Goal: Task Accomplishment & Management: Use online tool/utility

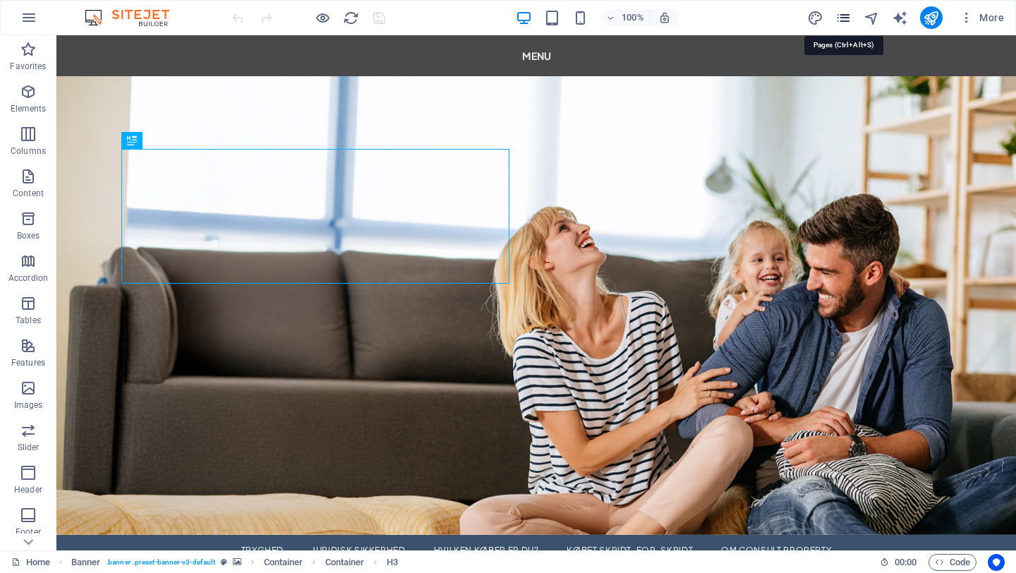
click at [845, 18] on icon "pages" at bounding box center [843, 18] width 16 height 16
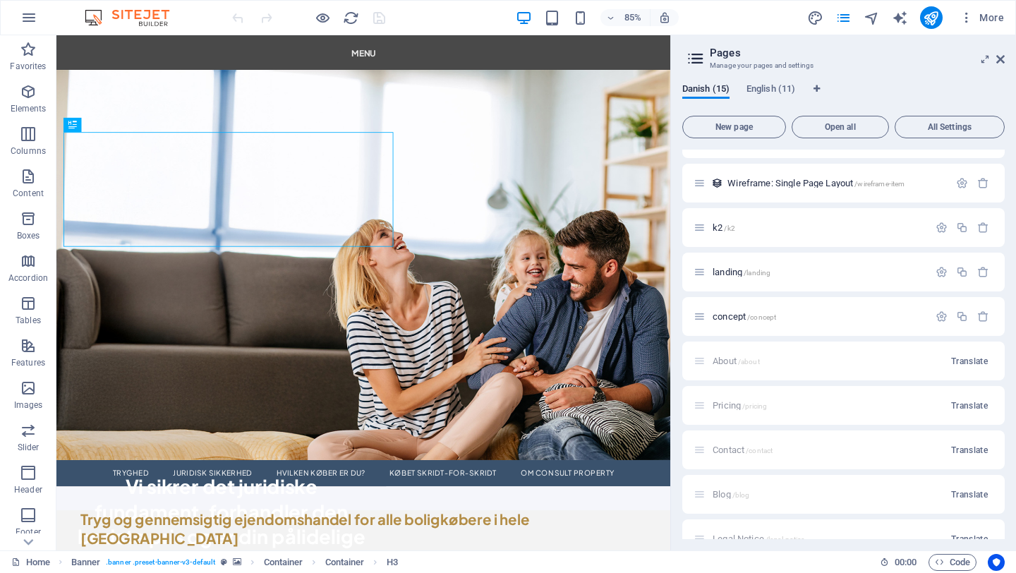
scroll to position [478, 0]
click at [724, 317] on span "concept /concept" at bounding box center [743, 313] width 63 height 11
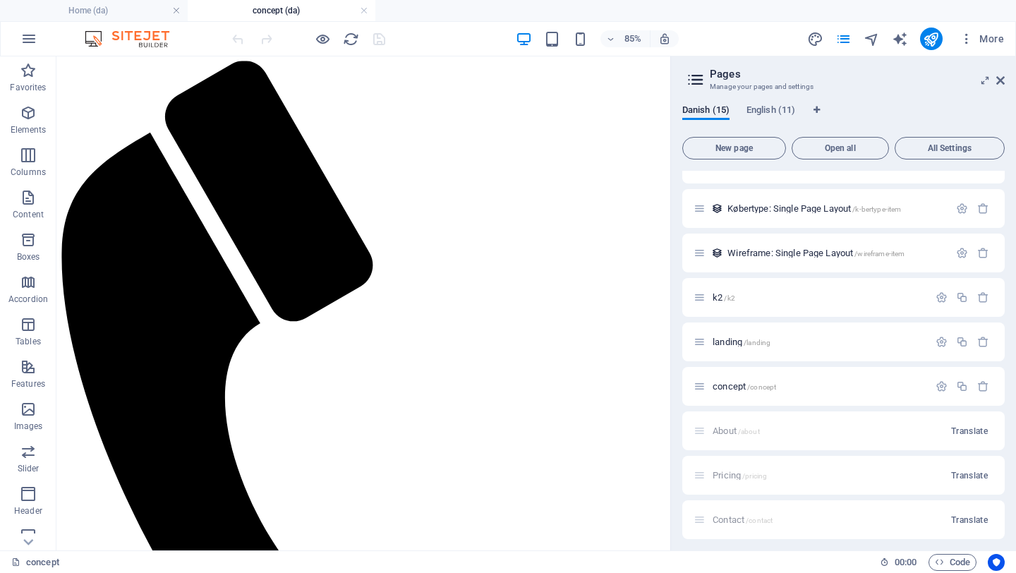
scroll to position [430, 0]
click at [753, 341] on span "/landing" at bounding box center [757, 339] width 27 height 8
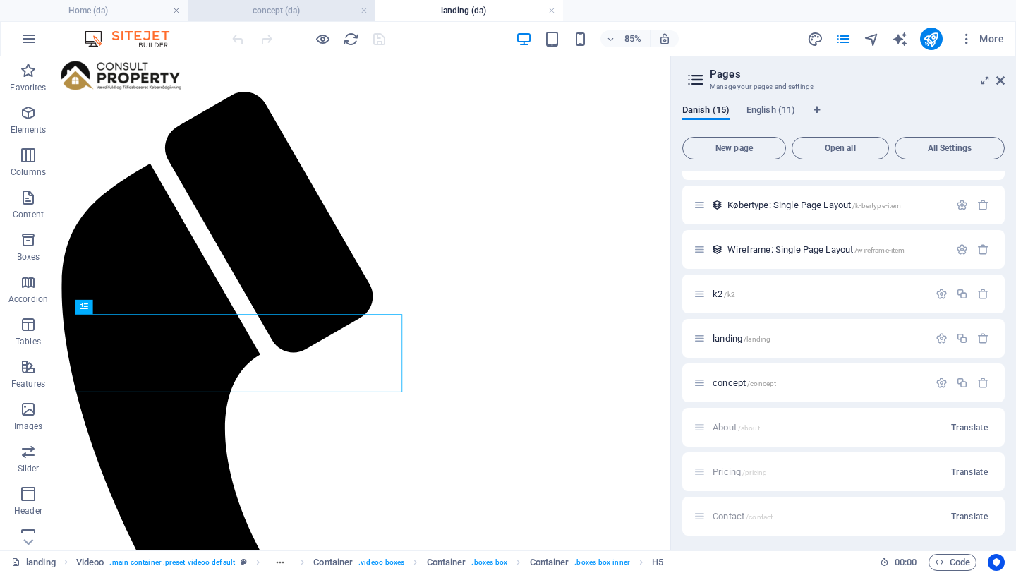
scroll to position [0, 0]
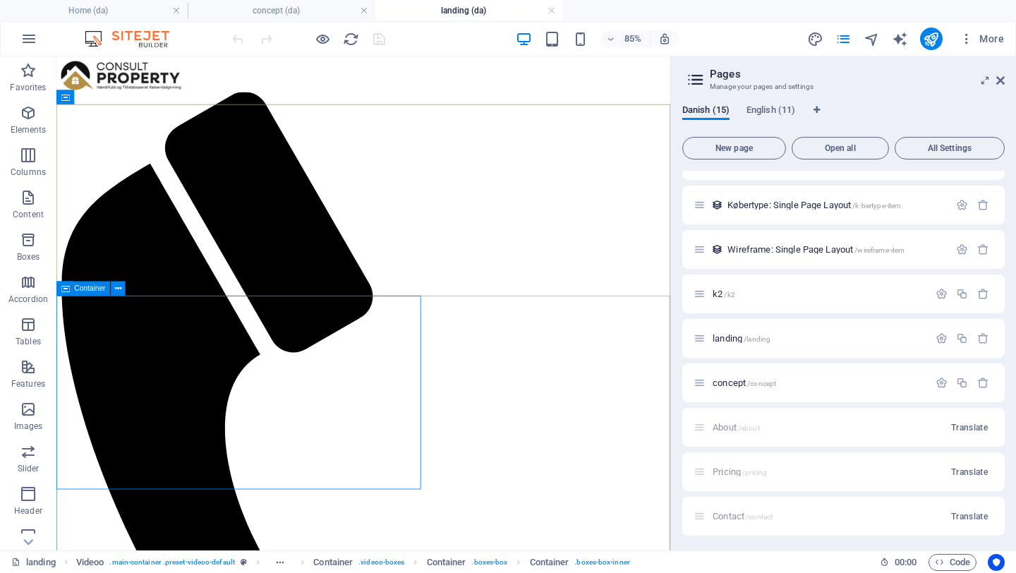
click at [67, 291] on icon at bounding box center [65, 288] width 8 height 14
click at [67, 291] on div "Drag here to replace the existing content. Press “Ctrl” if you want to create a…" at bounding box center [363, 303] width 614 height 494
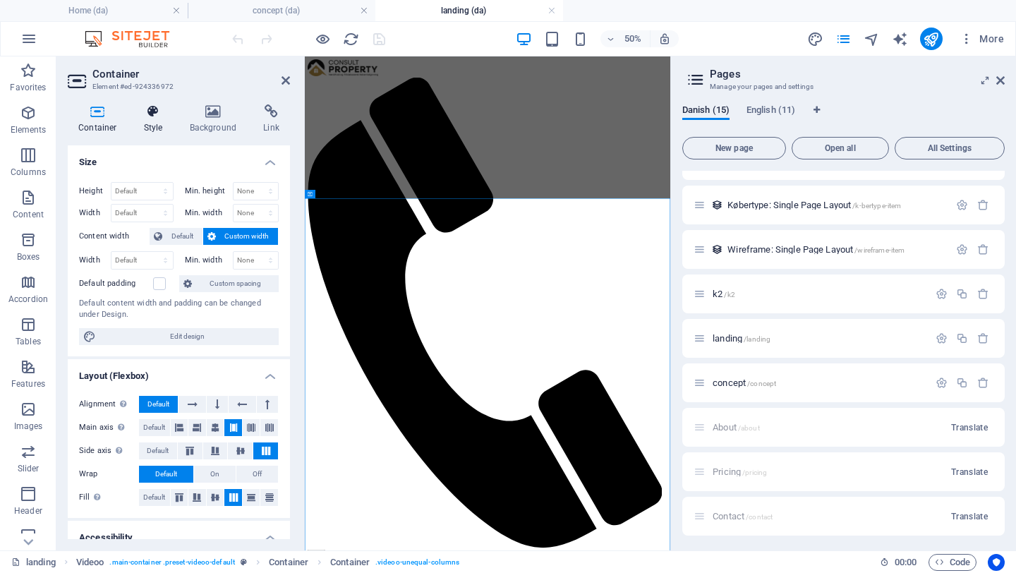
click at [153, 111] on icon at bounding box center [153, 111] width 40 height 14
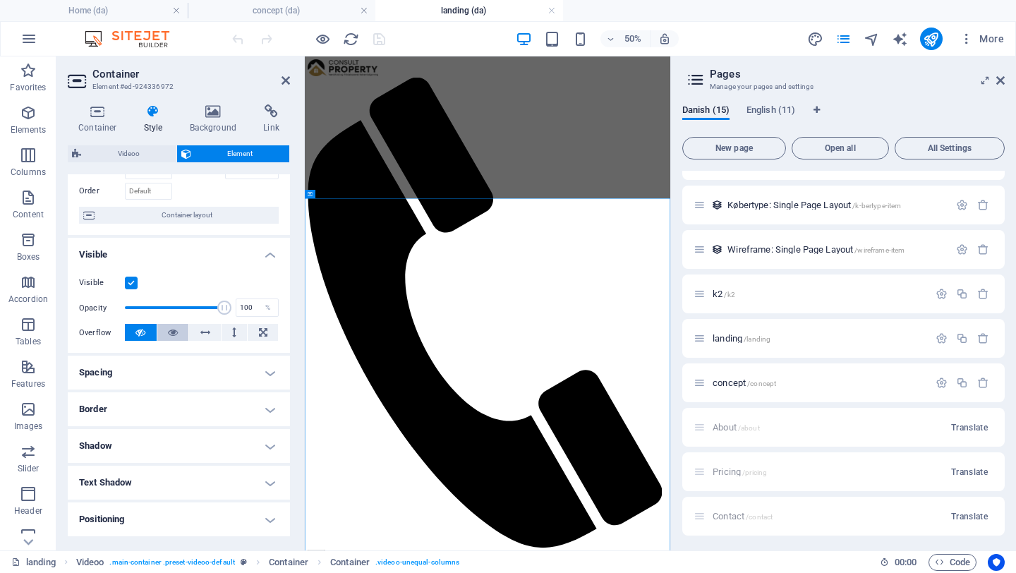
scroll to position [108, 0]
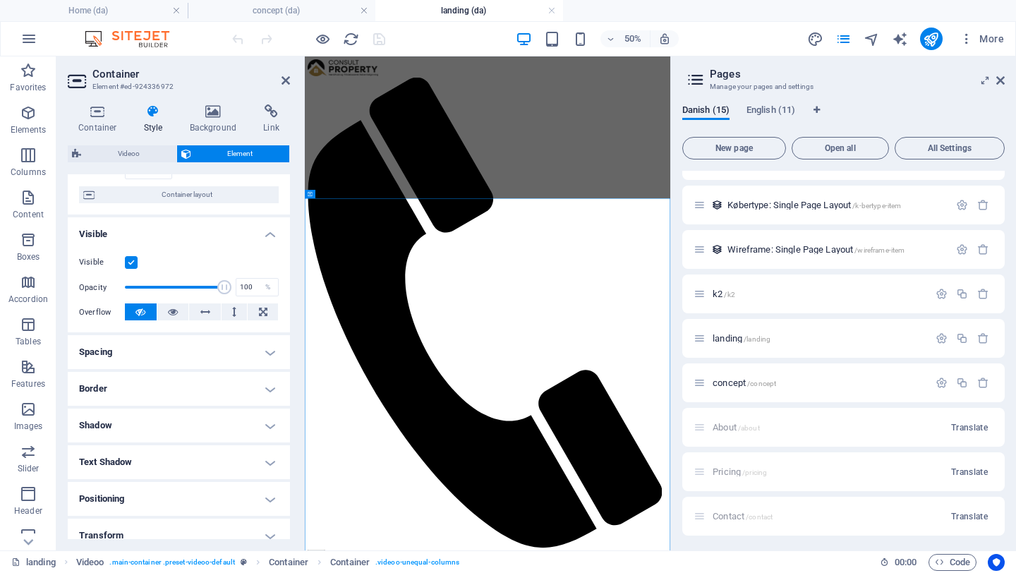
click at [185, 391] on h4 "Border" at bounding box center [179, 389] width 222 height 34
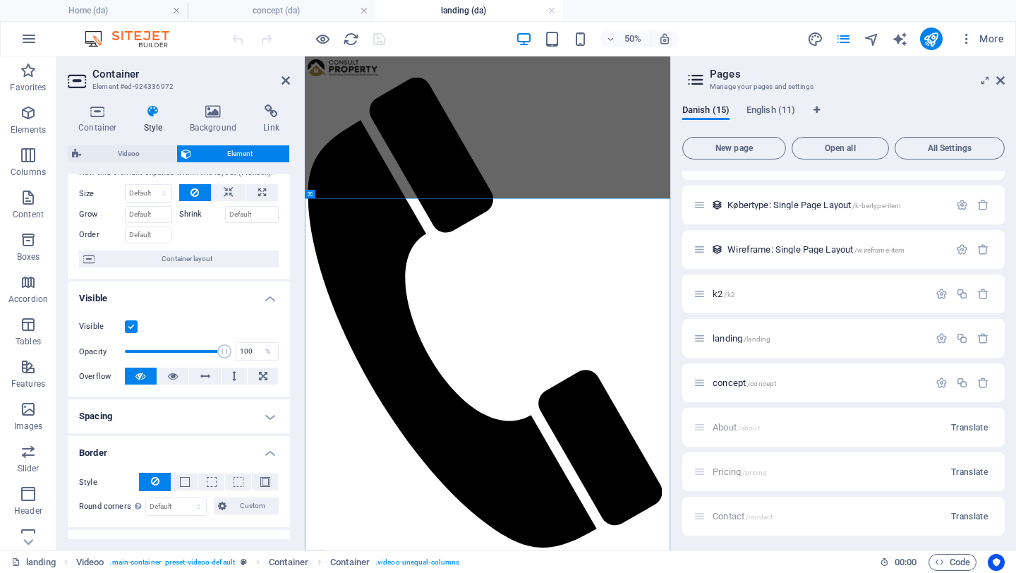
scroll to position [0, 0]
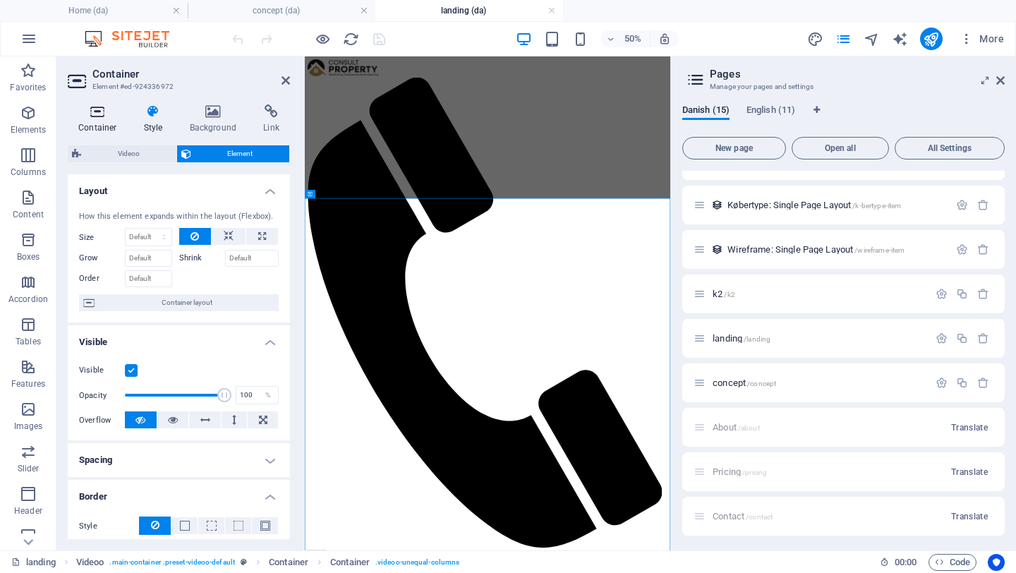
click at [92, 111] on icon at bounding box center [98, 111] width 60 height 14
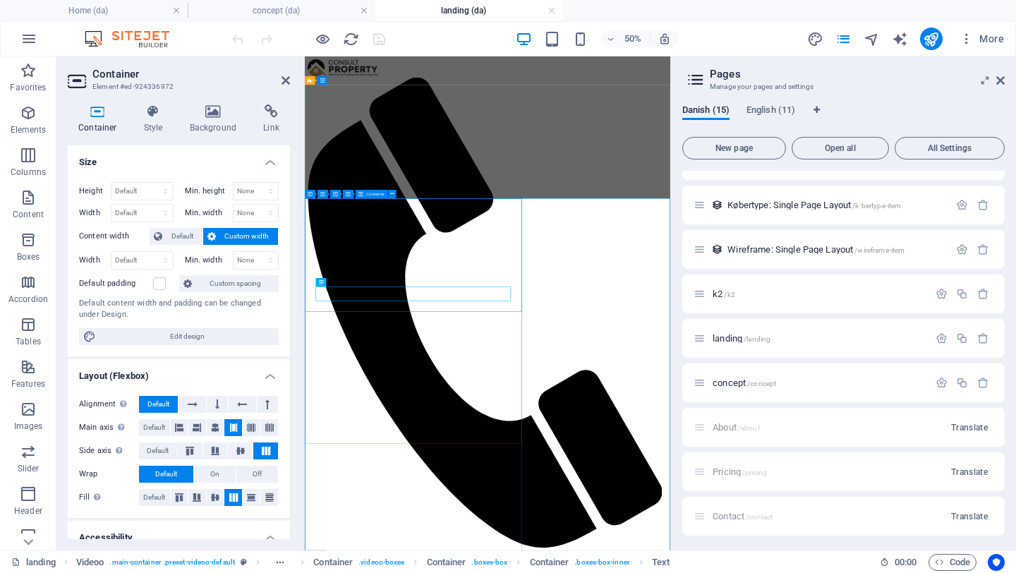
click at [158, 112] on icon at bounding box center [153, 111] width 40 height 14
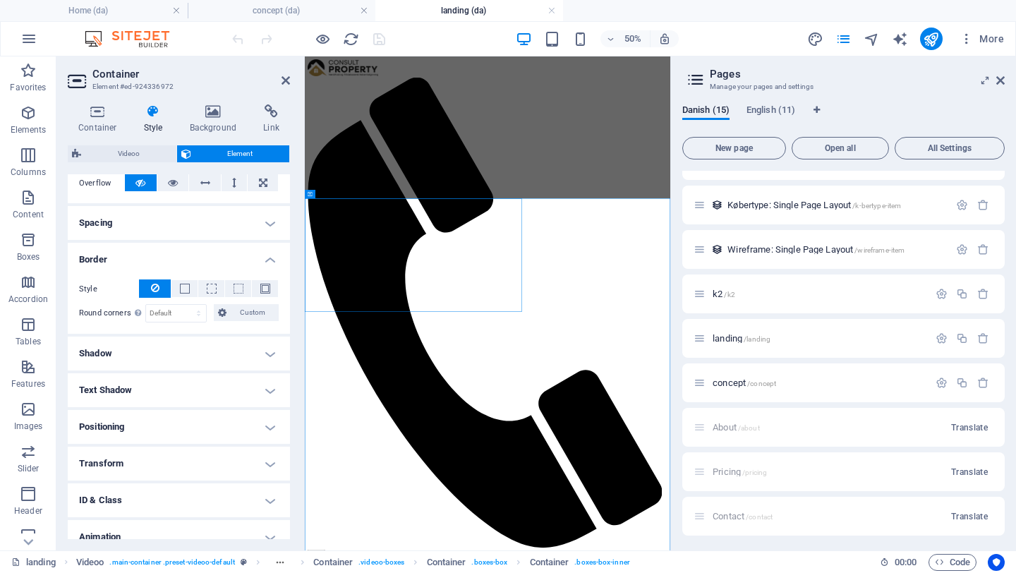
scroll to position [241, 0]
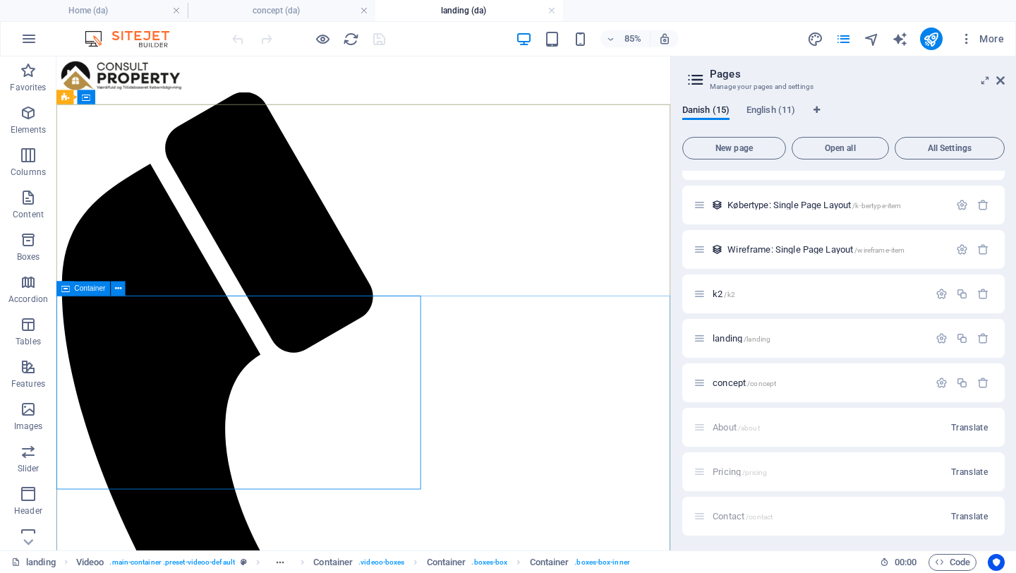
click at [68, 291] on icon at bounding box center [65, 288] width 8 height 14
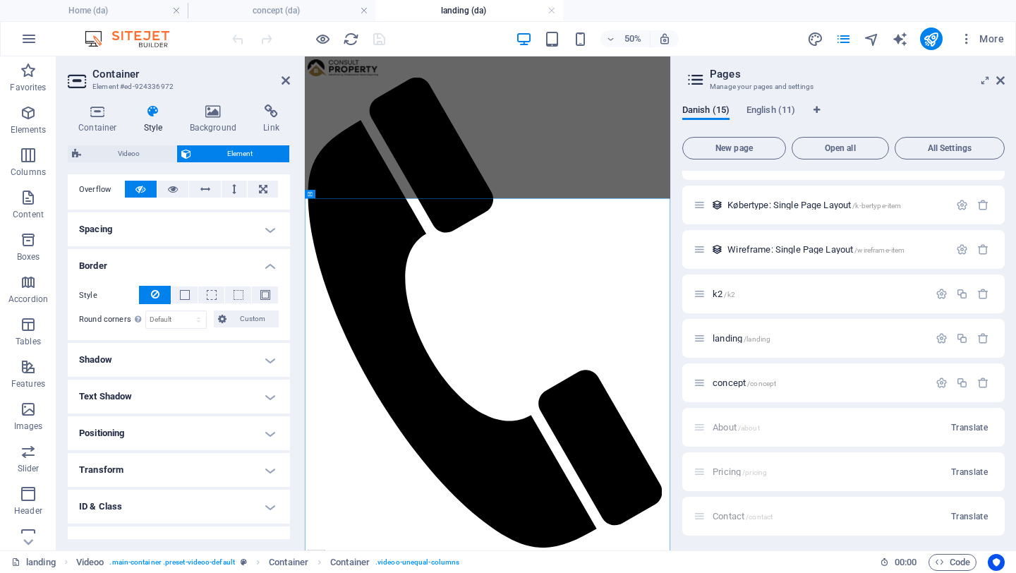
scroll to position [233, 0]
click at [1003, 82] on icon at bounding box center [1000, 80] width 8 height 11
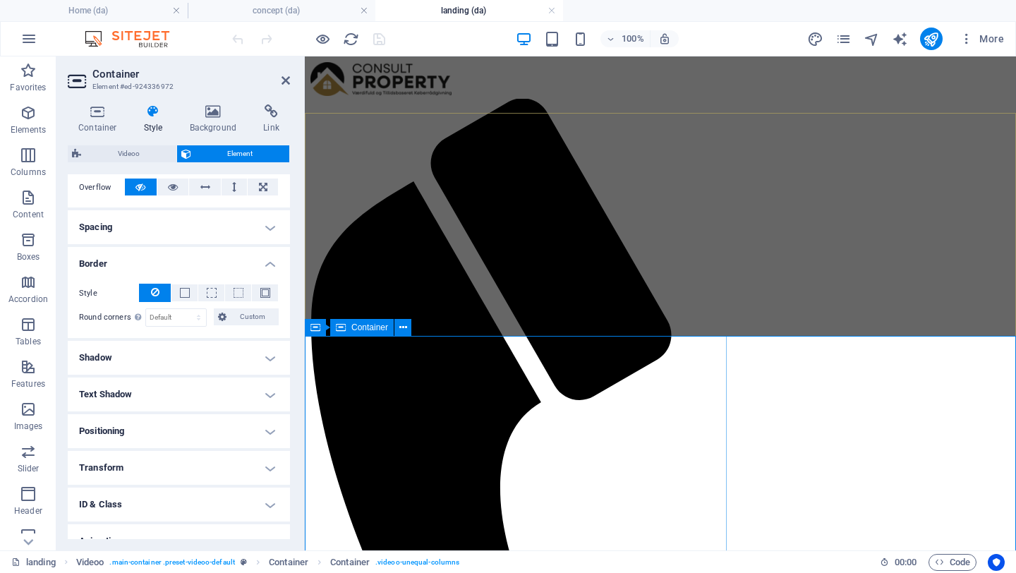
click at [339, 333] on icon at bounding box center [341, 327] width 10 height 17
click at [323, 330] on div "Container" at bounding box center [336, 327] width 63 height 17
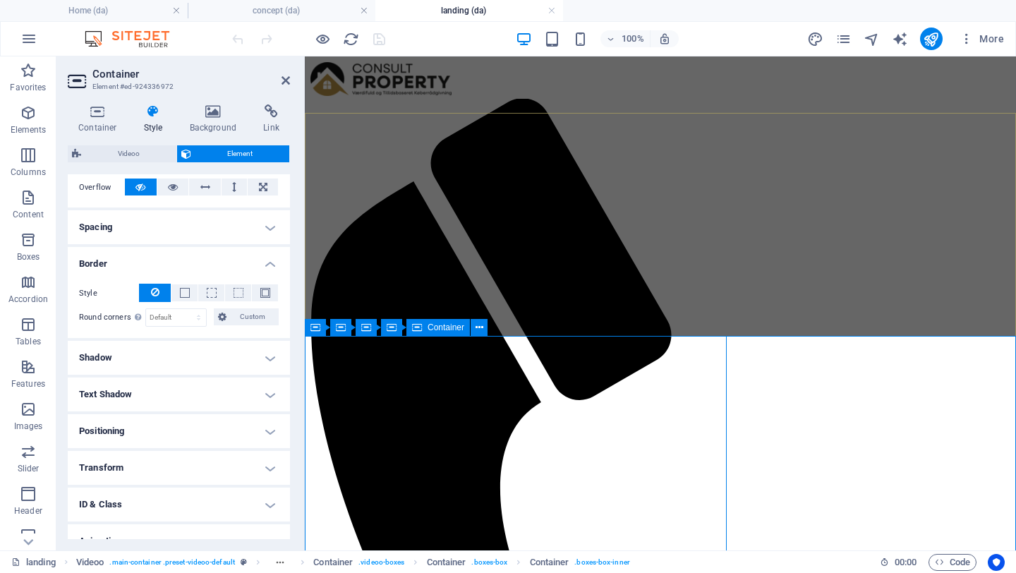
click at [456, 329] on span "Container" at bounding box center [445, 327] width 37 height 8
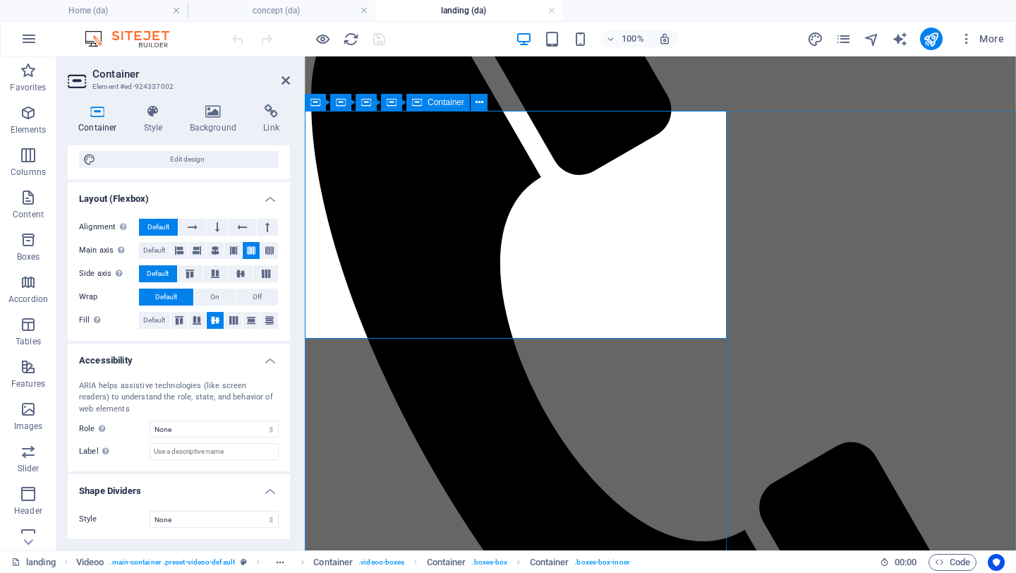
scroll to position [226, 0]
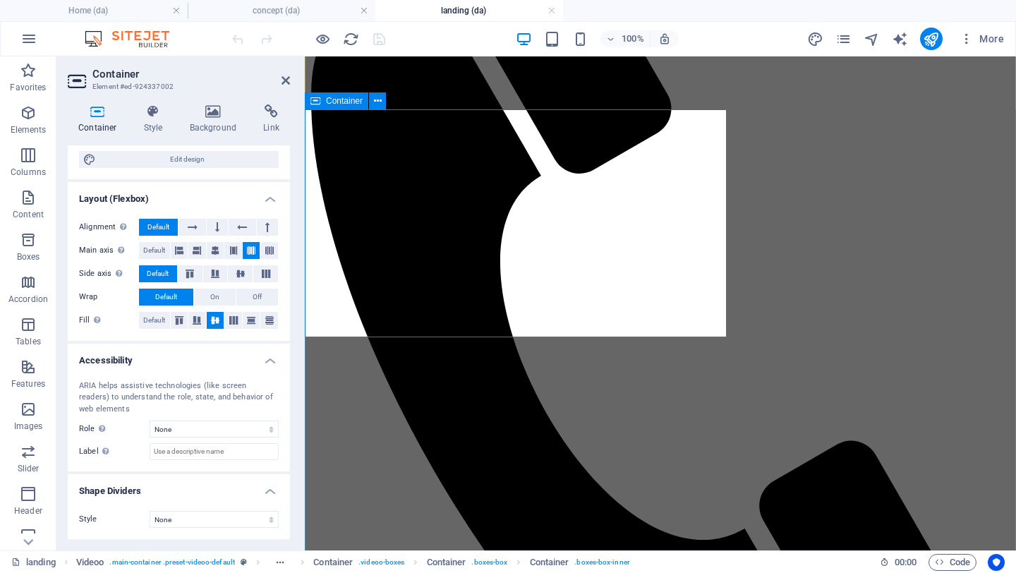
click at [317, 103] on icon at bounding box center [315, 100] width 10 height 17
select select "px"
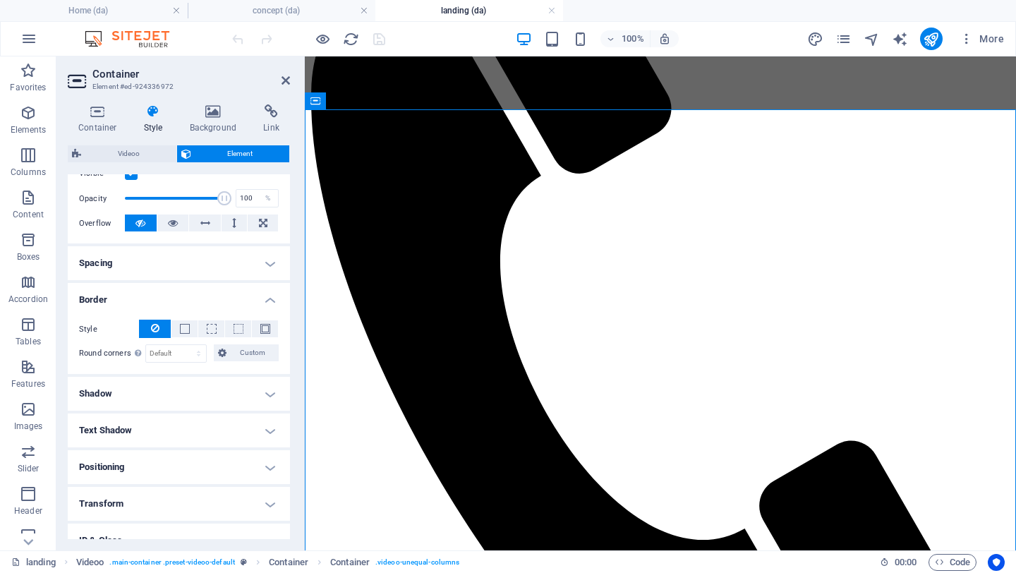
scroll to position [200, 0]
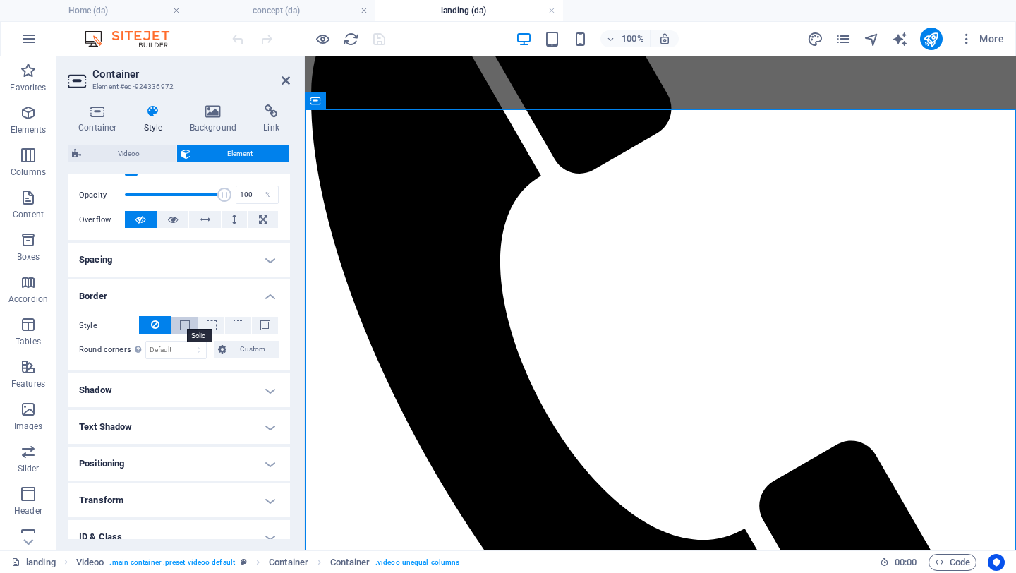
click at [180, 326] on span at bounding box center [185, 325] width 10 height 10
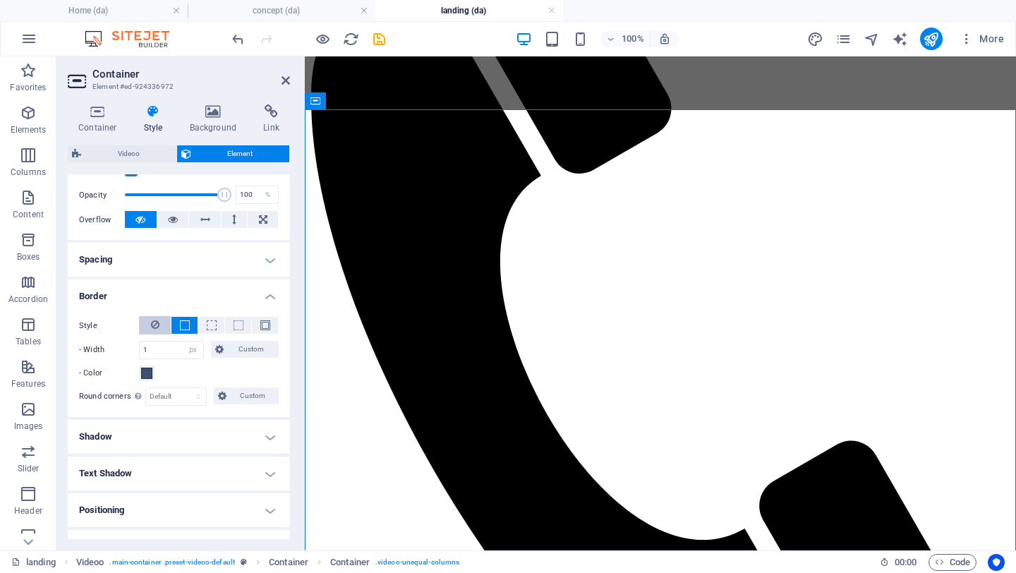
click at [149, 323] on button at bounding box center [155, 325] width 32 height 18
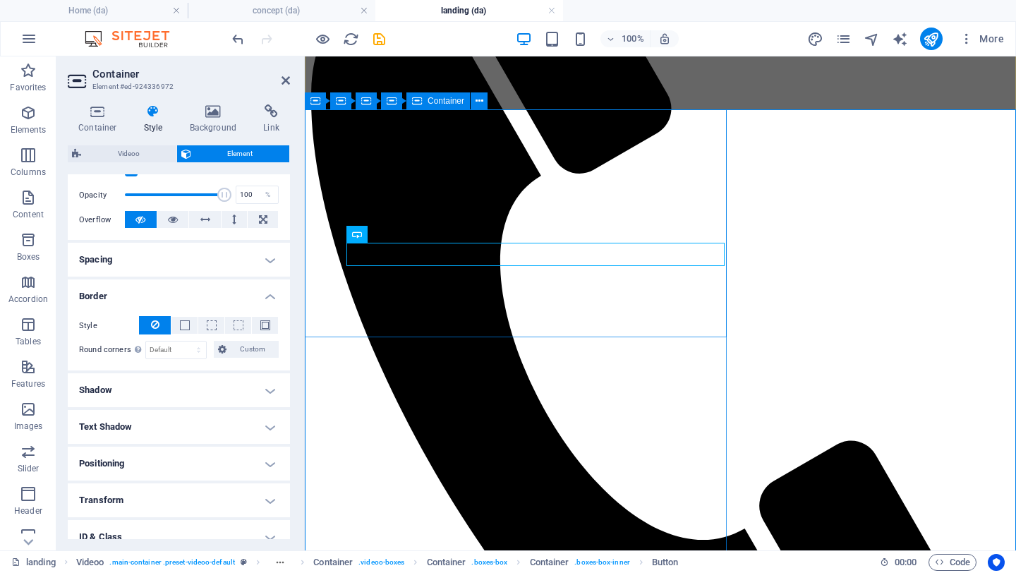
click at [420, 107] on icon at bounding box center [417, 100] width 10 height 17
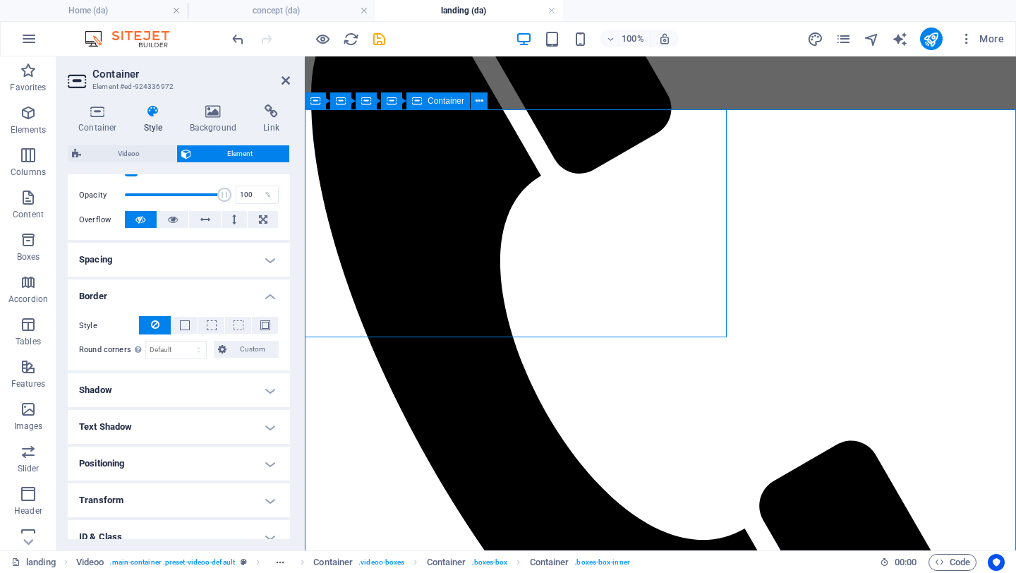
click at [427, 107] on div "Container" at bounding box center [437, 100] width 63 height 17
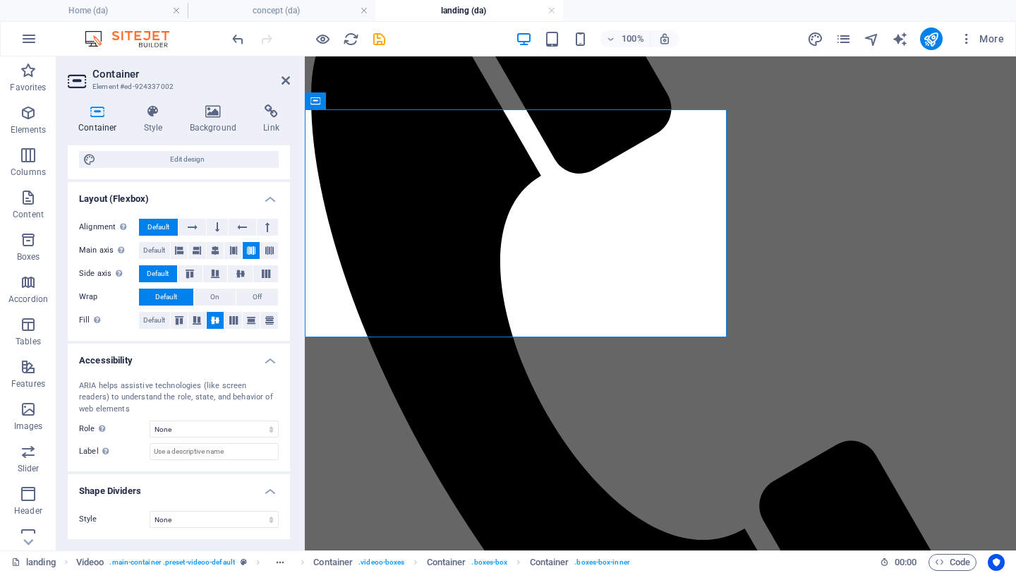
scroll to position [0, 0]
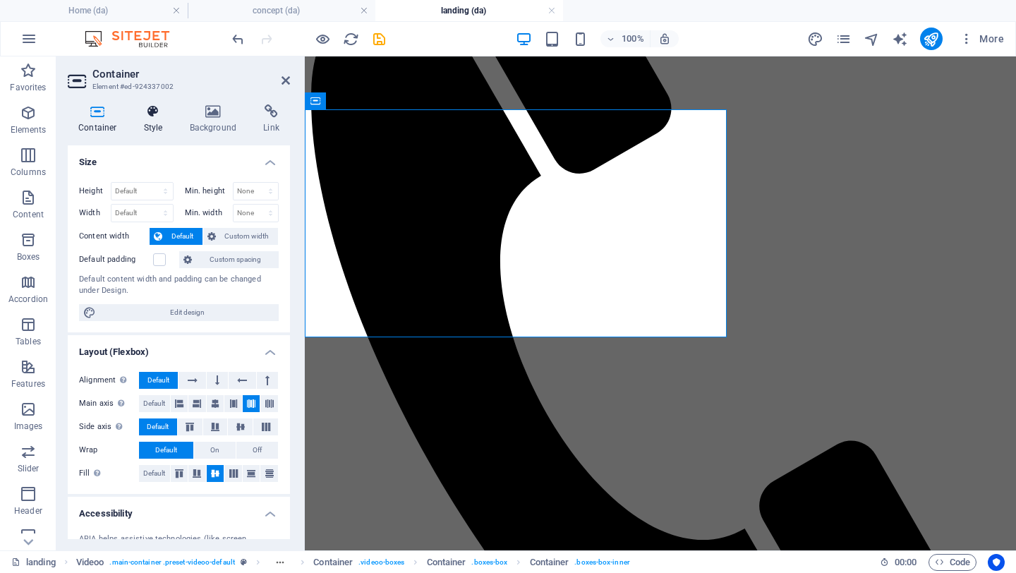
click at [150, 114] on icon at bounding box center [153, 111] width 40 height 14
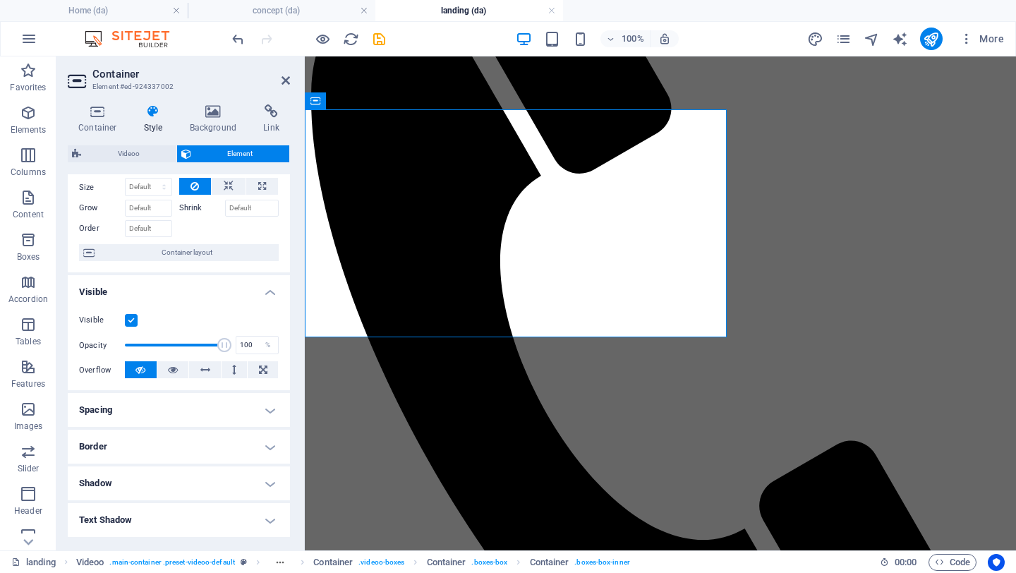
scroll to position [62, 0]
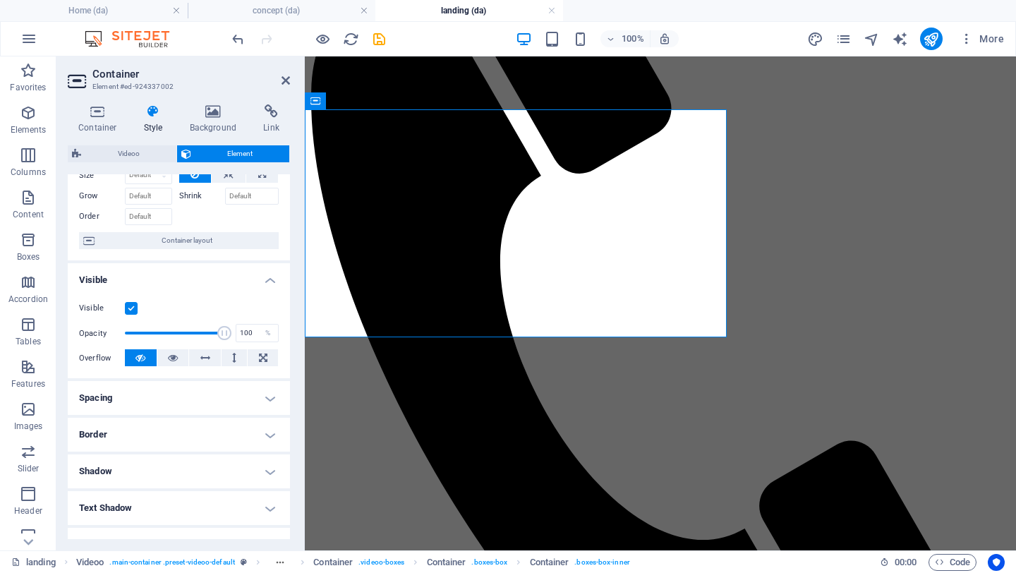
click at [263, 444] on h4 "Border" at bounding box center [179, 435] width 222 height 34
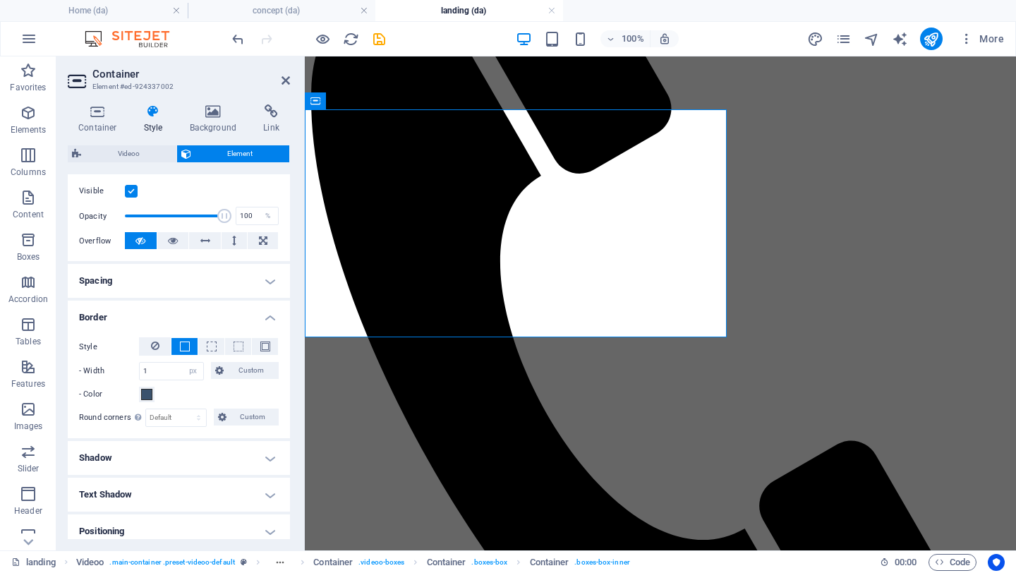
scroll to position [222, 0]
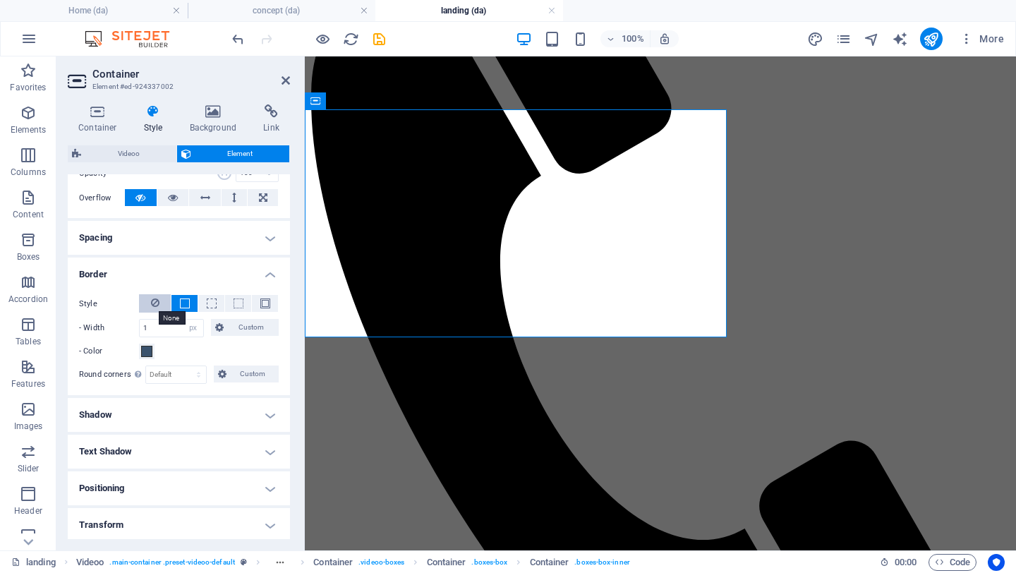
click at [154, 301] on icon at bounding box center [155, 302] width 8 height 17
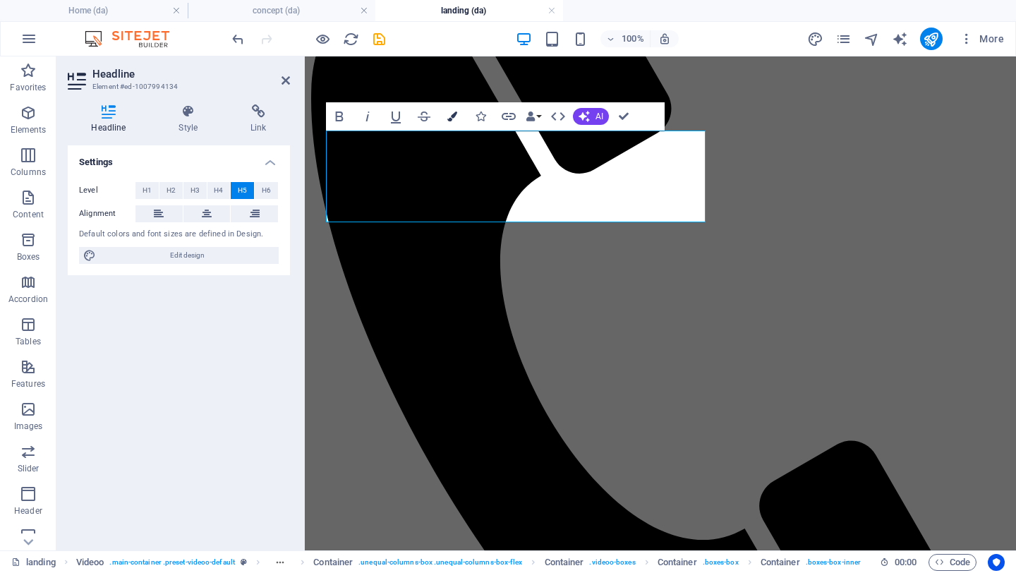
click at [456, 116] on icon "button" at bounding box center [452, 116] width 10 height 10
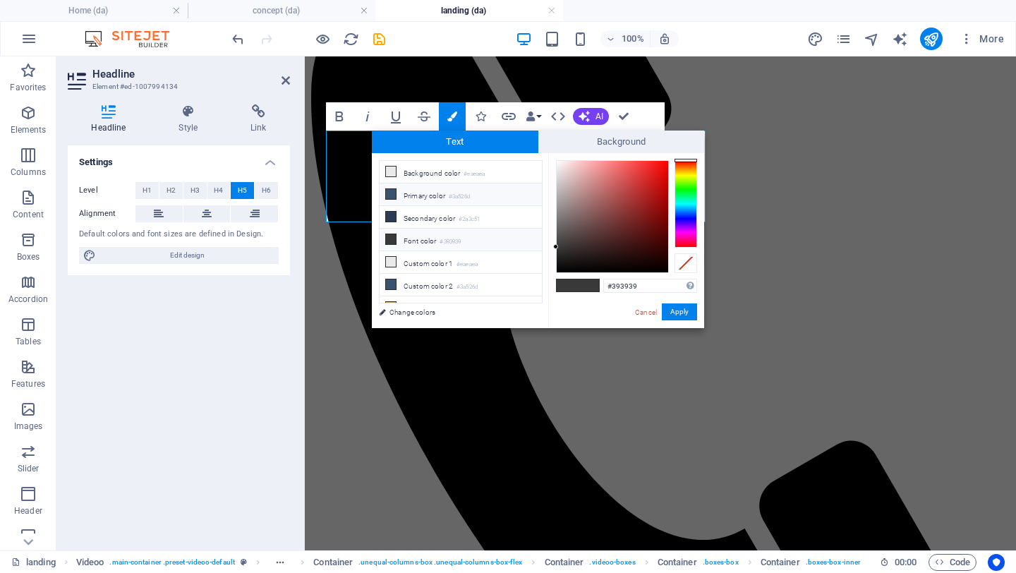
click at [418, 199] on li "Primary color #3a526d" at bounding box center [461, 194] width 162 height 23
type input "#3a526d"
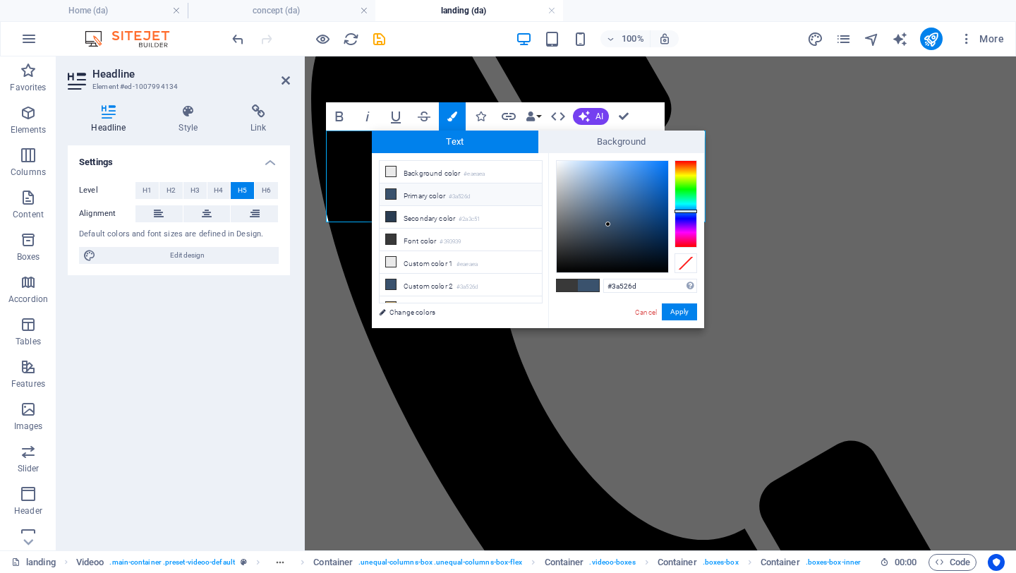
click at [418, 199] on li "Primary color #3a526d" at bounding box center [461, 194] width 162 height 23
click at [677, 310] on button "Apply" at bounding box center [679, 311] width 35 height 17
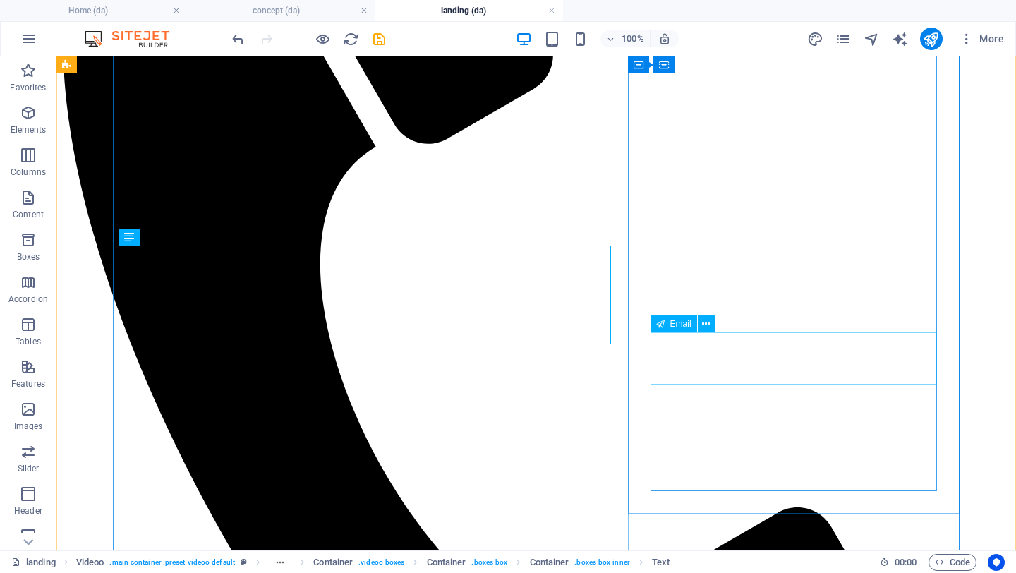
scroll to position [365, 0]
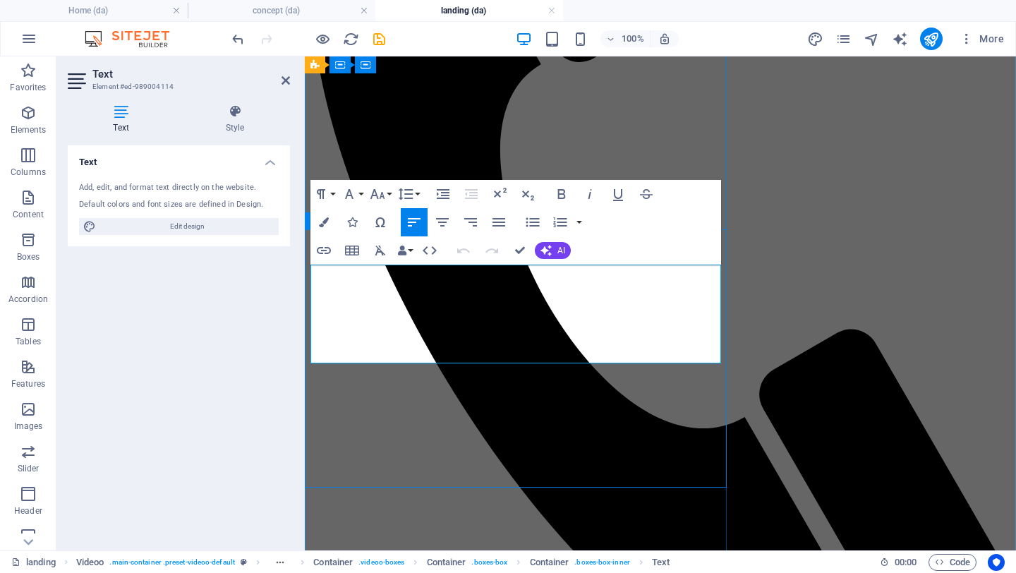
click at [332, 225] on button "Colors" at bounding box center [323, 222] width 27 height 28
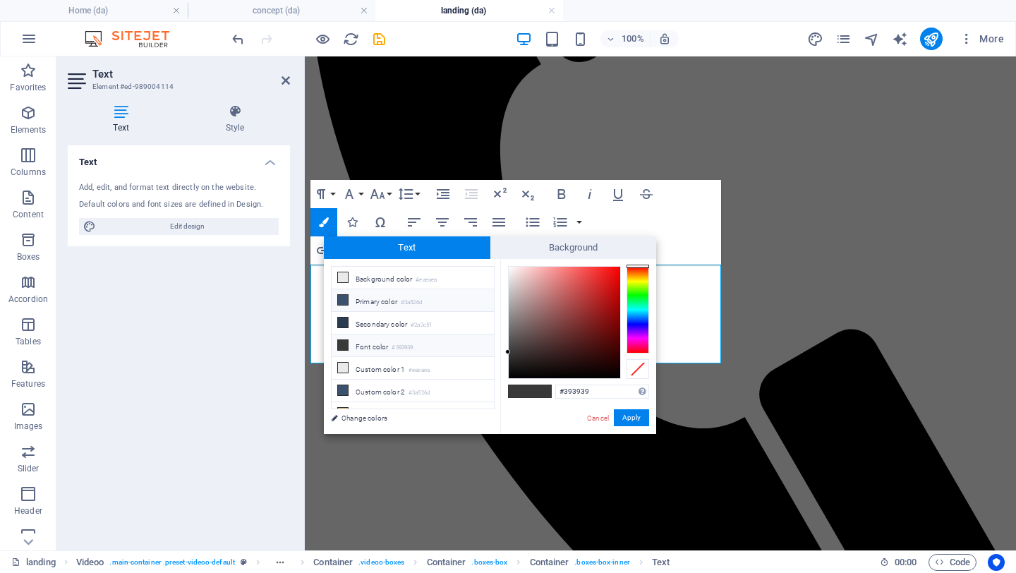
click at [350, 298] on li "Primary color #3a526d" at bounding box center [413, 300] width 162 height 23
type input "#3a526d"
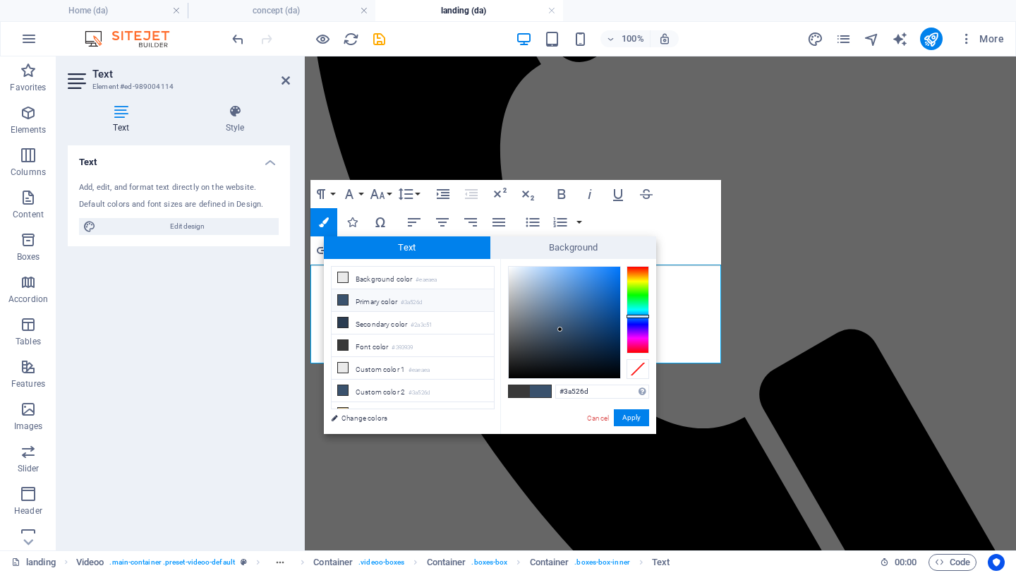
click at [350, 298] on li "Primary color #3a526d" at bounding box center [413, 300] width 162 height 23
click at [422, 301] on small "#3a526d" at bounding box center [411, 303] width 21 height 10
click at [339, 301] on icon at bounding box center [343, 300] width 10 height 10
click at [633, 415] on button "Apply" at bounding box center [631, 417] width 35 height 17
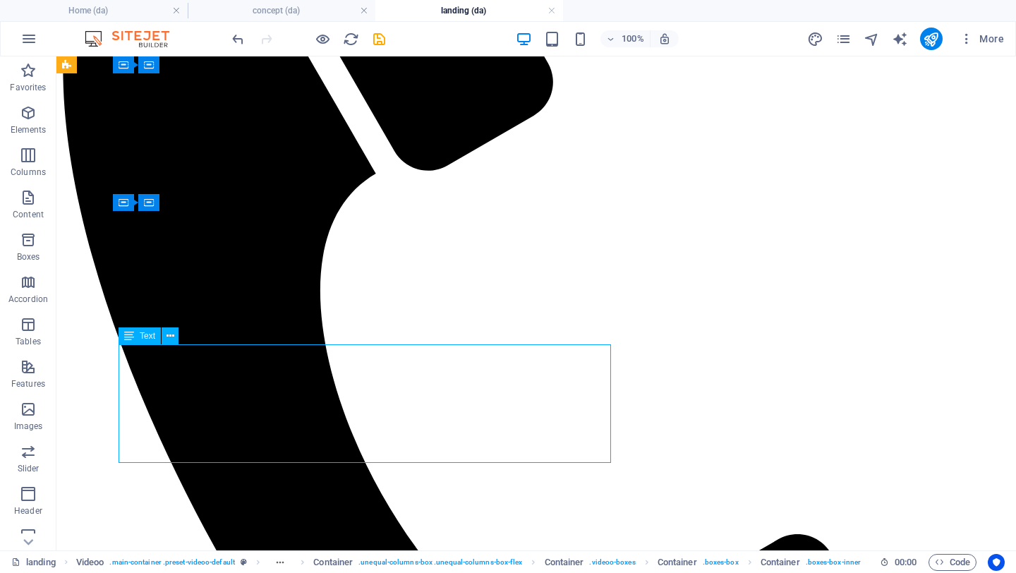
scroll to position [365, 0]
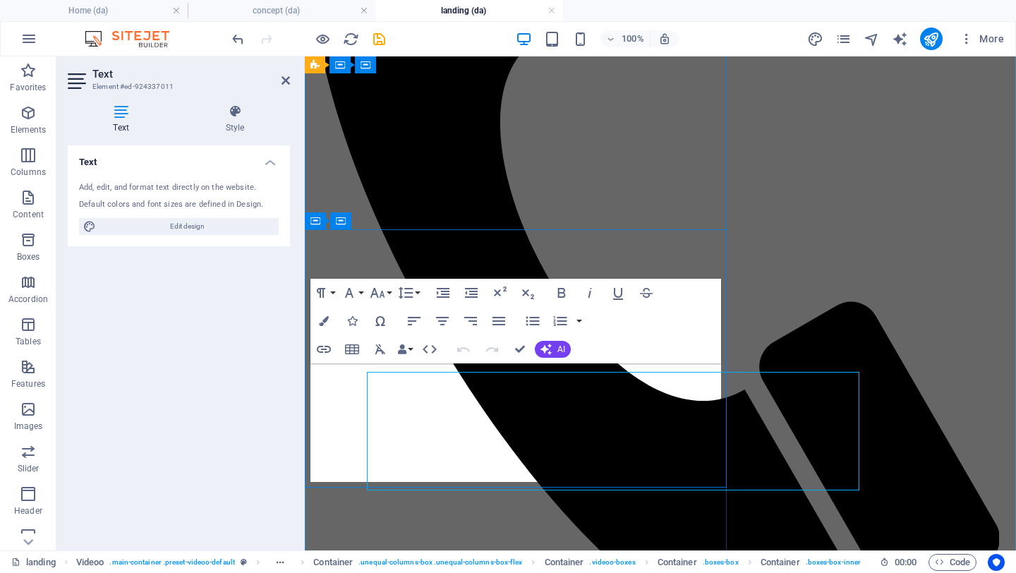
scroll to position [338, 0]
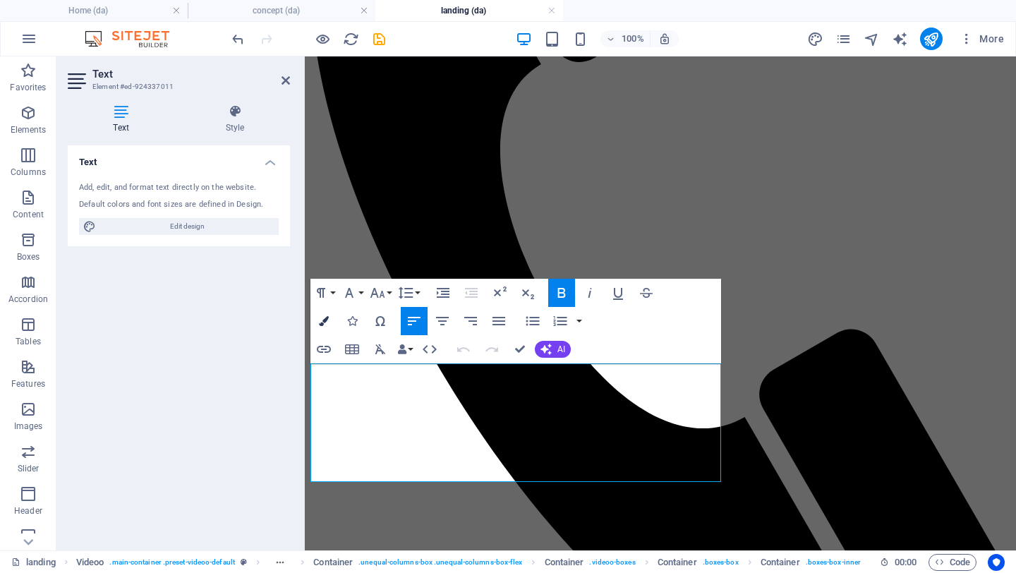
click at [319, 319] on icon "button" at bounding box center [324, 321] width 10 height 10
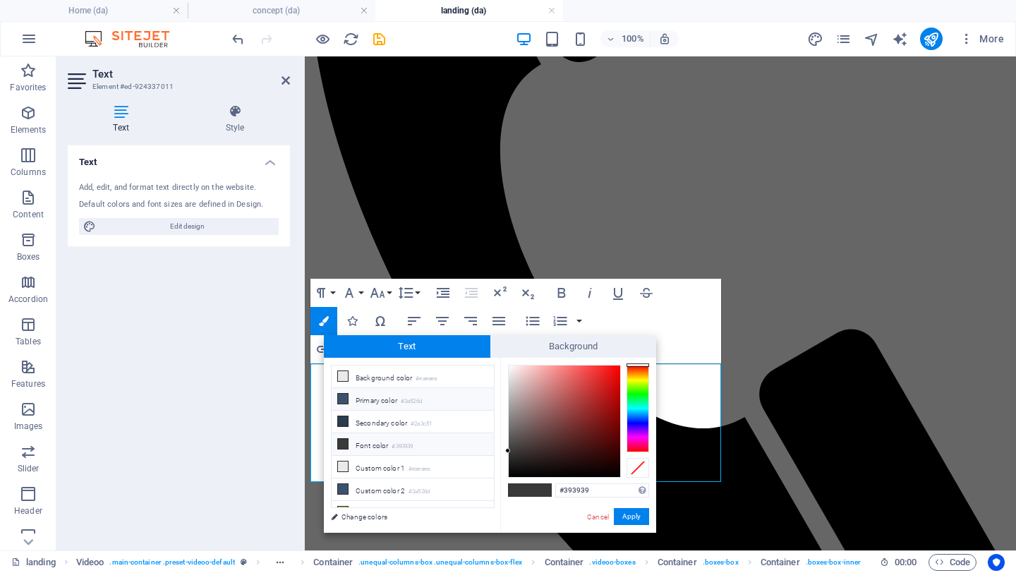
click at [359, 392] on li "Primary color #3a526d" at bounding box center [413, 399] width 162 height 23
type input "#3a526d"
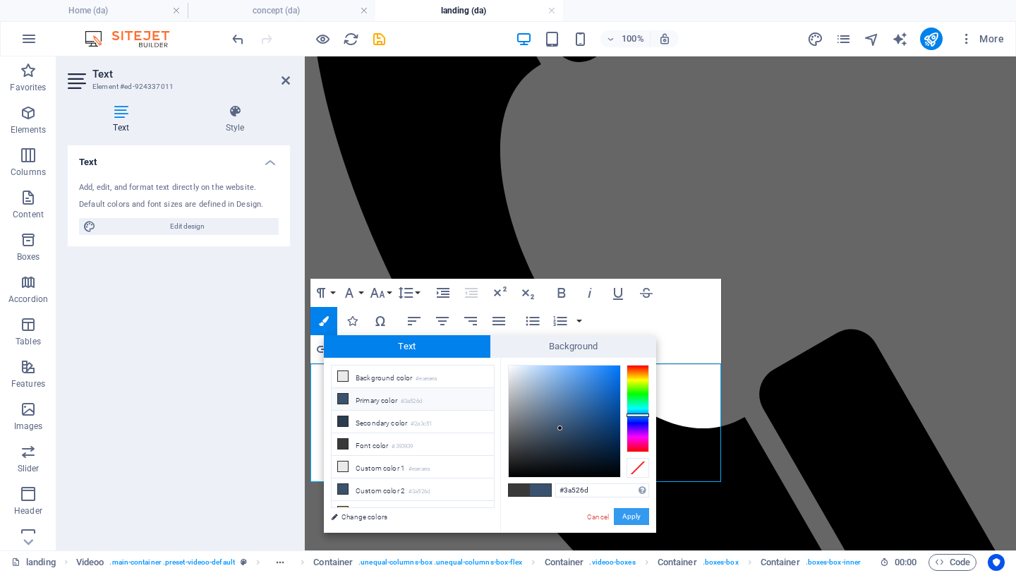
click at [620, 523] on button "Apply" at bounding box center [631, 516] width 35 height 17
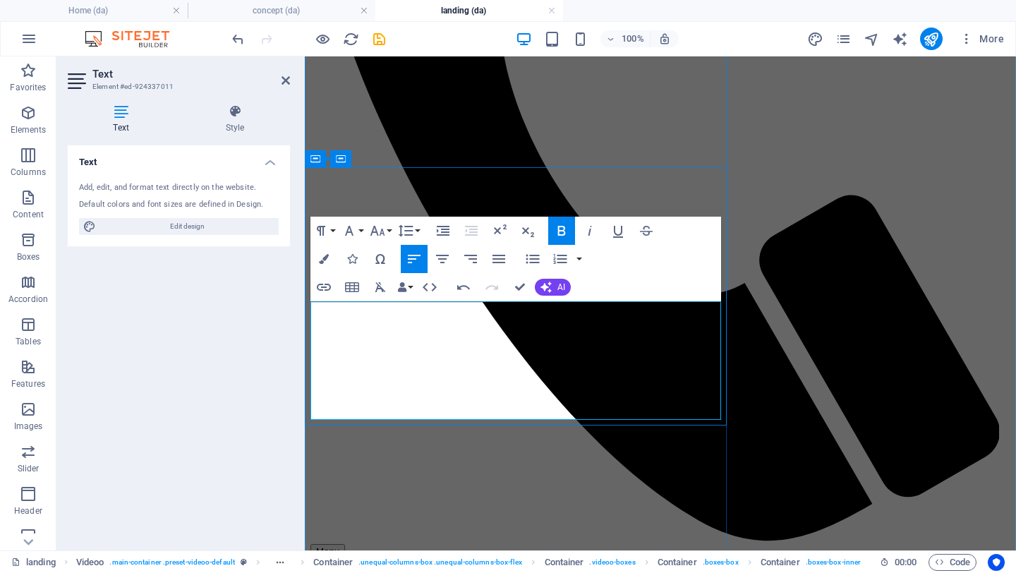
scroll to position [483, 0]
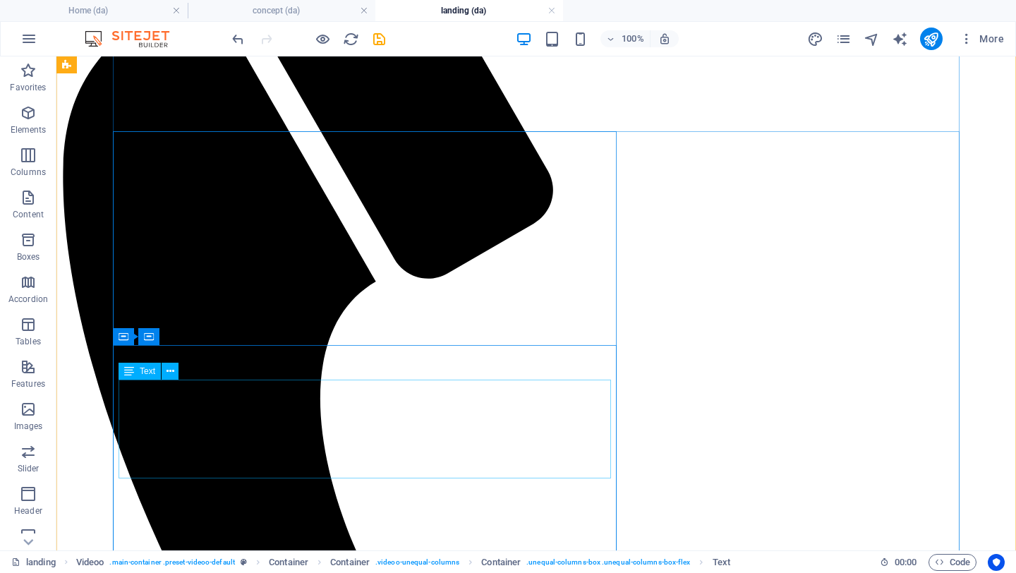
scroll to position [226, 0]
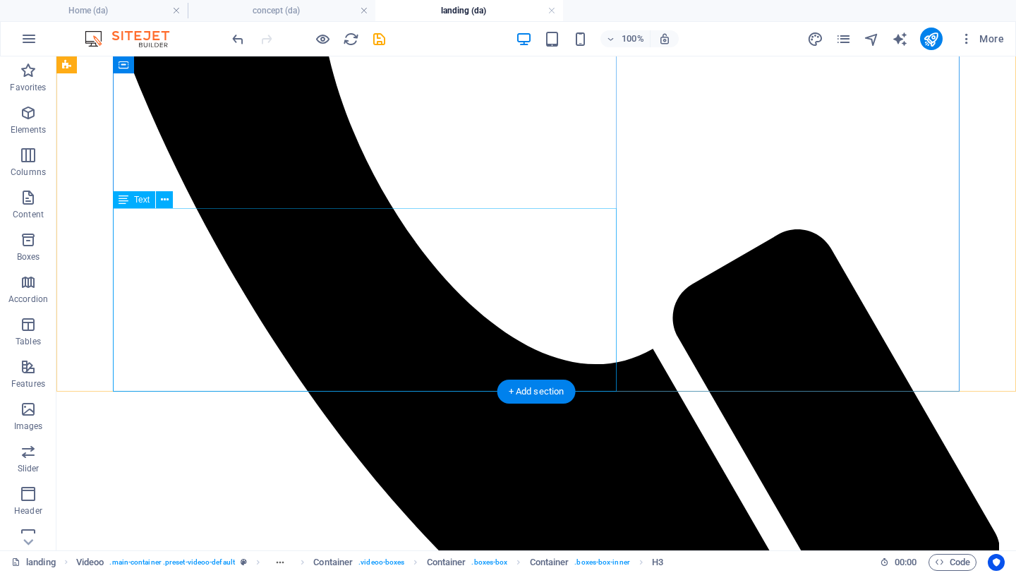
scroll to position [646, 0]
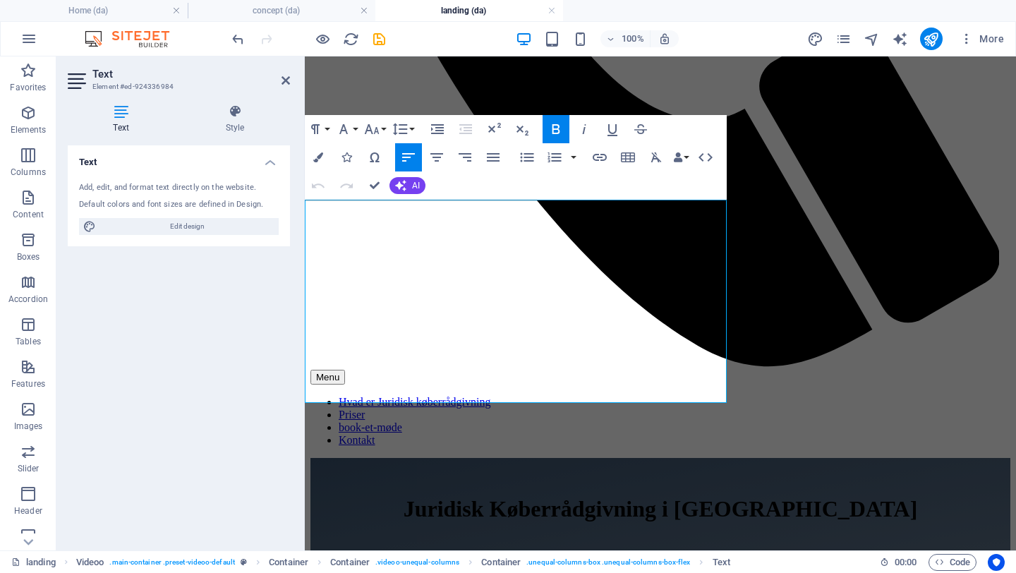
scroll to position [637, 0]
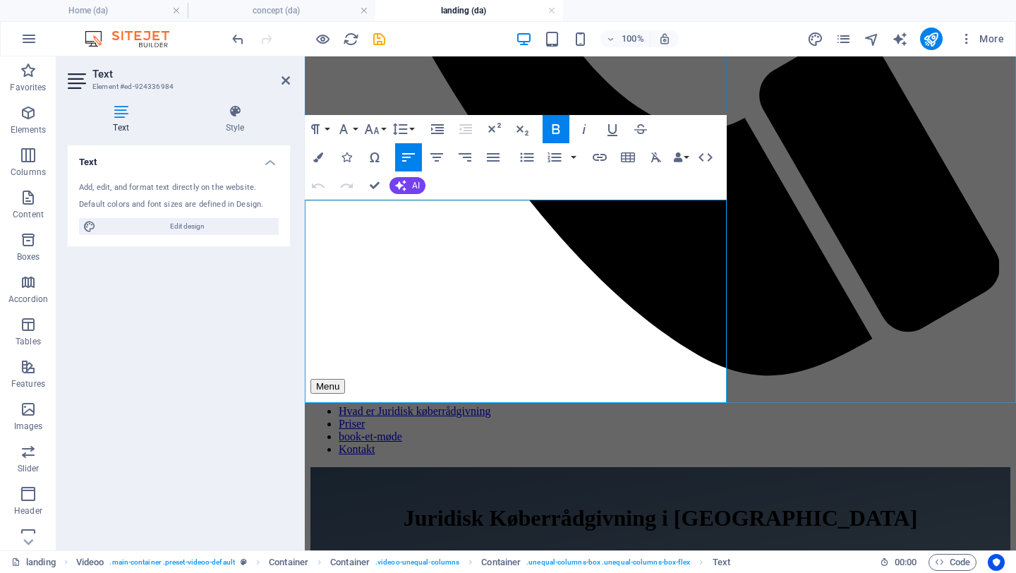
drag, startPoint x: 586, startPoint y: 219, endPoint x: 235, endPoint y: 205, distance: 351.6
click at [376, 131] on icon "button" at bounding box center [371, 129] width 17 height 17
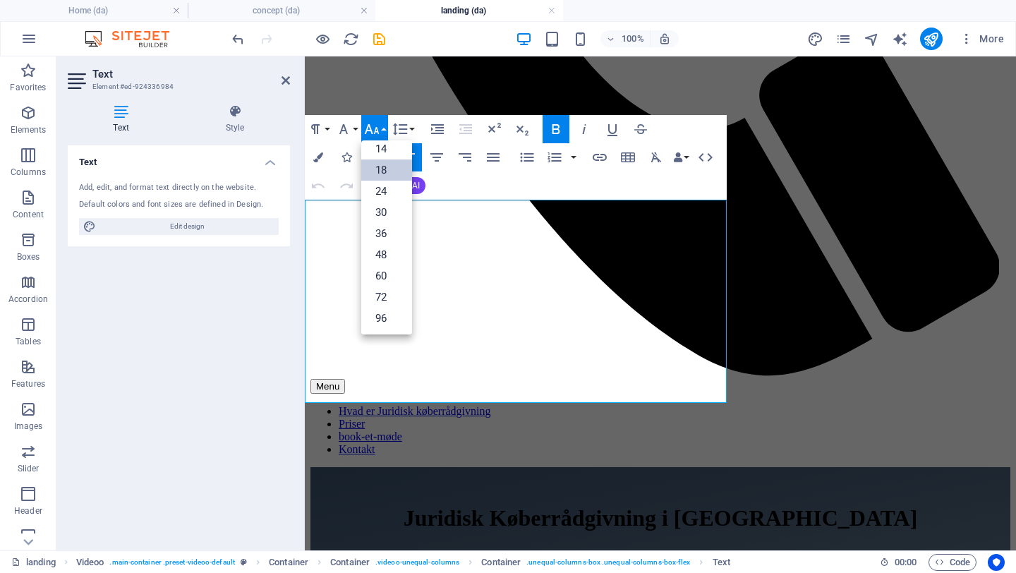
scroll to position [114, 0]
click at [376, 131] on icon "button" at bounding box center [371, 129] width 17 height 17
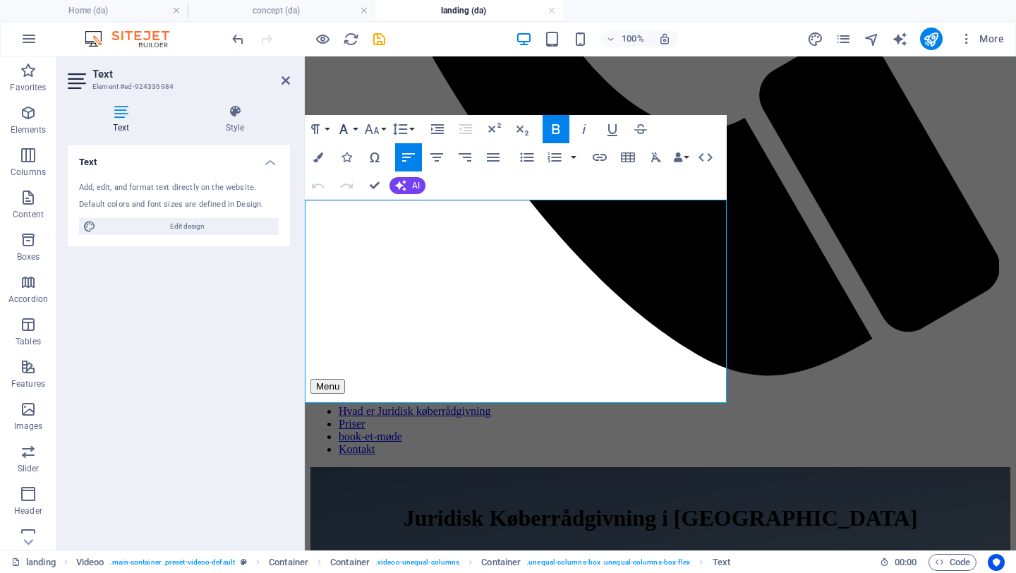
click at [344, 129] on icon "button" at bounding box center [343, 129] width 8 height 10
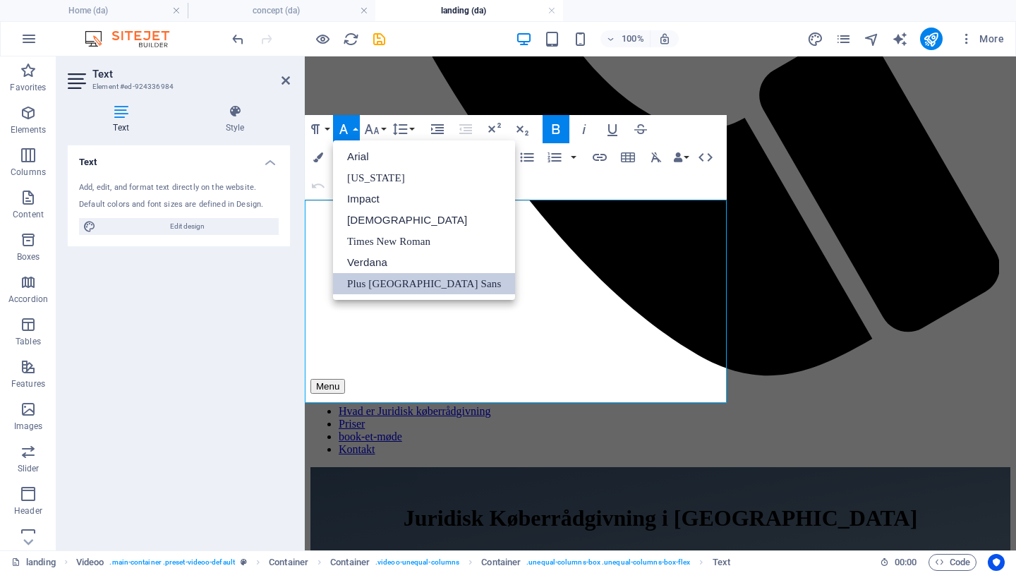
scroll to position [0, 0]
click at [344, 129] on icon "button" at bounding box center [343, 129] width 8 height 10
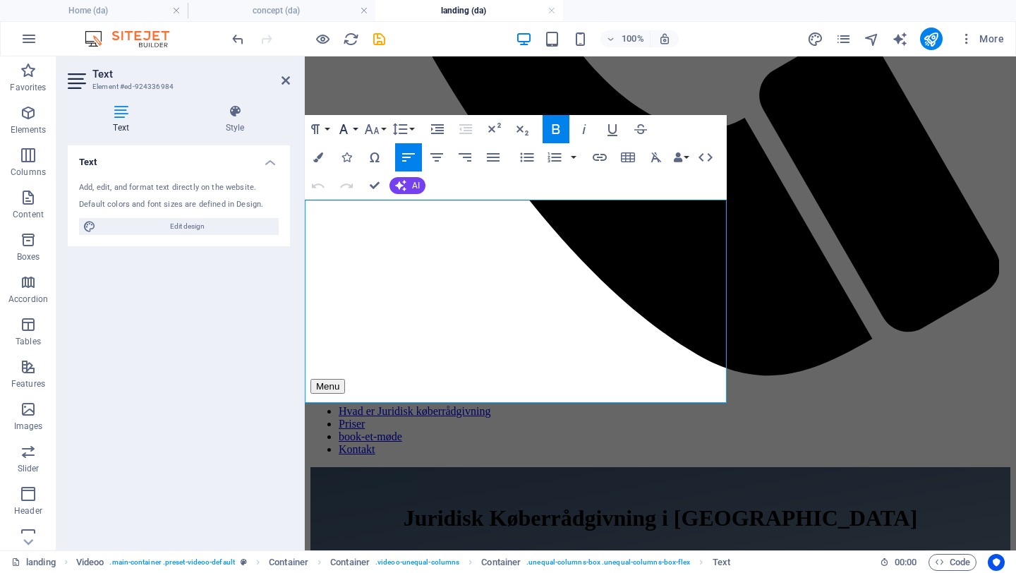
click at [345, 130] on icon "button" at bounding box center [343, 129] width 8 height 10
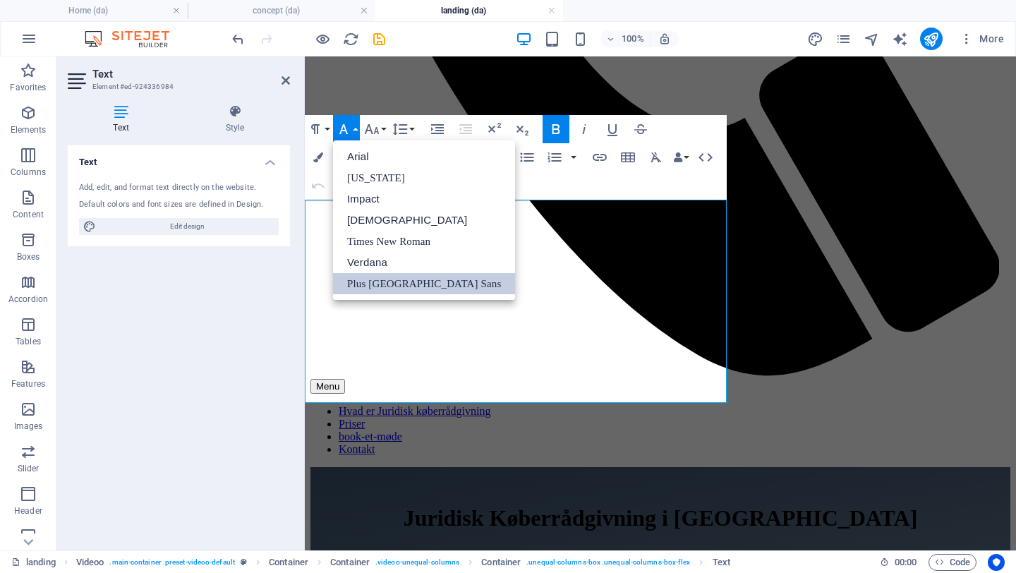
click at [345, 130] on icon "button" at bounding box center [343, 129] width 8 height 10
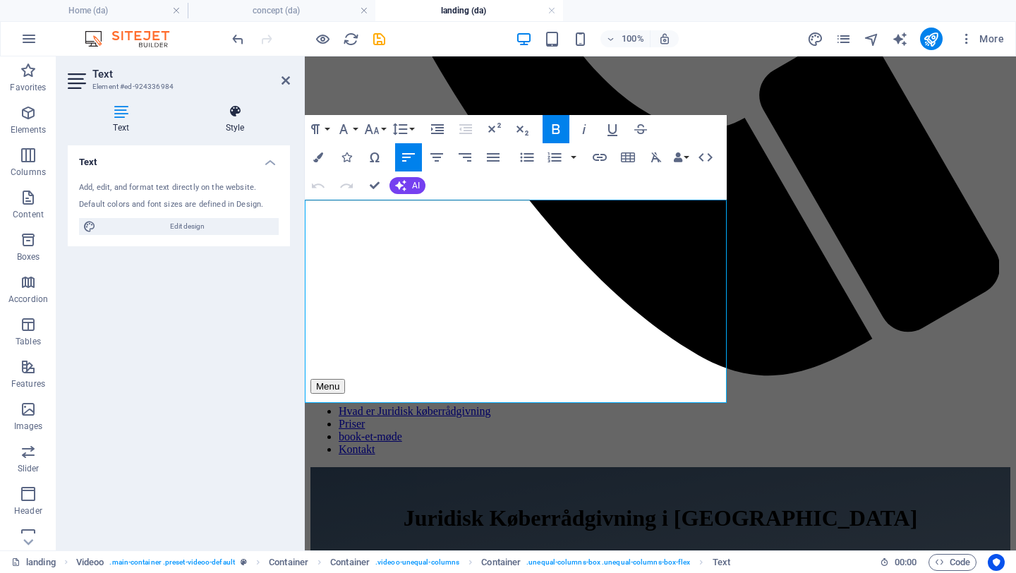
click at [212, 126] on h4 "Style" at bounding box center [235, 119] width 110 height 30
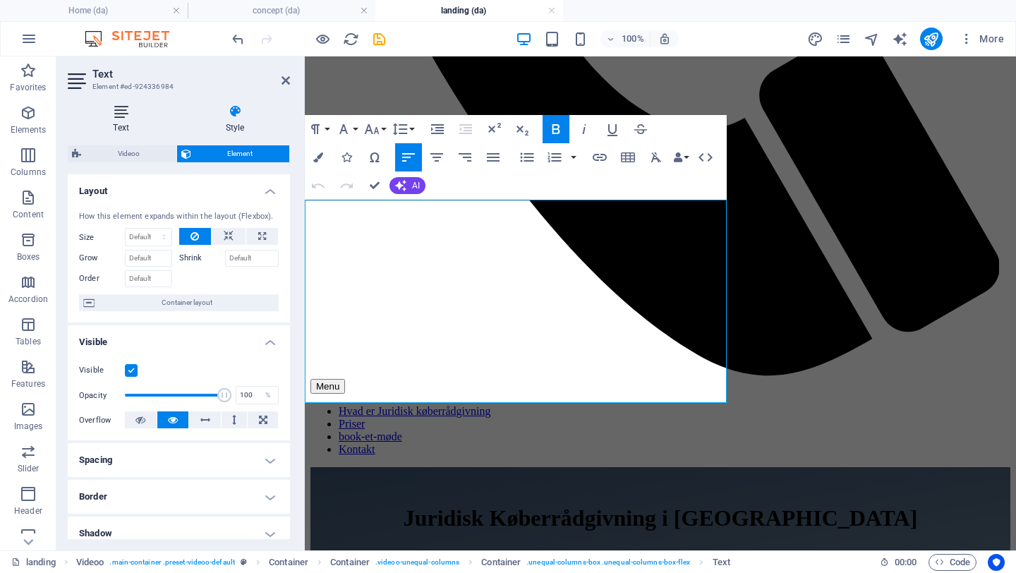
click at [118, 113] on icon at bounding box center [121, 111] width 107 height 14
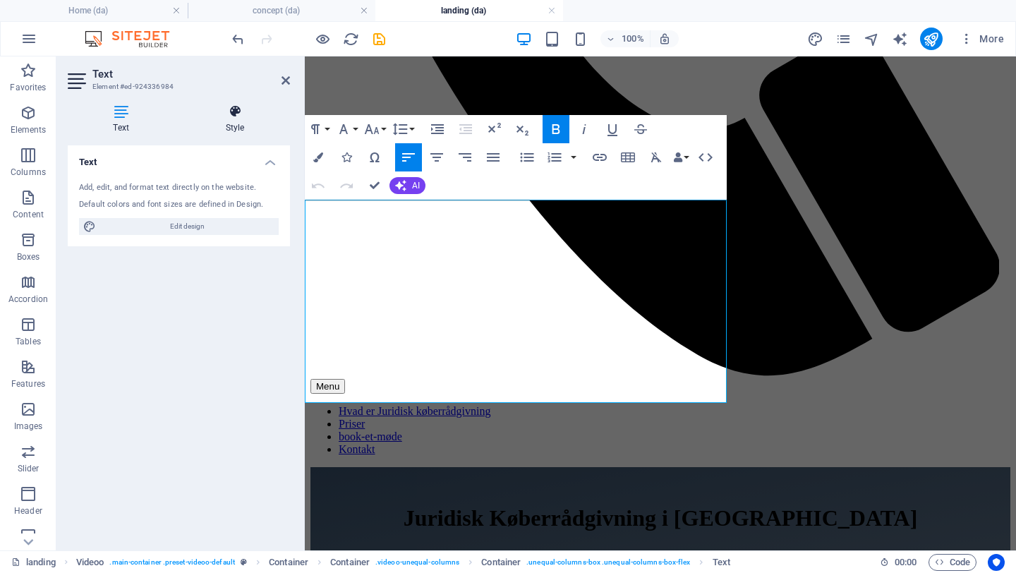
click at [241, 123] on h4 "Style" at bounding box center [235, 119] width 110 height 30
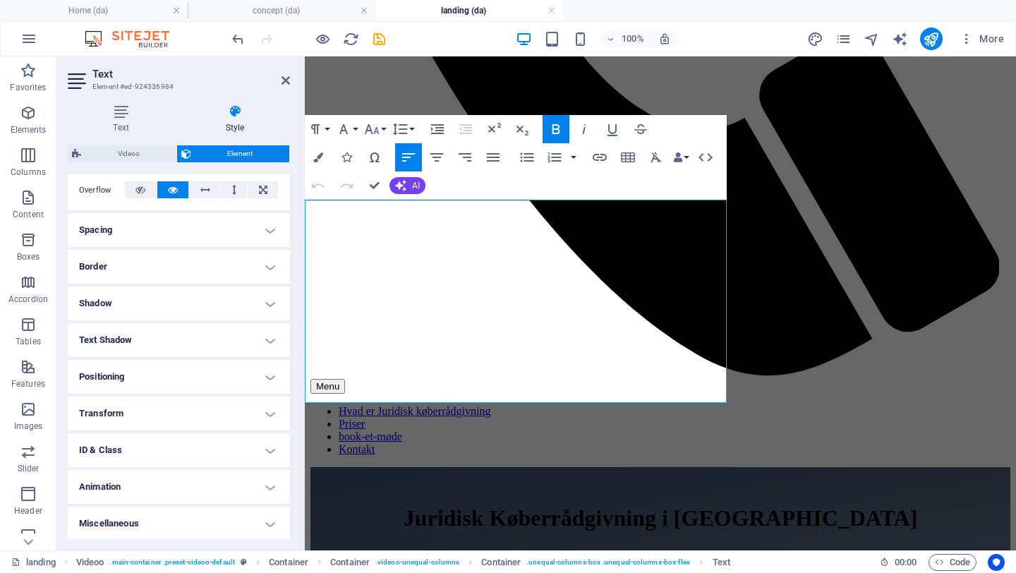
scroll to position [231, 0]
click at [346, 131] on icon "button" at bounding box center [343, 129] width 8 height 10
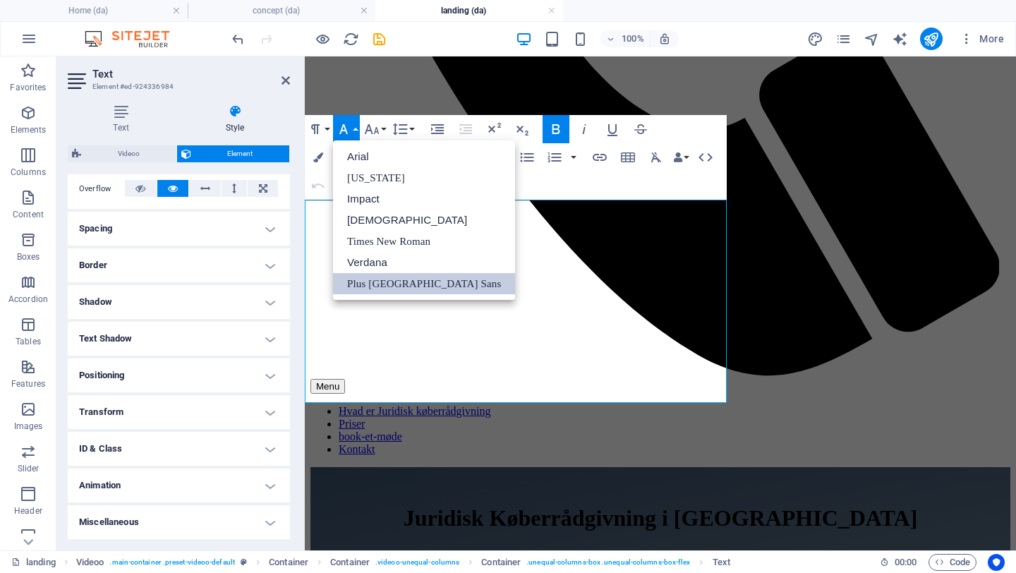
scroll to position [0, 0]
click at [346, 131] on icon "button" at bounding box center [343, 129] width 8 height 10
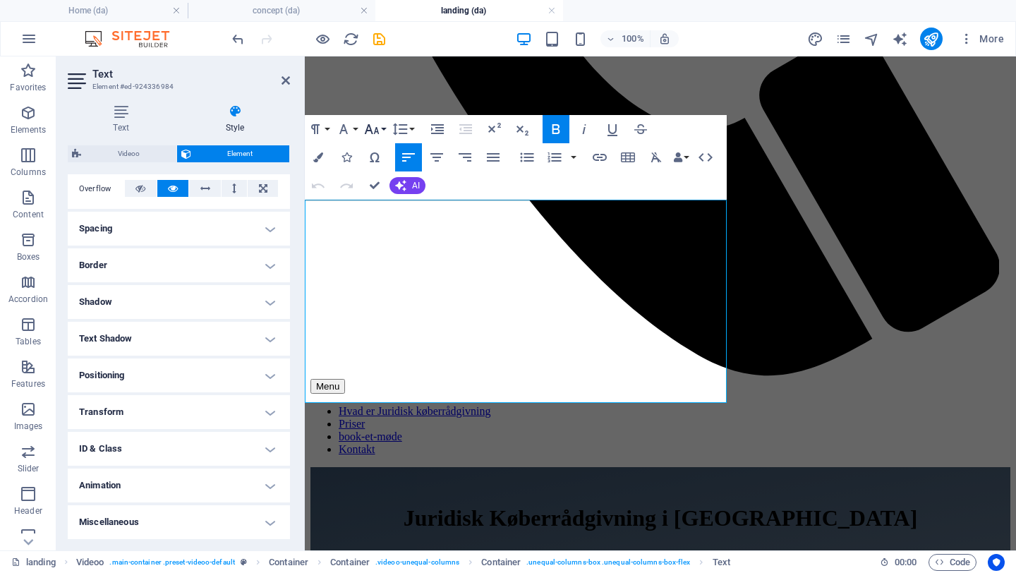
click at [379, 129] on icon "button" at bounding box center [371, 129] width 17 height 17
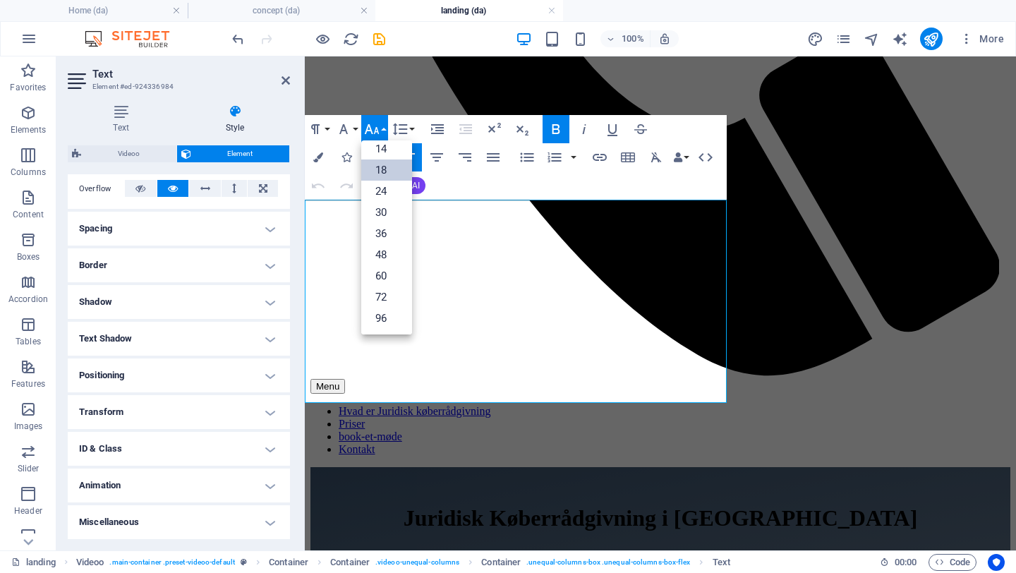
scroll to position [114, 0]
click at [381, 173] on link "18" at bounding box center [386, 169] width 51 height 21
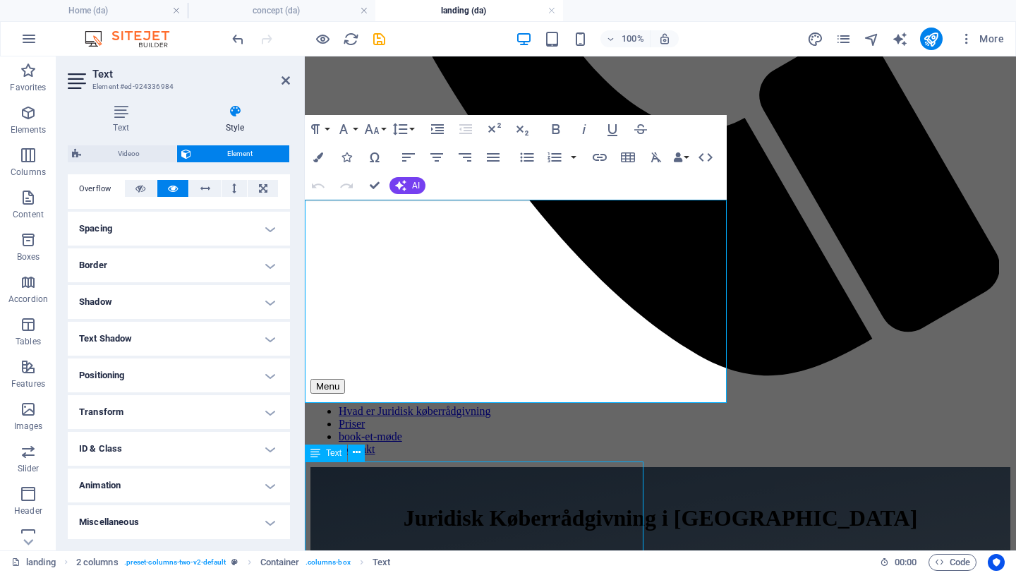
scroll to position [646, 0]
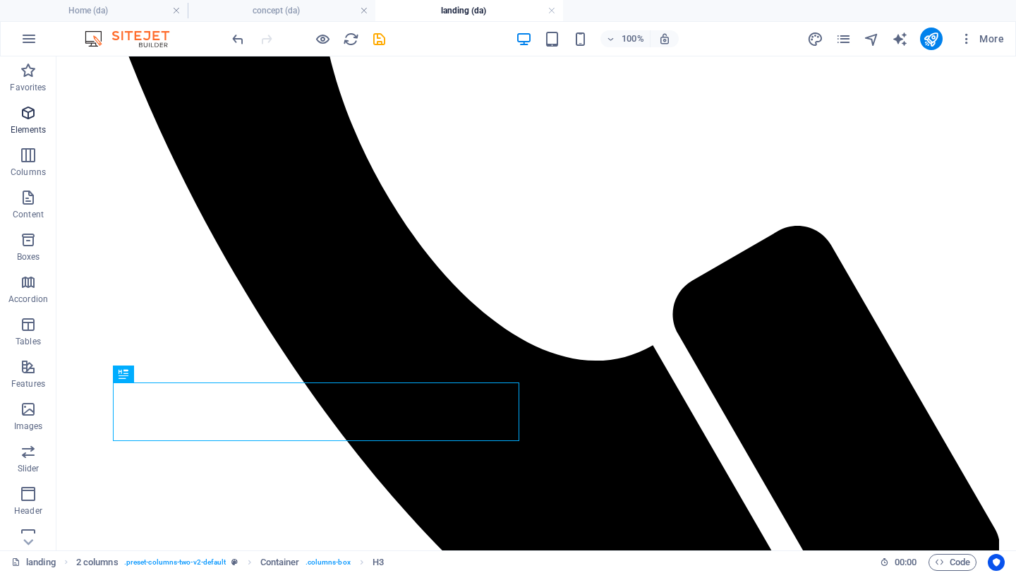
click at [29, 117] on icon "button" at bounding box center [28, 112] width 17 height 17
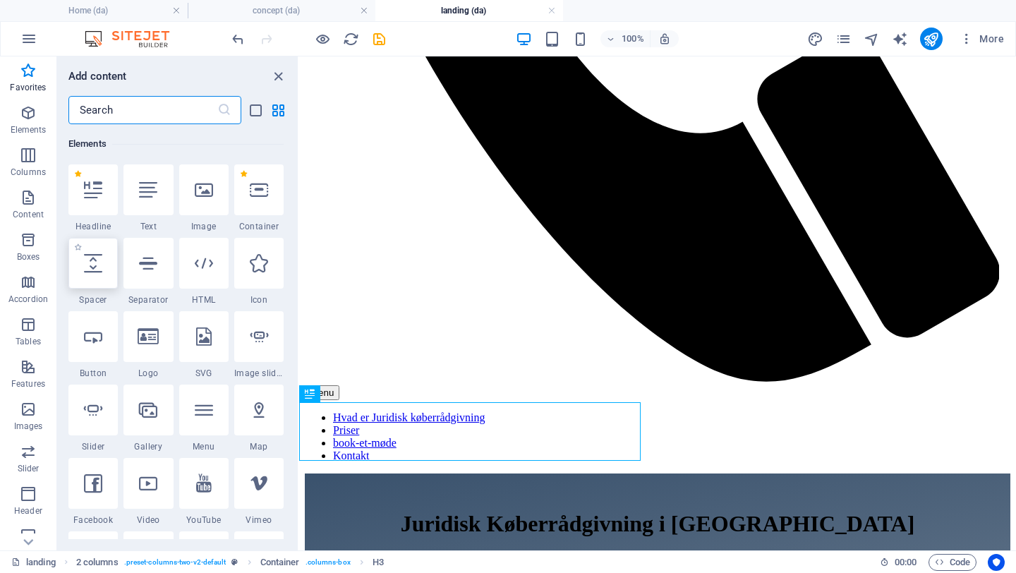
scroll to position [0, 0]
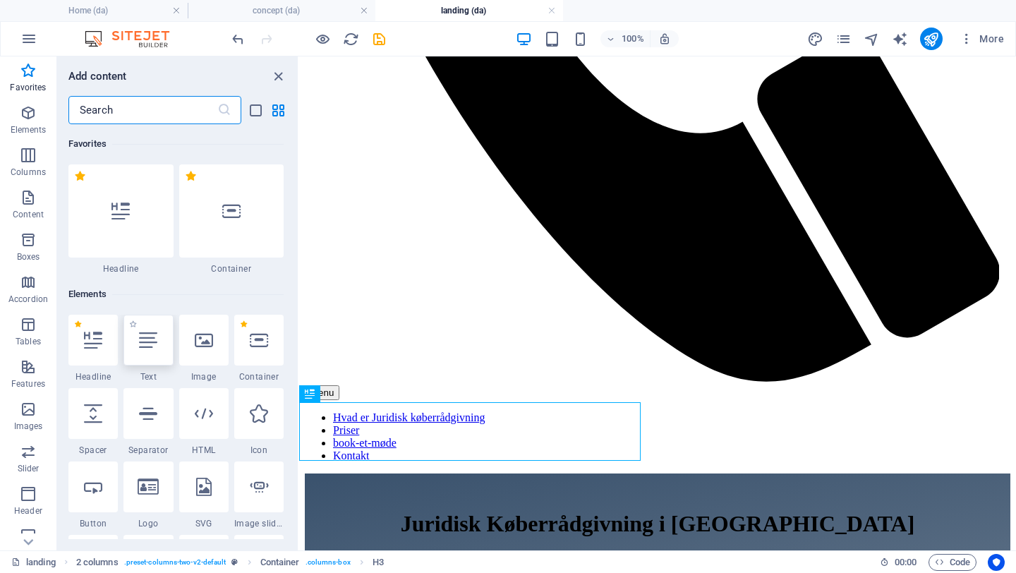
click at [142, 353] on div at bounding box center [147, 340] width 49 height 51
click at [299, 353] on div "Container Container Container Container H5 Videoo Videoo Container Videoo Conta…" at bounding box center [657, 303] width 717 height 494
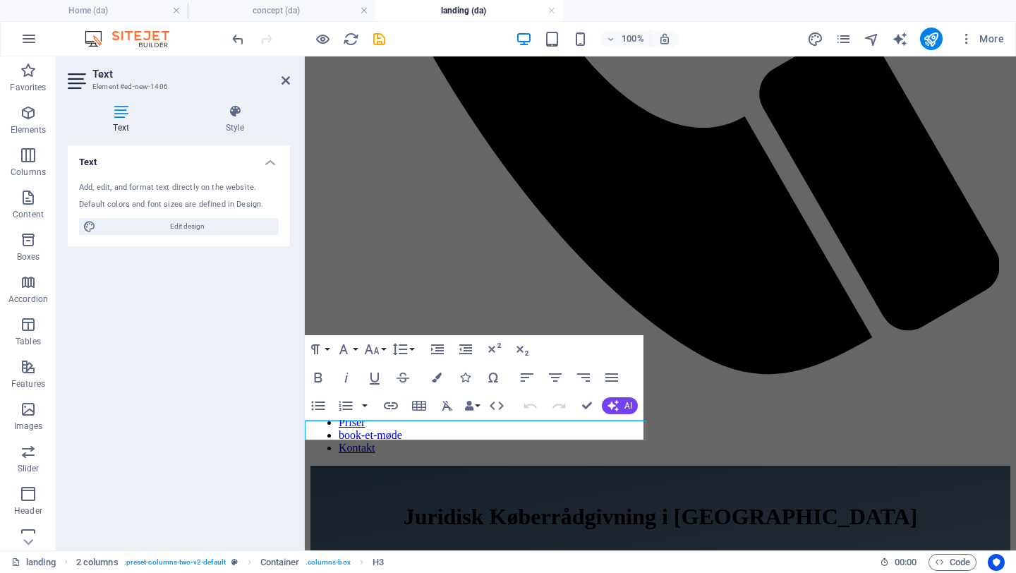
scroll to position [620, 0]
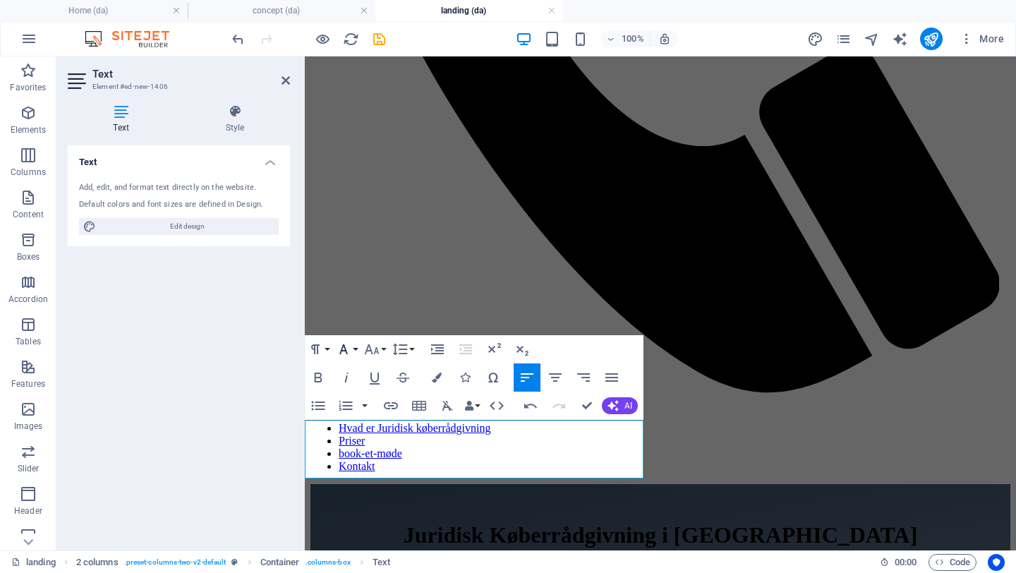
click at [349, 345] on icon "button" at bounding box center [343, 349] width 17 height 17
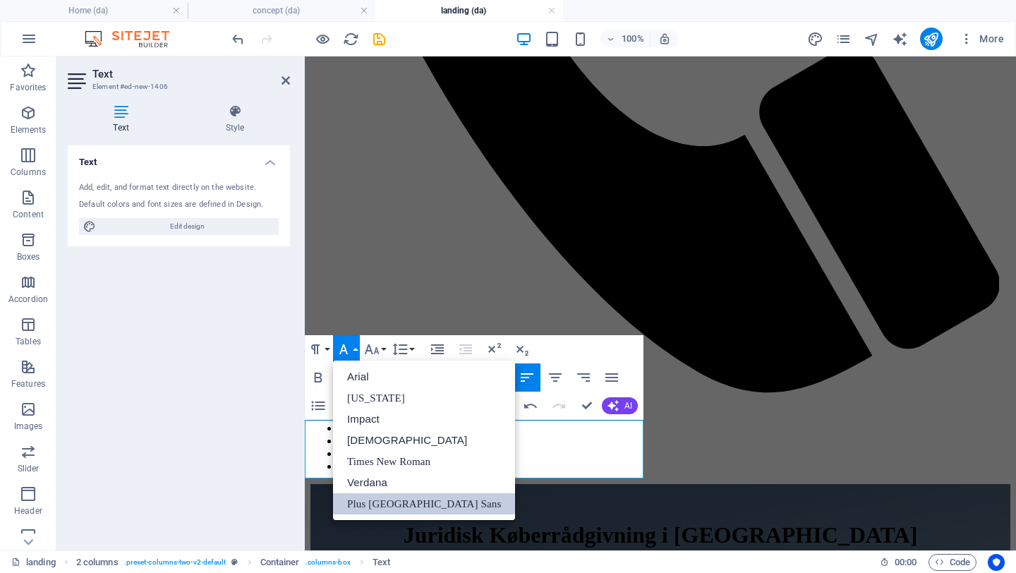
scroll to position [0, 0]
click at [372, 348] on icon "button" at bounding box center [371, 349] width 17 height 17
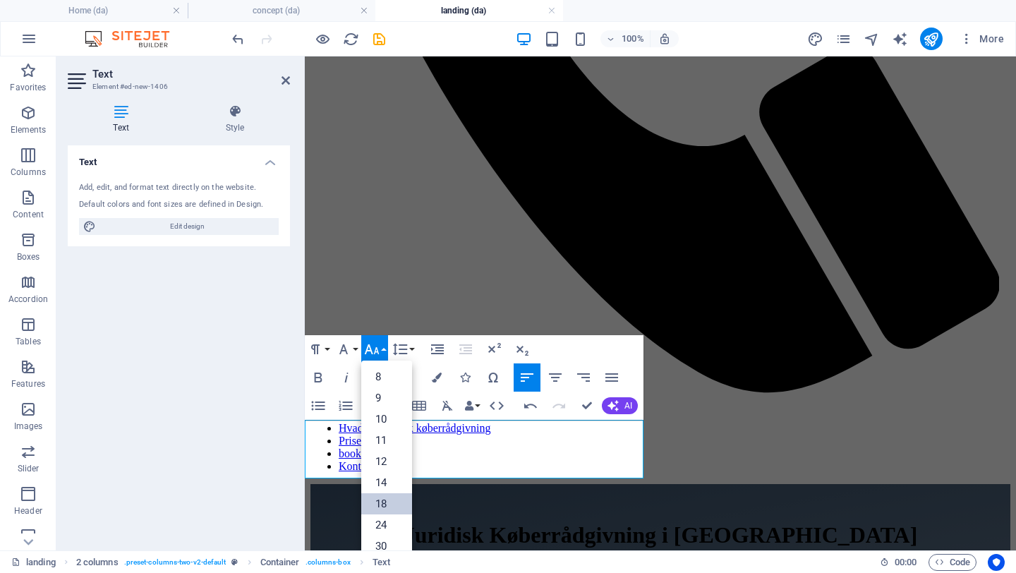
click at [393, 499] on link "18" at bounding box center [386, 503] width 51 height 21
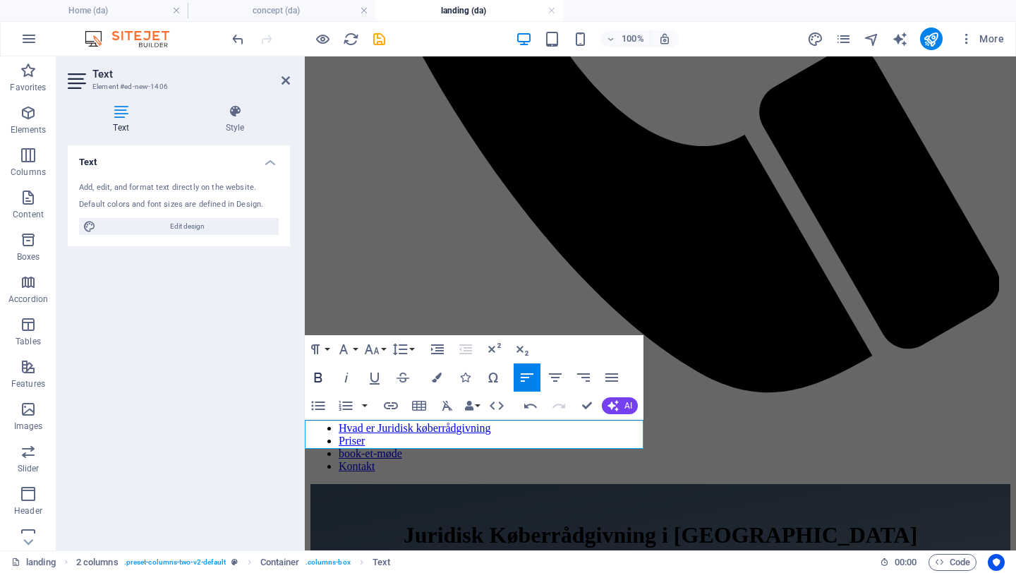
click at [323, 377] on icon "button" at bounding box center [318, 377] width 17 height 17
click at [368, 354] on icon "button" at bounding box center [371, 349] width 17 height 17
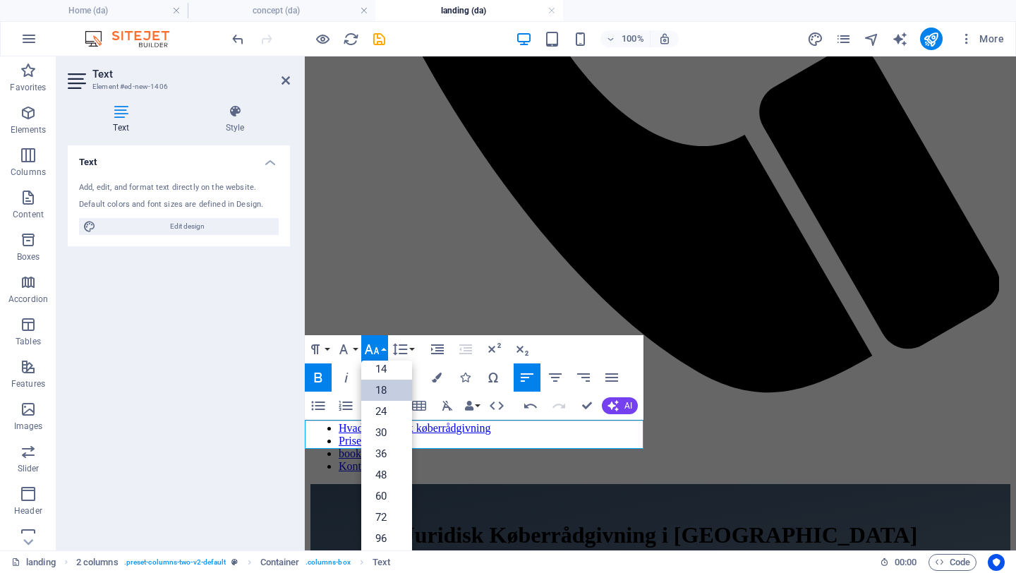
scroll to position [114, 0]
click at [376, 456] on link "36" at bounding box center [386, 453] width 51 height 21
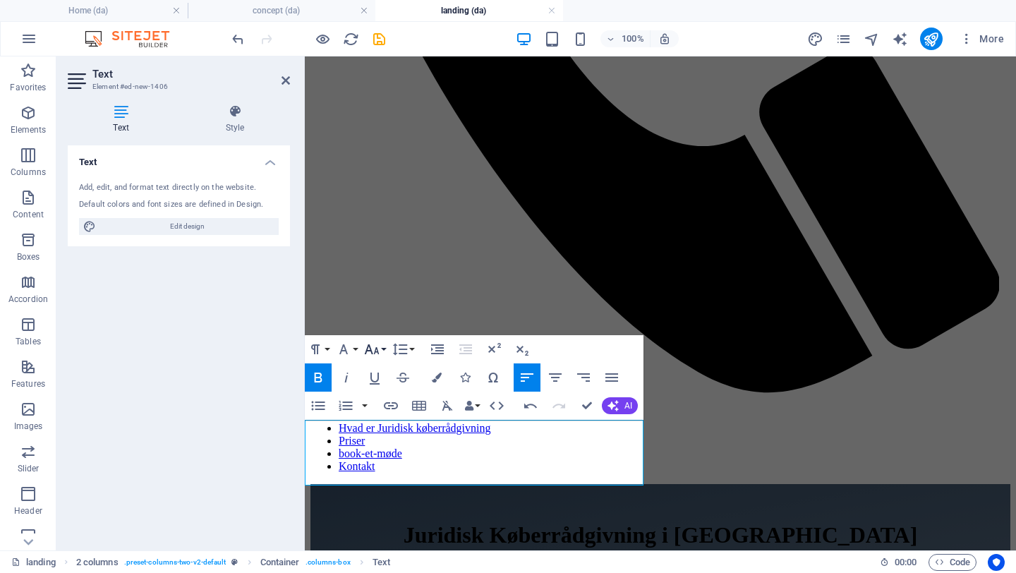
click at [373, 352] on icon "button" at bounding box center [371, 349] width 17 height 17
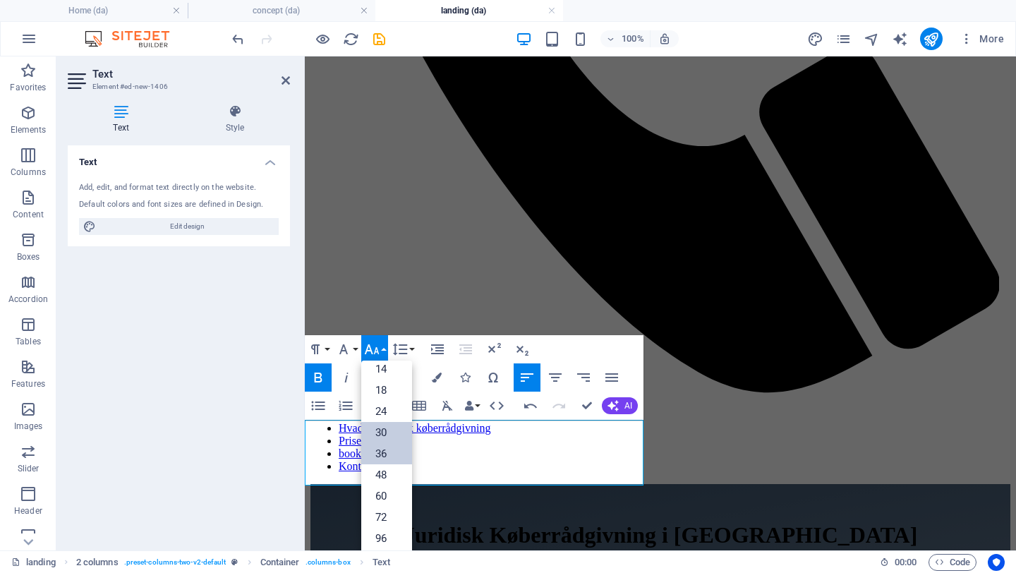
click at [380, 432] on link "30" at bounding box center [386, 432] width 51 height 21
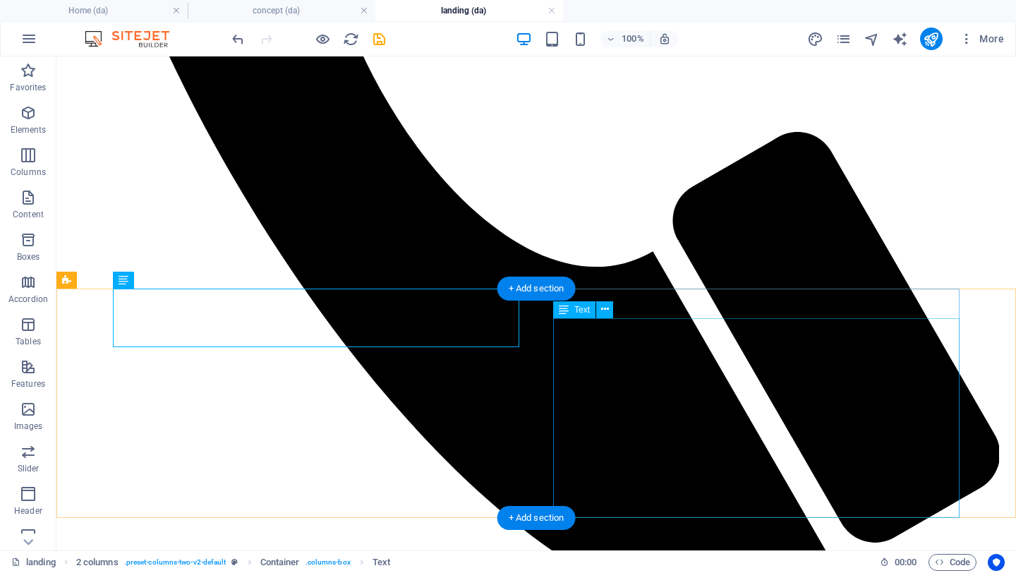
scroll to position [756, 0]
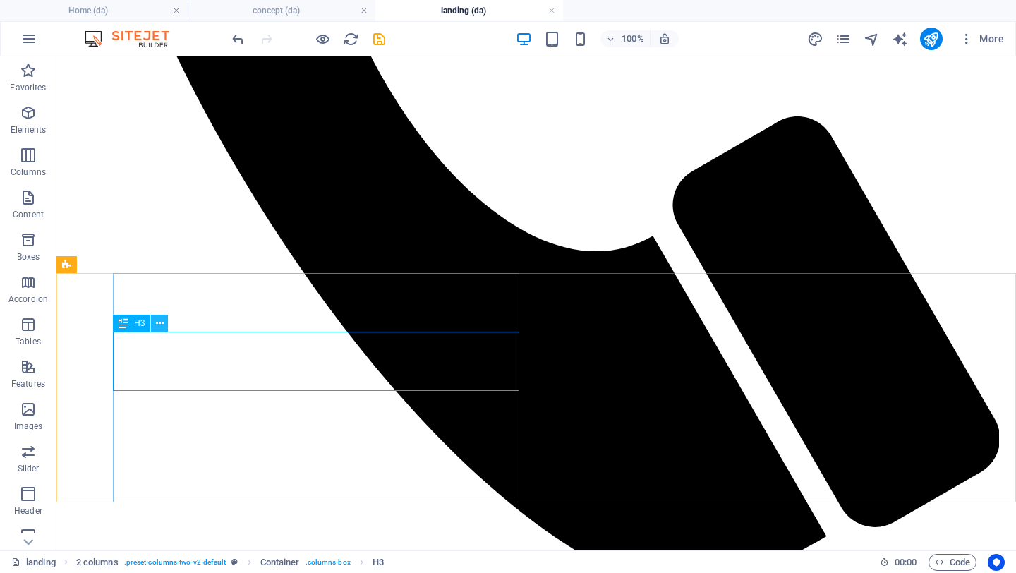
click at [161, 317] on icon at bounding box center [160, 323] width 8 height 15
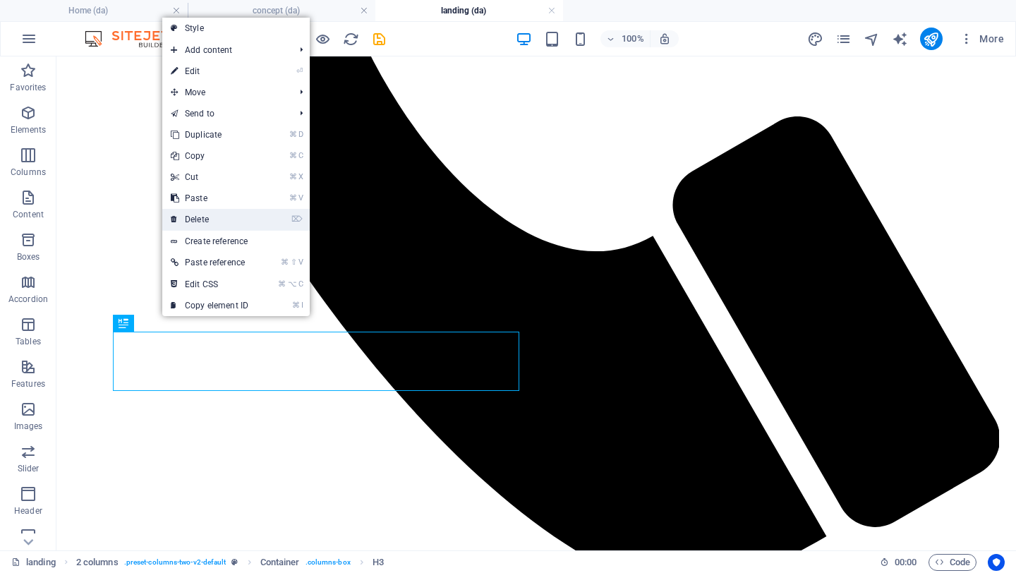
click at [190, 222] on link "⌦ Delete" at bounding box center [209, 219] width 95 height 21
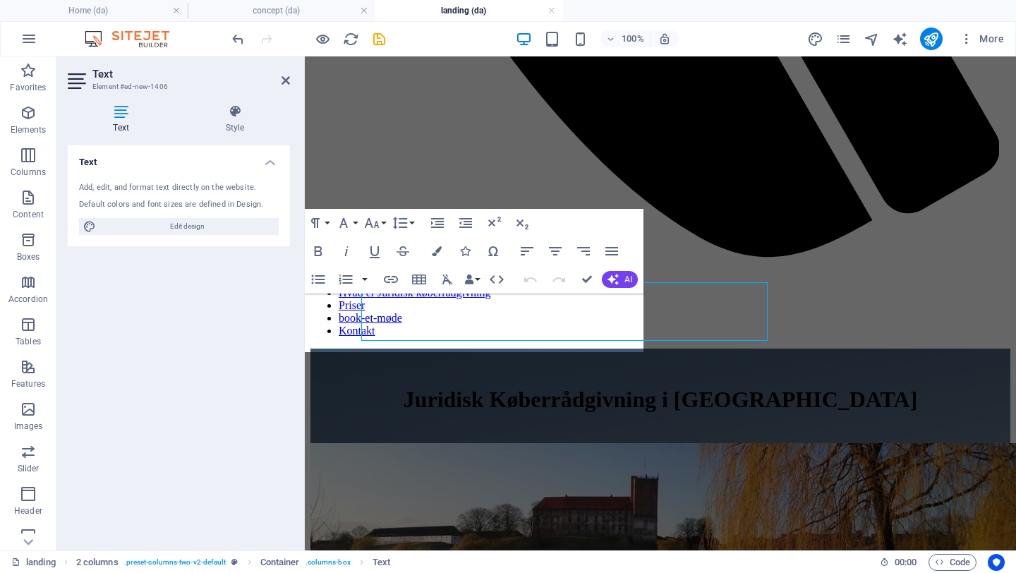
scroll to position [746, 0]
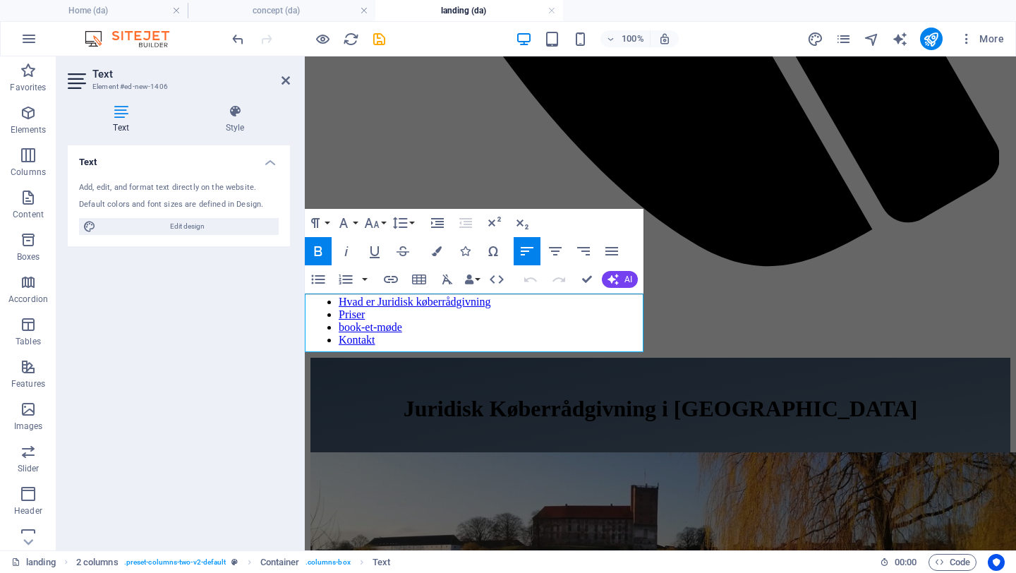
drag, startPoint x: 463, startPoint y: 344, endPoint x: 214, endPoint y: 283, distance: 256.5
click at [430, 256] on button "Colors" at bounding box center [436, 251] width 27 height 28
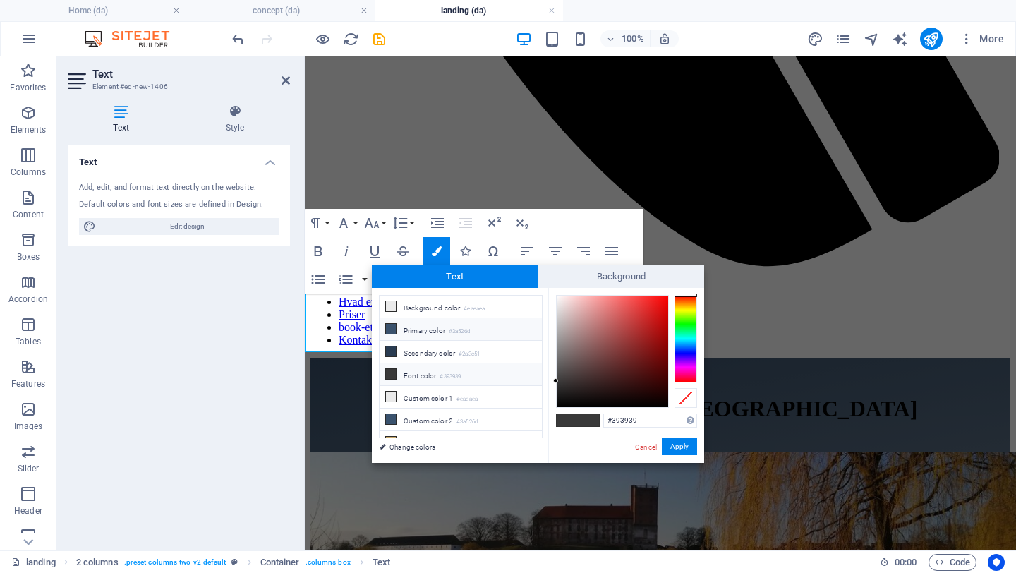
click at [444, 332] on li "Primary color #3a526d" at bounding box center [461, 329] width 162 height 23
type input "#3a526d"
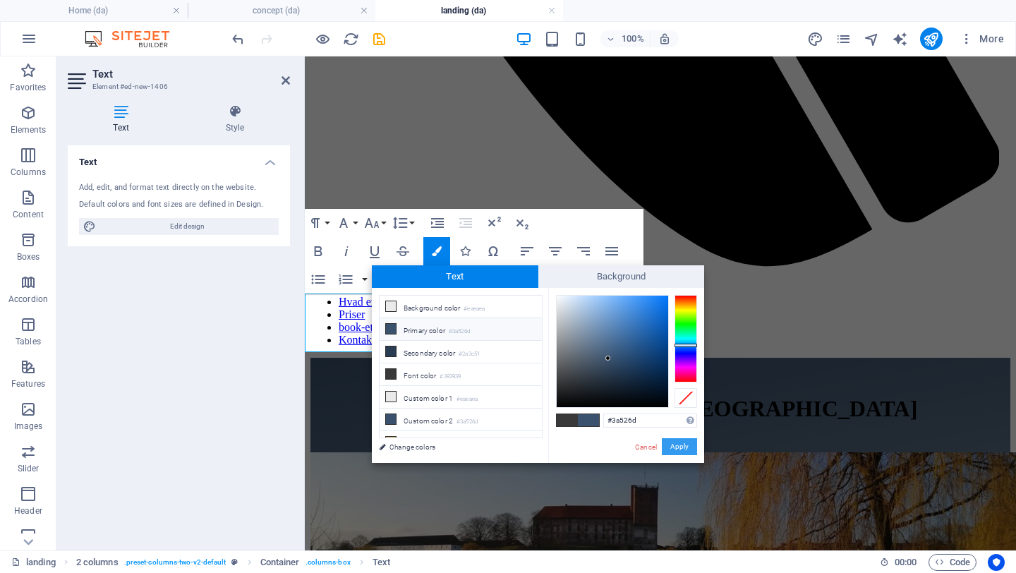
click at [680, 449] on button "Apply" at bounding box center [679, 446] width 35 height 17
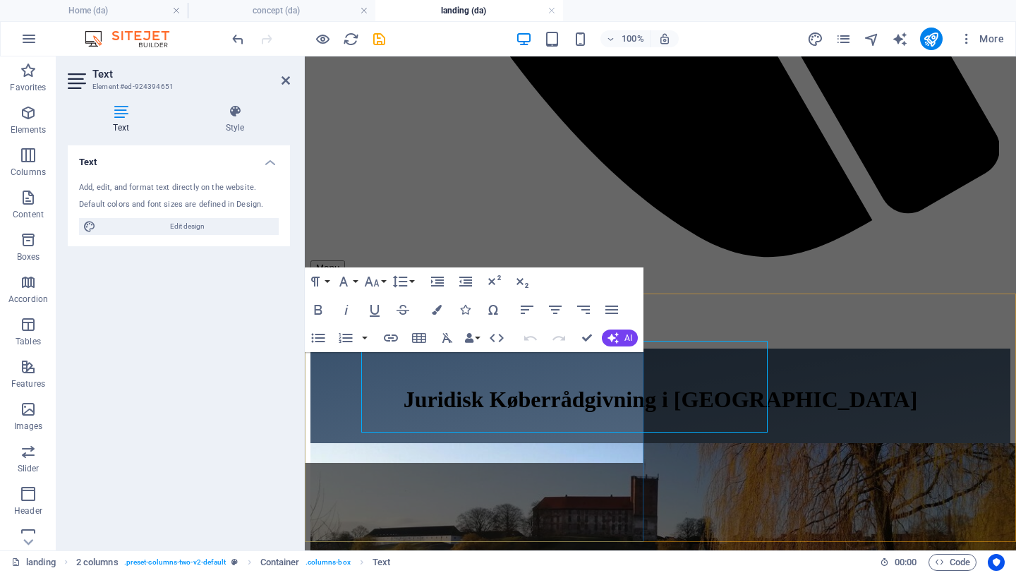
scroll to position [746, 0]
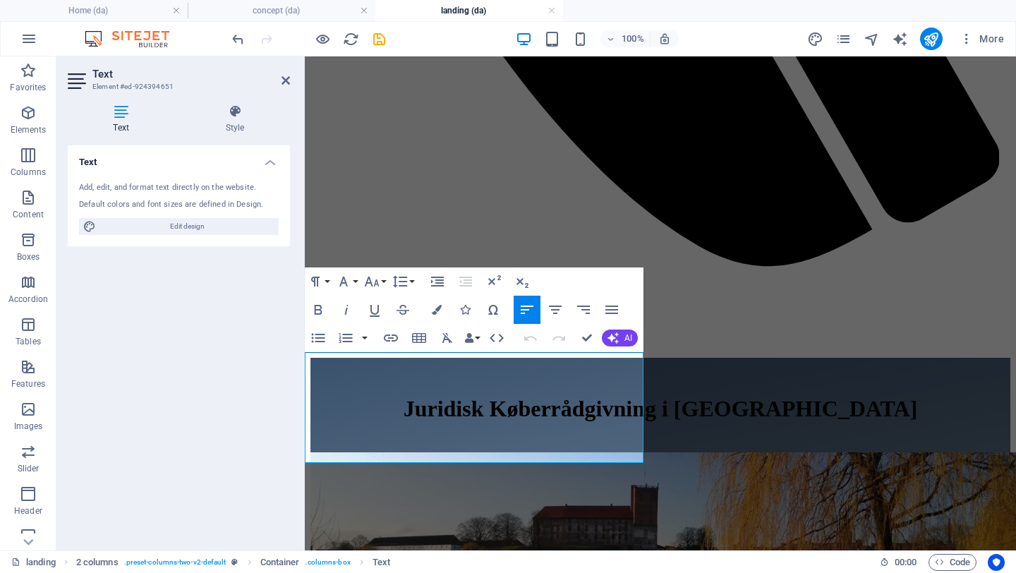
drag, startPoint x: 508, startPoint y: 441, endPoint x: 169, endPoint y: 351, distance: 350.4
click at [377, 285] on icon "button" at bounding box center [372, 282] width 15 height 10
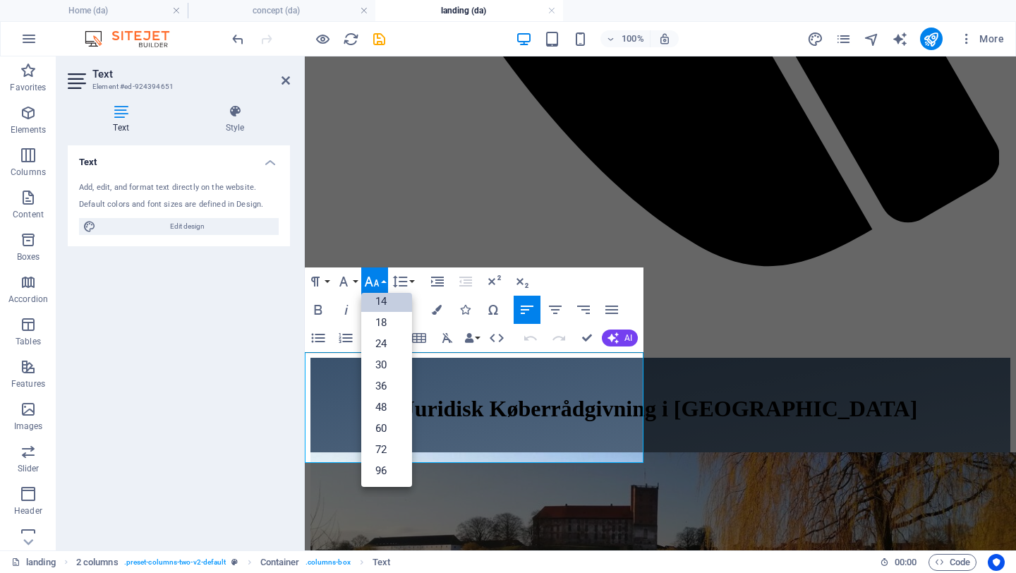
scroll to position [114, 0]
click at [379, 306] on link "14" at bounding box center [386, 301] width 51 height 21
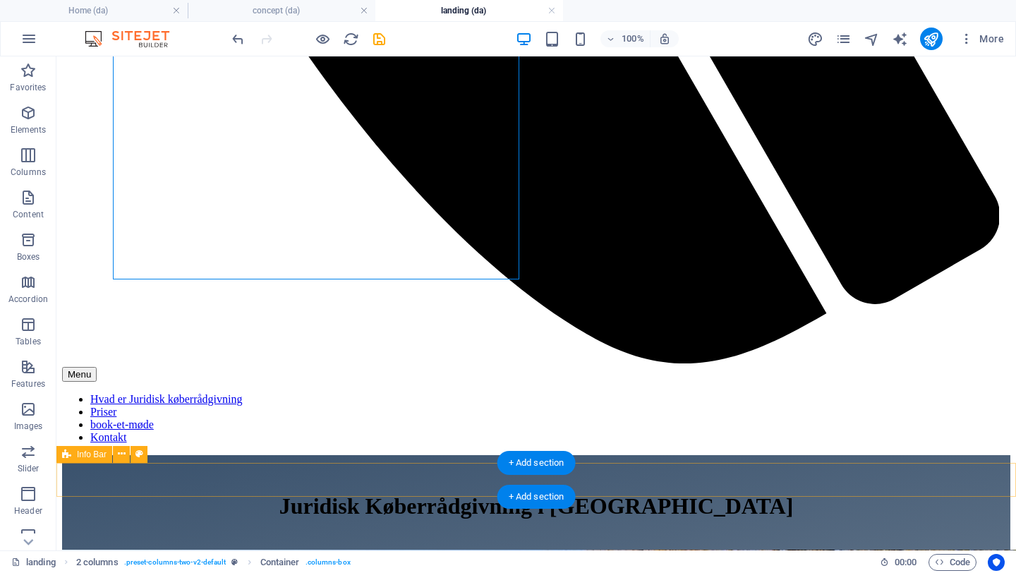
scroll to position [1004, 0]
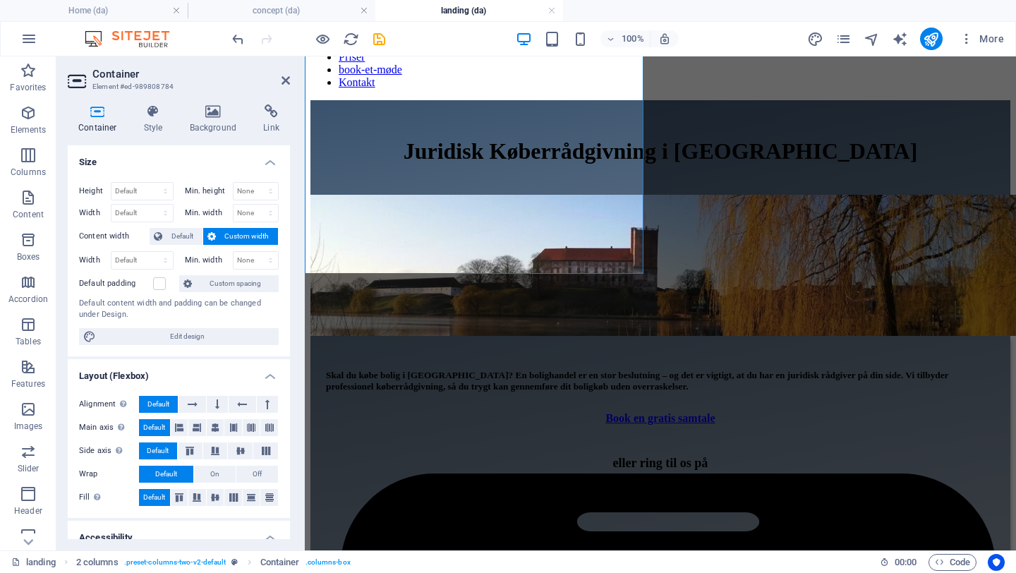
scroll to position [1014, 0]
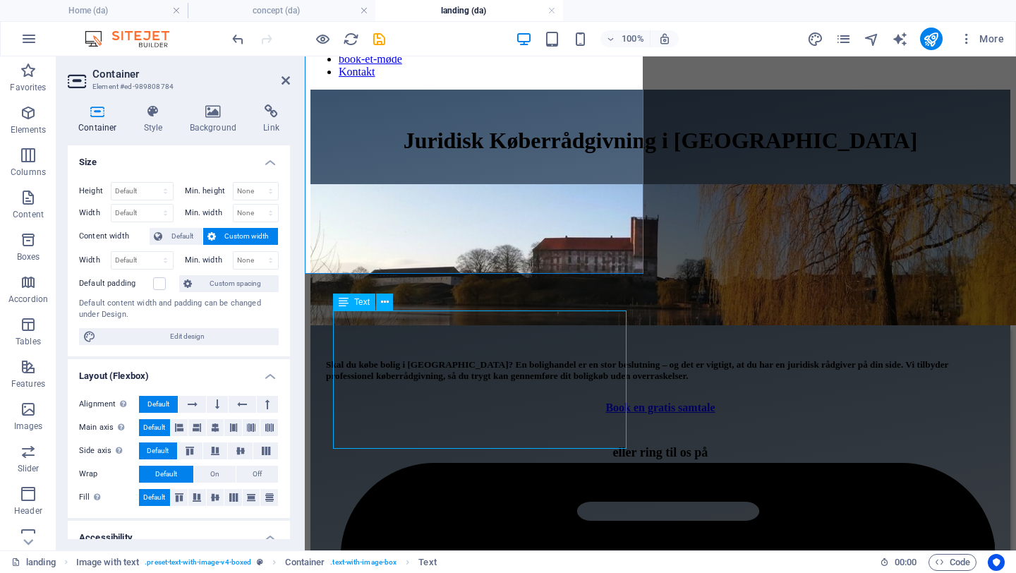
scroll to position [1004, 0]
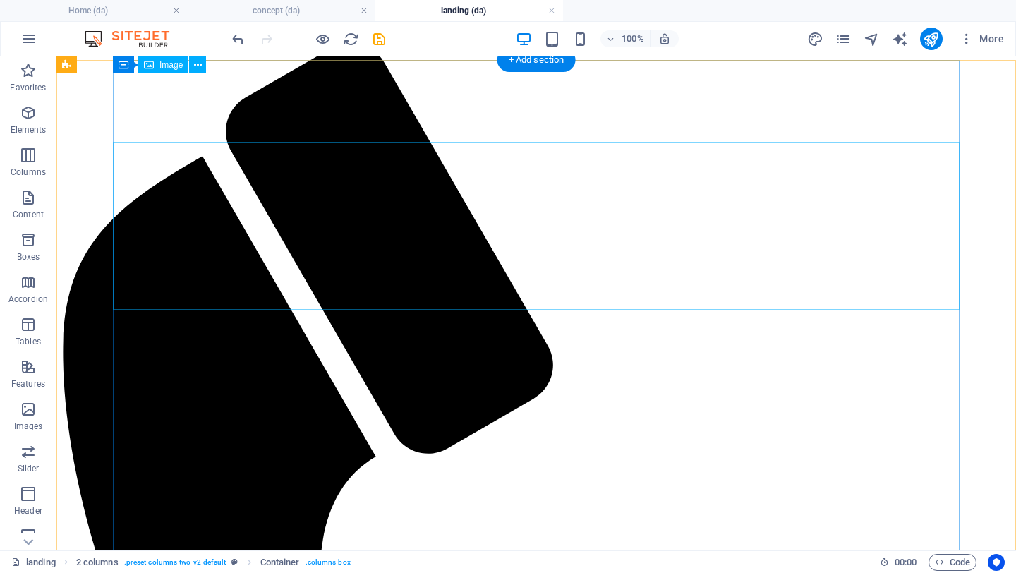
scroll to position [53, 0]
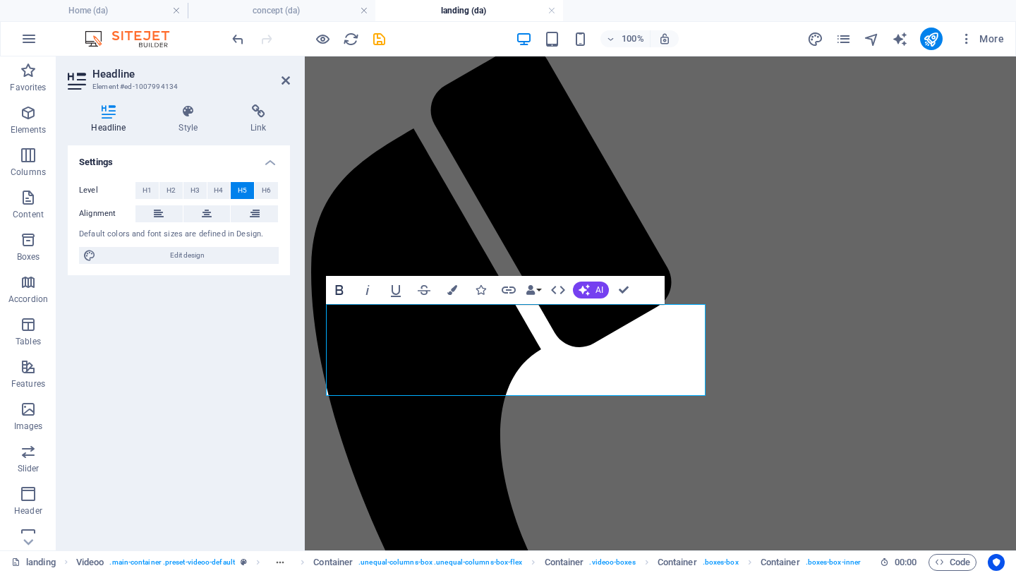
click at [339, 289] on icon "button" at bounding box center [339, 289] width 17 height 17
click at [219, 190] on span "H4" at bounding box center [218, 190] width 9 height 17
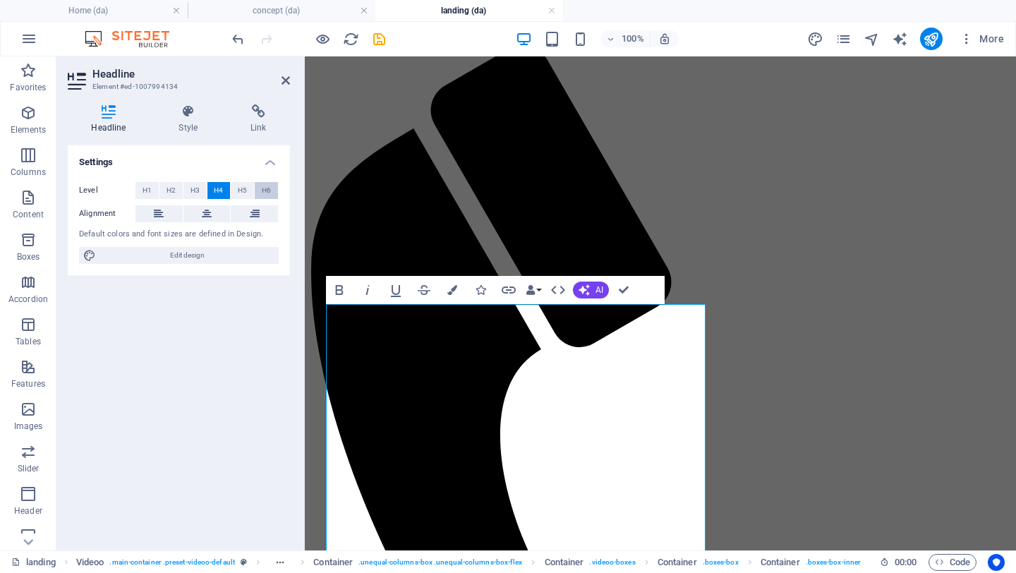
click at [274, 189] on button "H6" at bounding box center [266, 190] width 23 height 17
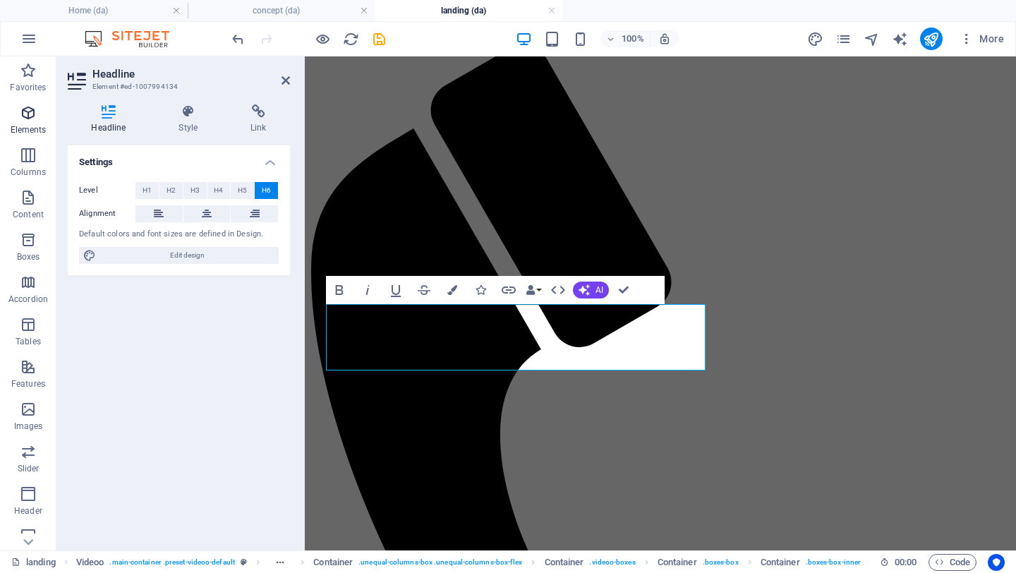
click at [26, 123] on span "Elements" at bounding box center [28, 121] width 56 height 34
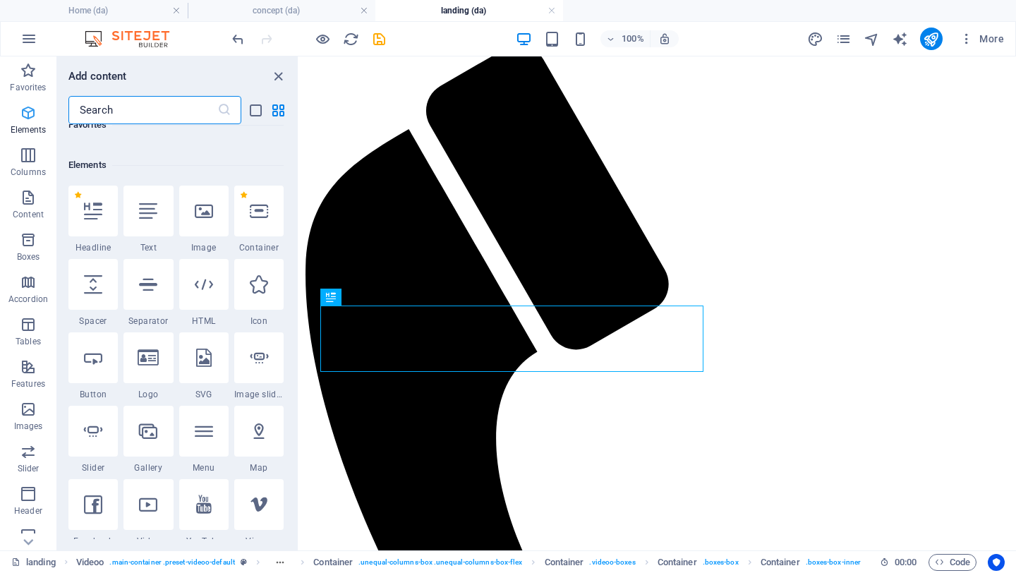
scroll to position [150, 0]
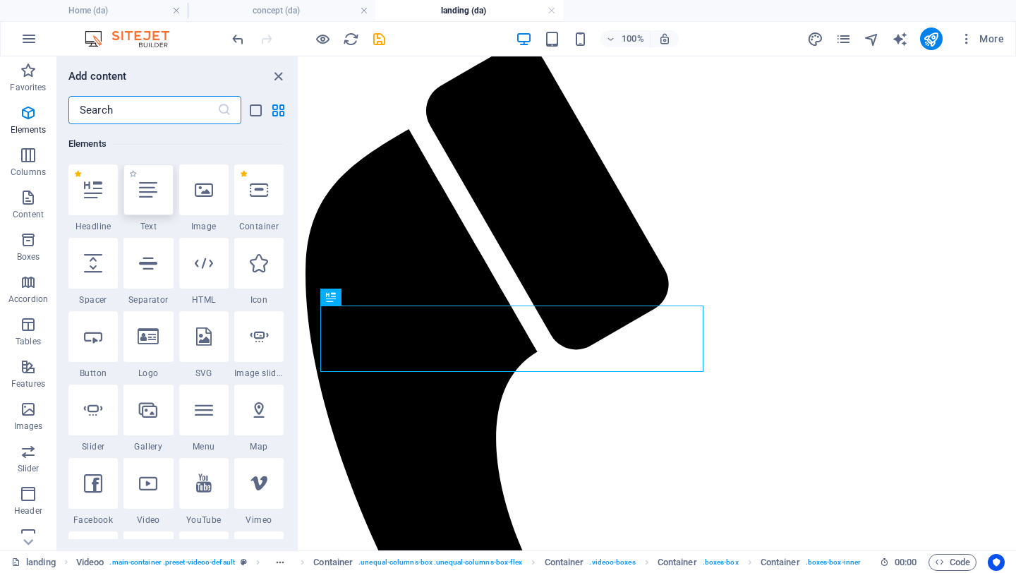
click at [149, 195] on icon at bounding box center [148, 190] width 18 height 18
click at [299, 195] on div "H6 Videoo Videoo Container Container Container Container Container Container Co…" at bounding box center [657, 303] width 717 height 494
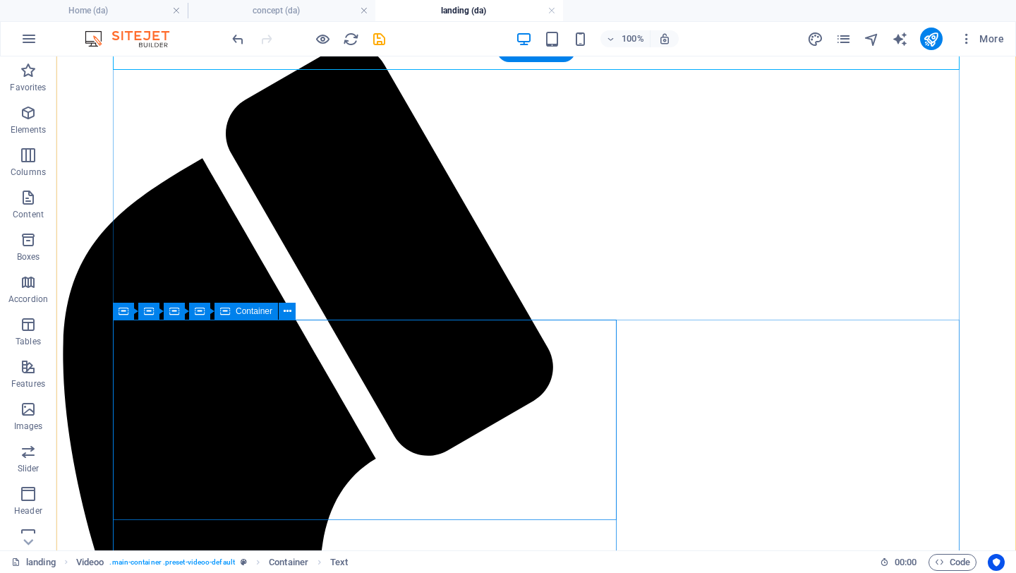
scroll to position [111, 0]
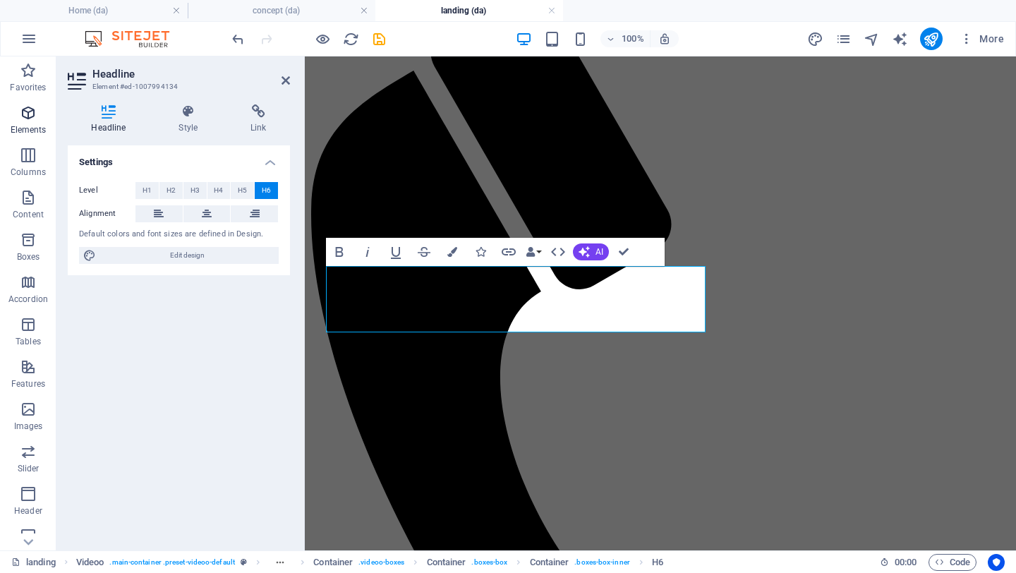
click at [28, 121] on icon "button" at bounding box center [28, 112] width 17 height 17
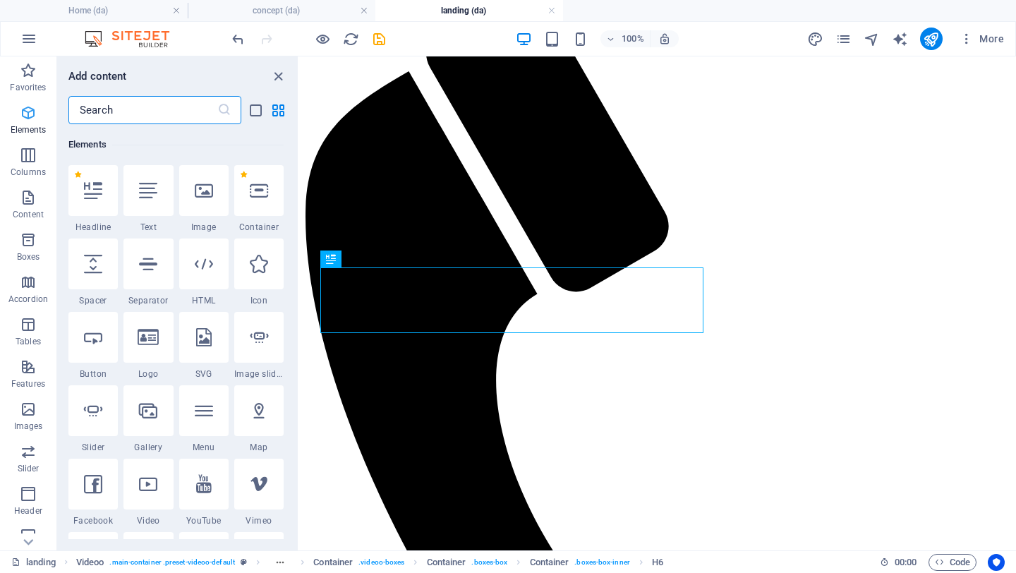
scroll to position [150, 0]
click at [142, 193] on icon at bounding box center [148, 190] width 18 height 18
click at [299, 193] on div "H6 Videoo Videoo Container Container Container Container Container Container Co…" at bounding box center [657, 303] width 717 height 494
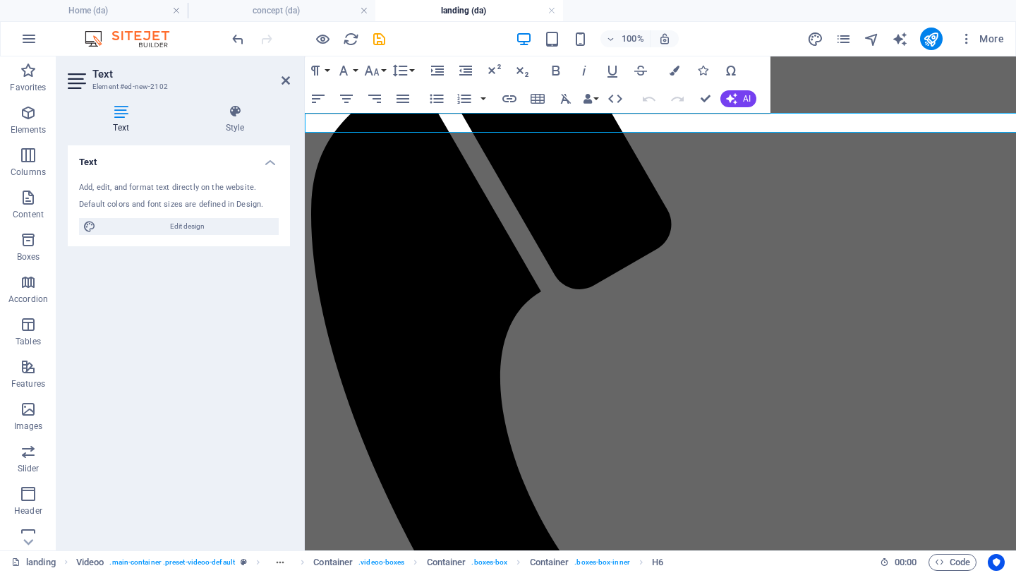
scroll to position [0, 0]
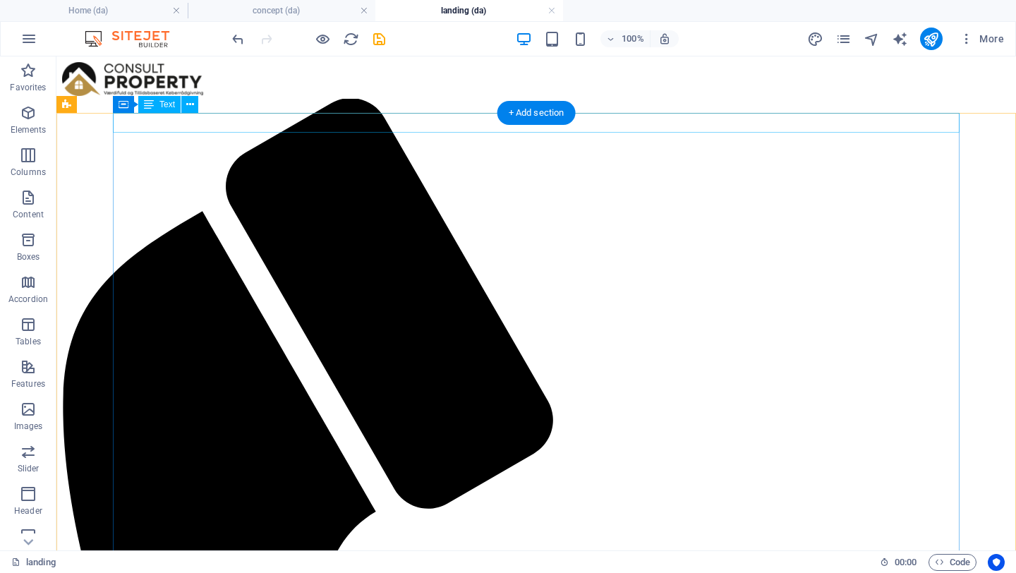
click at [188, 103] on icon at bounding box center [190, 104] width 8 height 15
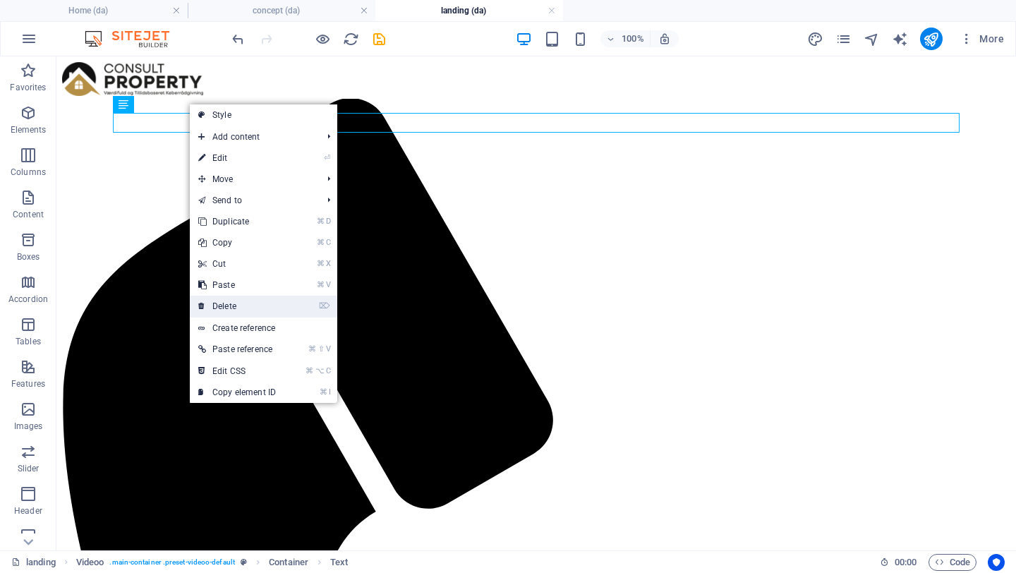
click at [231, 303] on link "⌦ Delete" at bounding box center [237, 306] width 95 height 21
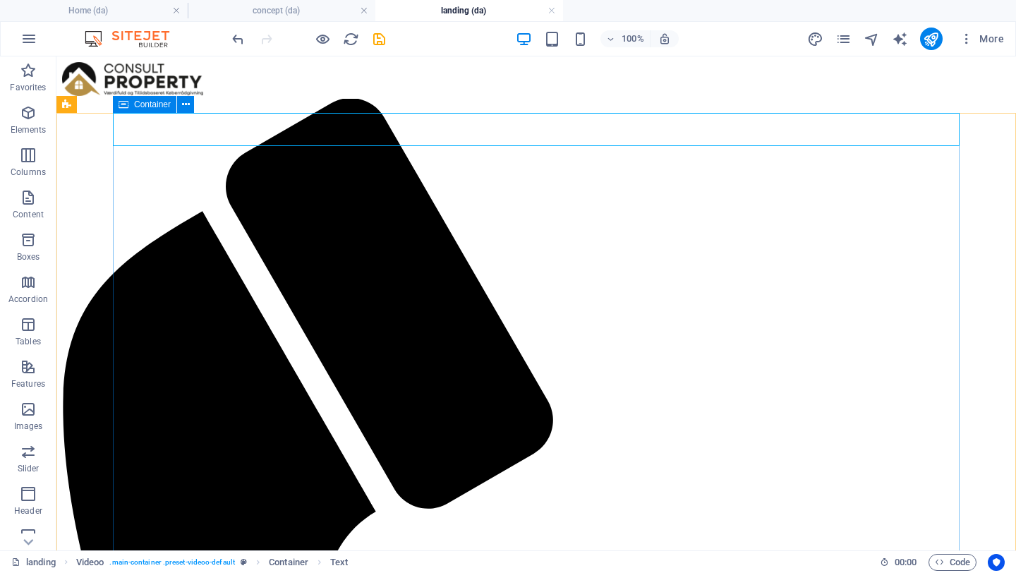
click at [126, 109] on icon at bounding box center [124, 104] width 10 height 17
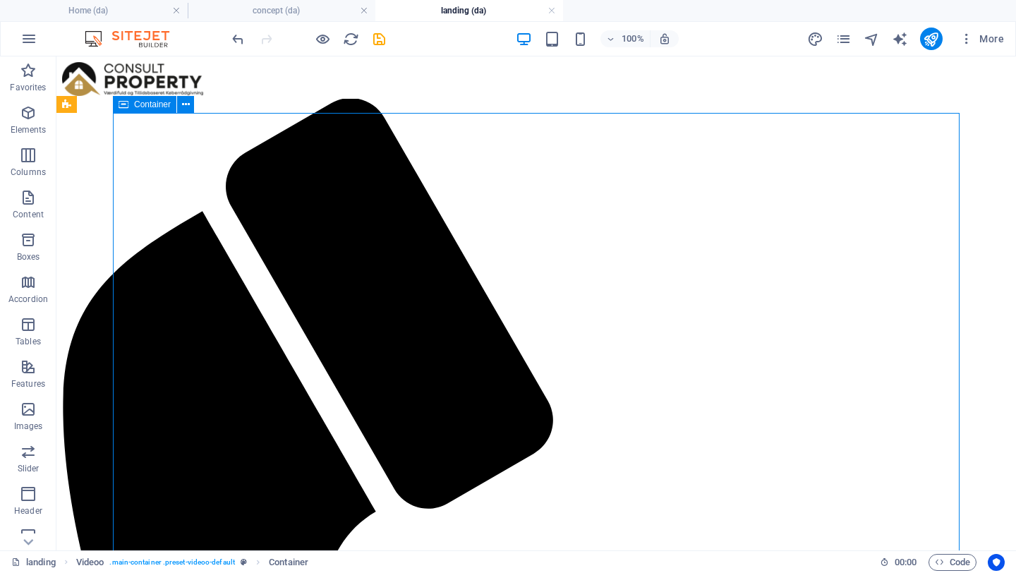
click at [126, 109] on icon at bounding box center [124, 104] width 10 height 17
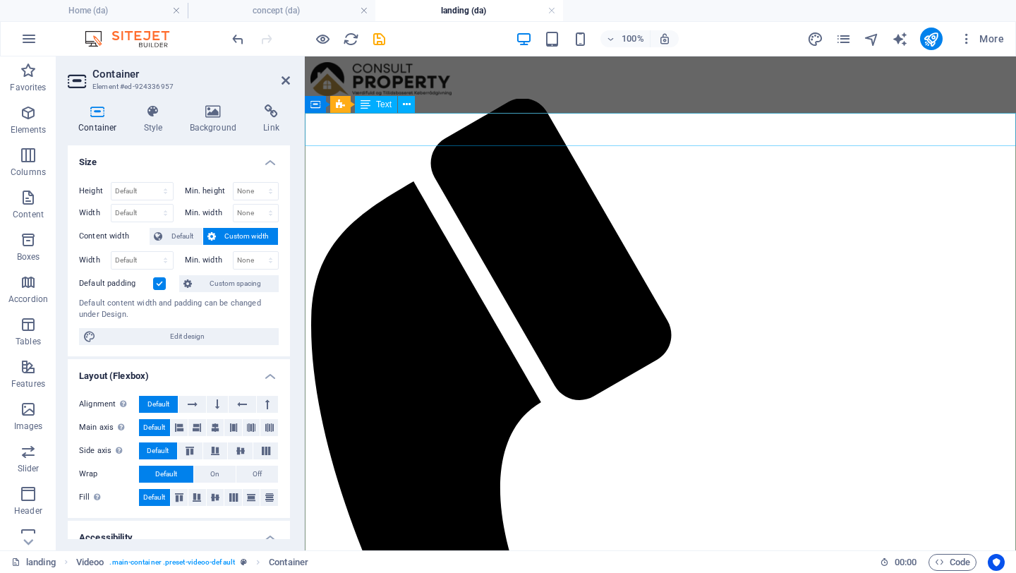
click at [370, 103] on div "Text" at bounding box center [376, 104] width 42 height 17
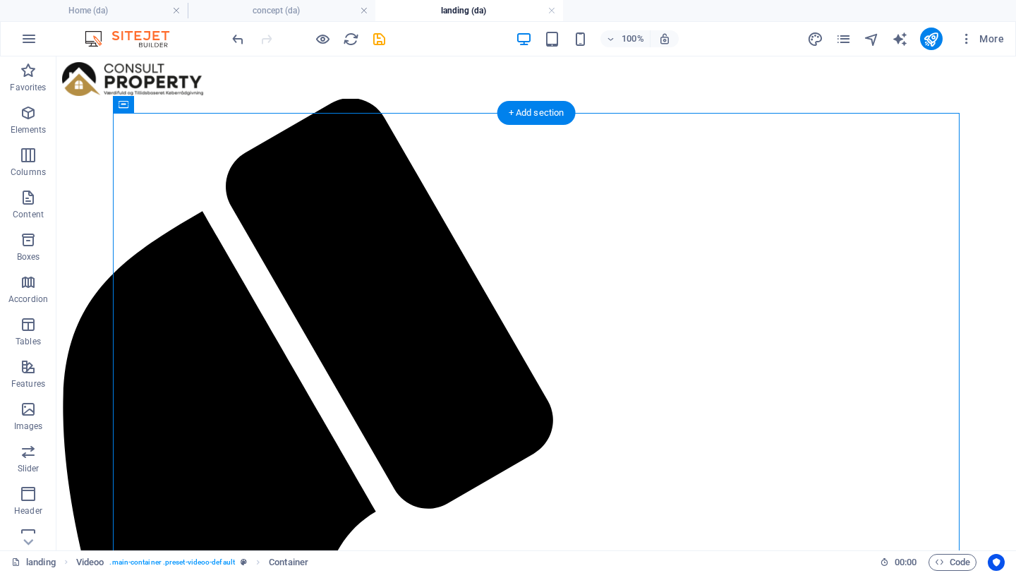
drag, startPoint x: 184, startPoint y: 161, endPoint x: 167, endPoint y: 423, distance: 262.3
drag, startPoint x: 204, startPoint y: 163, endPoint x: 233, endPoint y: 422, distance: 260.5
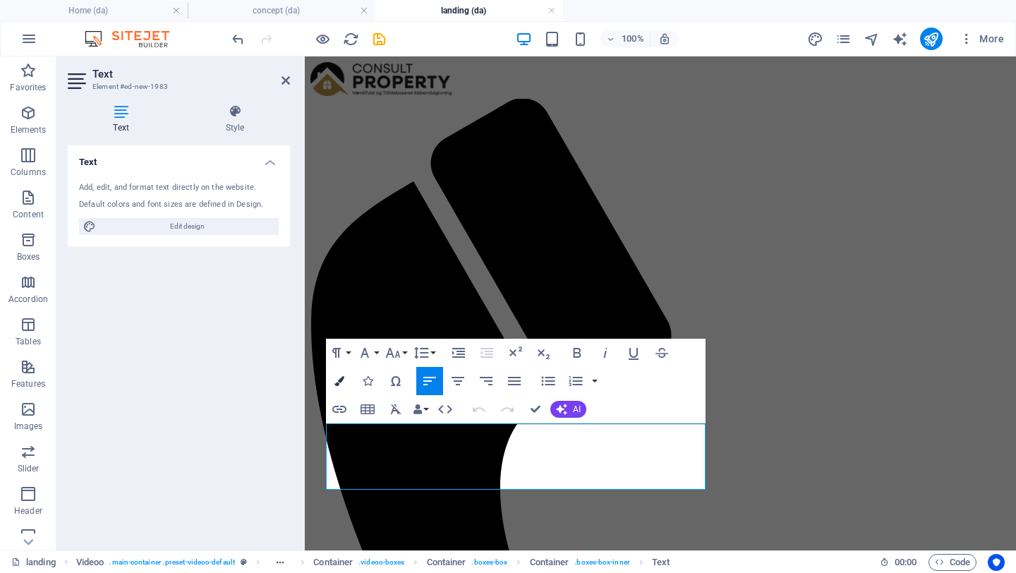
click at [339, 384] on icon "button" at bounding box center [339, 381] width 10 height 10
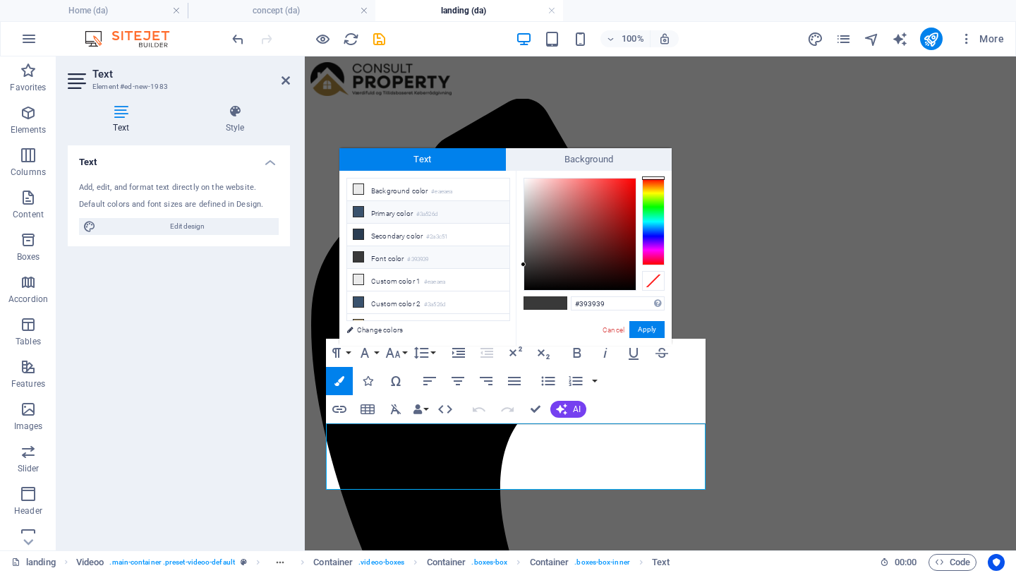
click at [410, 213] on li "Primary color #3a526d" at bounding box center [428, 212] width 162 height 23
type input "#3a526d"
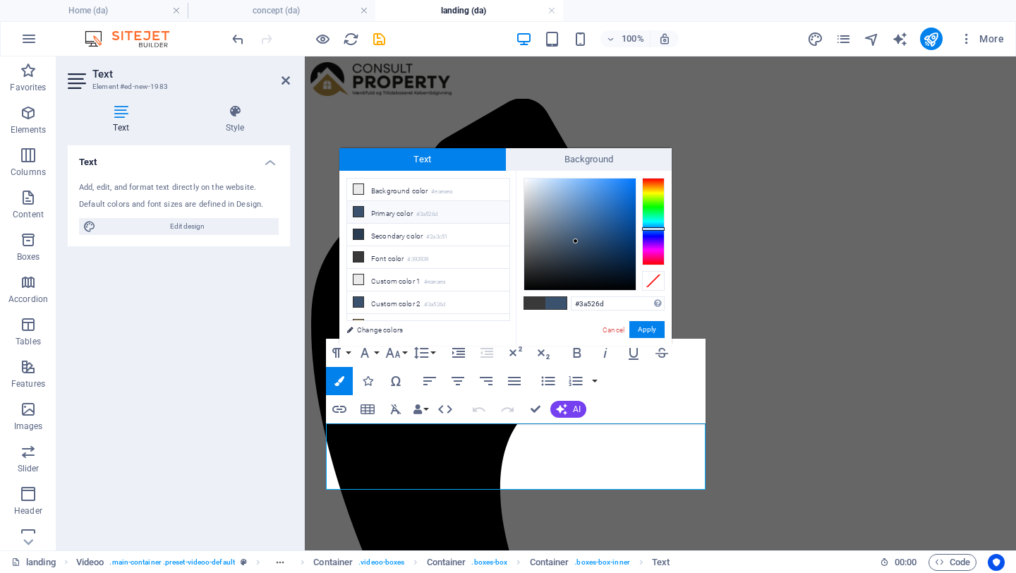
click at [410, 213] on li "Primary color #3a526d" at bounding box center [428, 212] width 162 height 23
click at [653, 332] on button "Apply" at bounding box center [646, 329] width 35 height 17
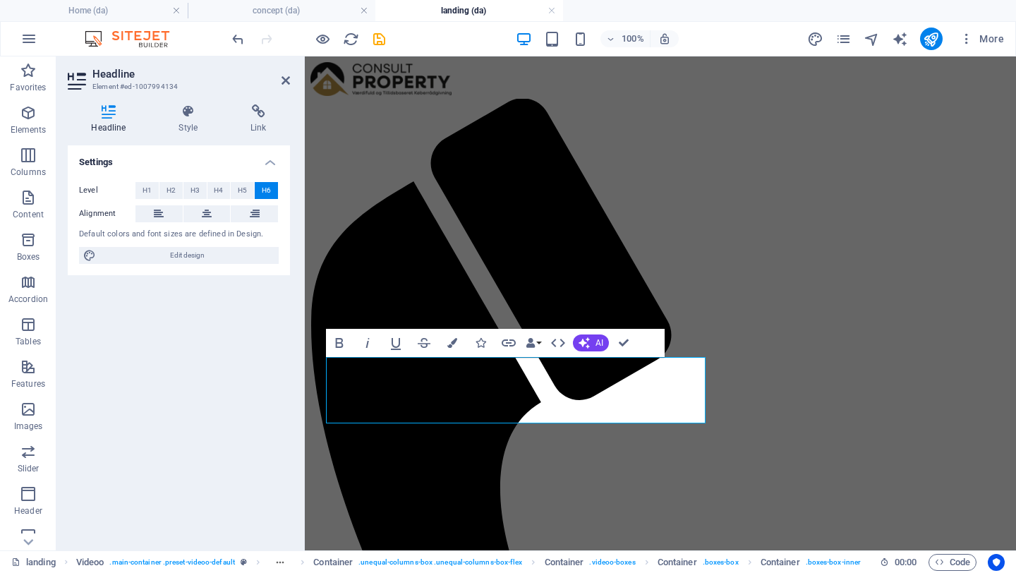
click at [277, 417] on div "Settings Level H1 H2 H3 H4 H5 H6 Alignment Default colors and font sizes are de…" at bounding box center [179, 342] width 222 height 394
click at [257, 415] on div "Settings Level H1 H2 H3 H4 H5 H6 Alignment Default colors and font sizes are de…" at bounding box center [179, 342] width 222 height 394
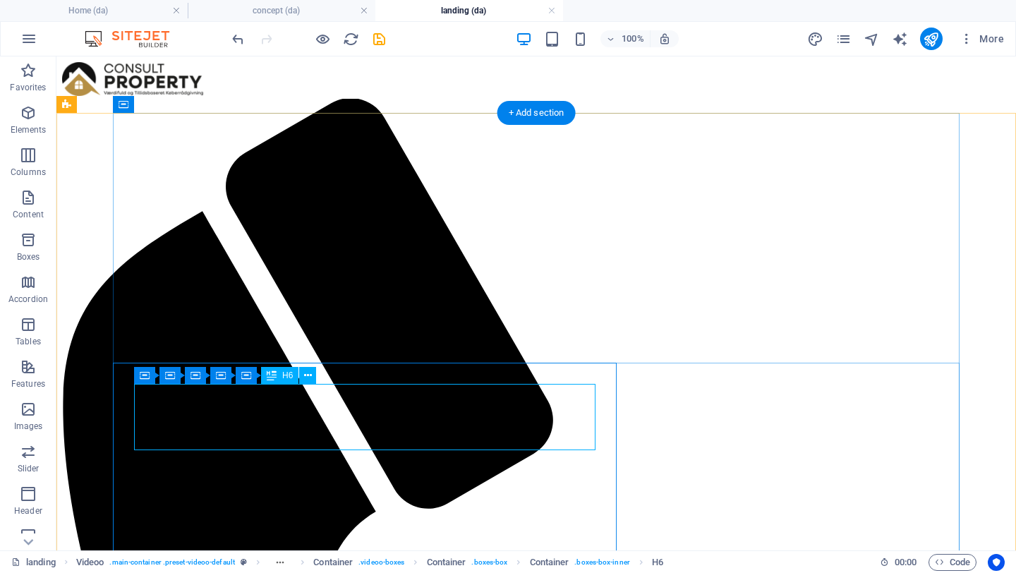
click at [313, 376] on button at bounding box center [307, 375] width 17 height 17
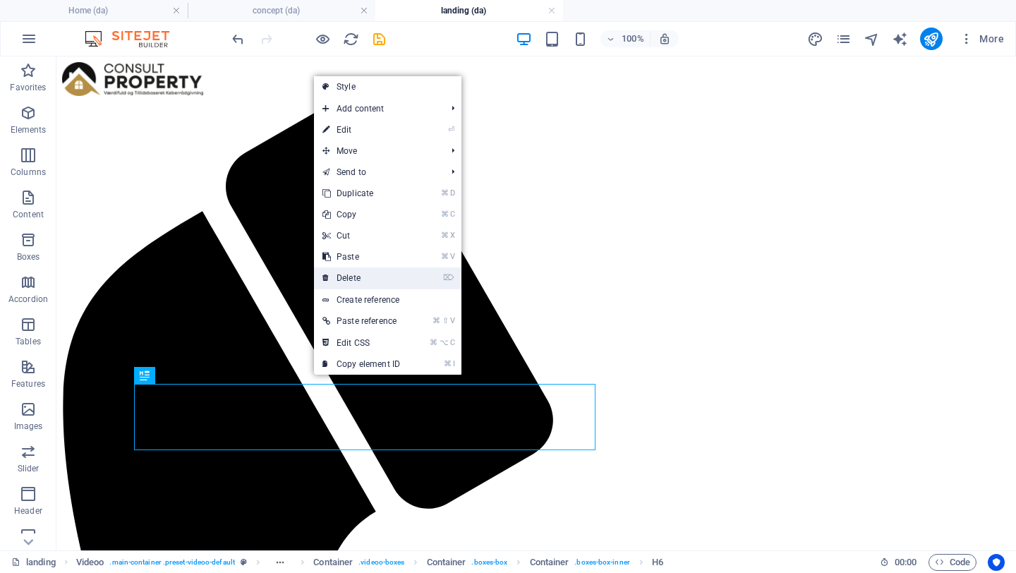
click at [352, 280] on link "⌦ Delete" at bounding box center [361, 277] width 95 height 21
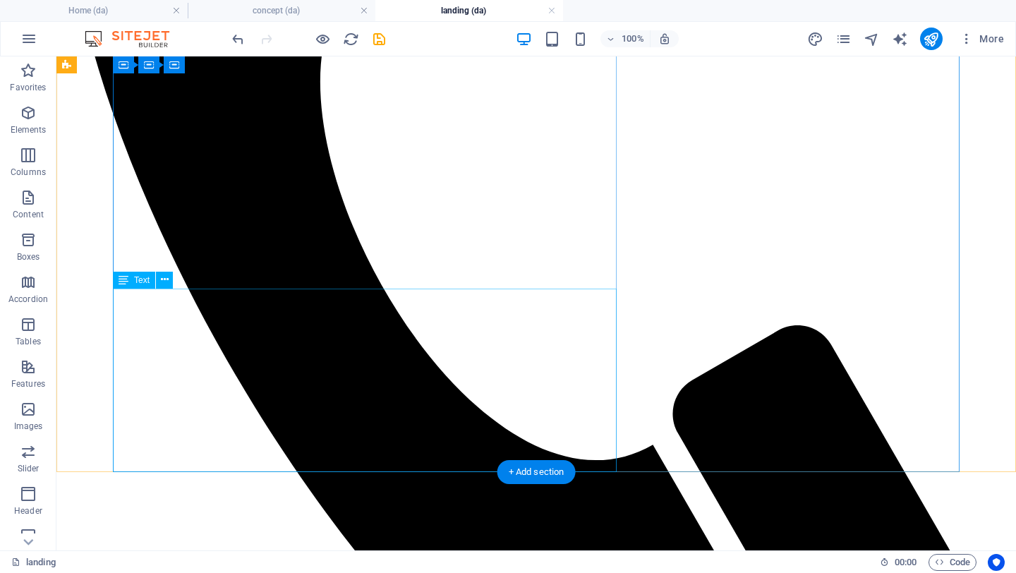
scroll to position [550, 0]
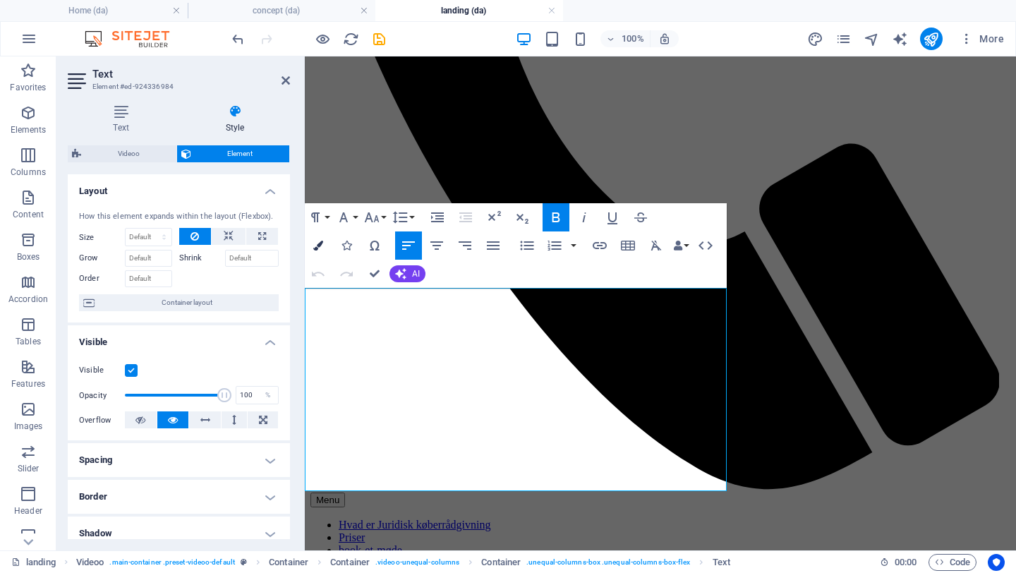
click at [317, 238] on button "Colors" at bounding box center [318, 245] width 27 height 28
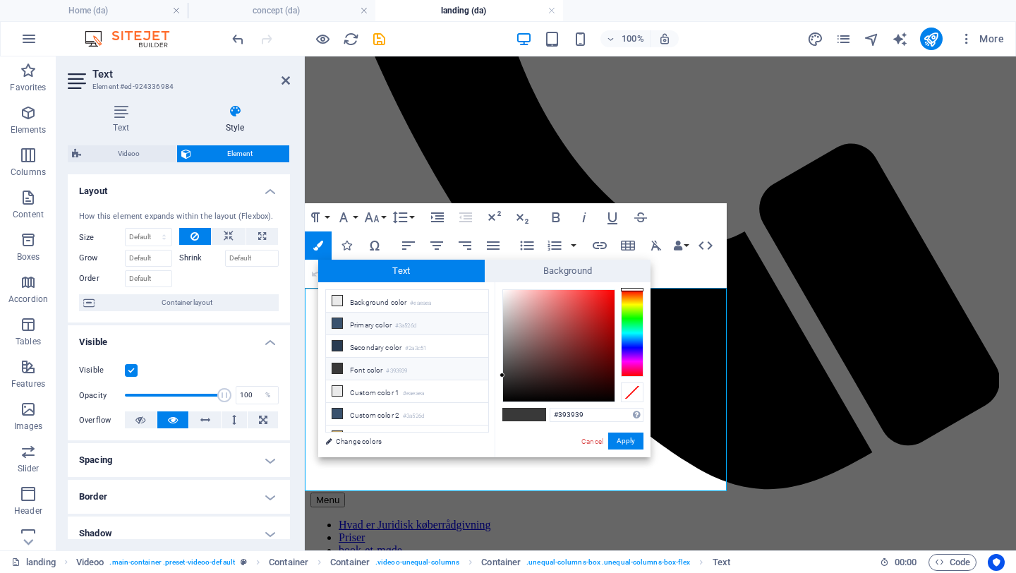
click at [364, 327] on li "Primary color #3a526d" at bounding box center [407, 324] width 162 height 23
type input "#3a526d"
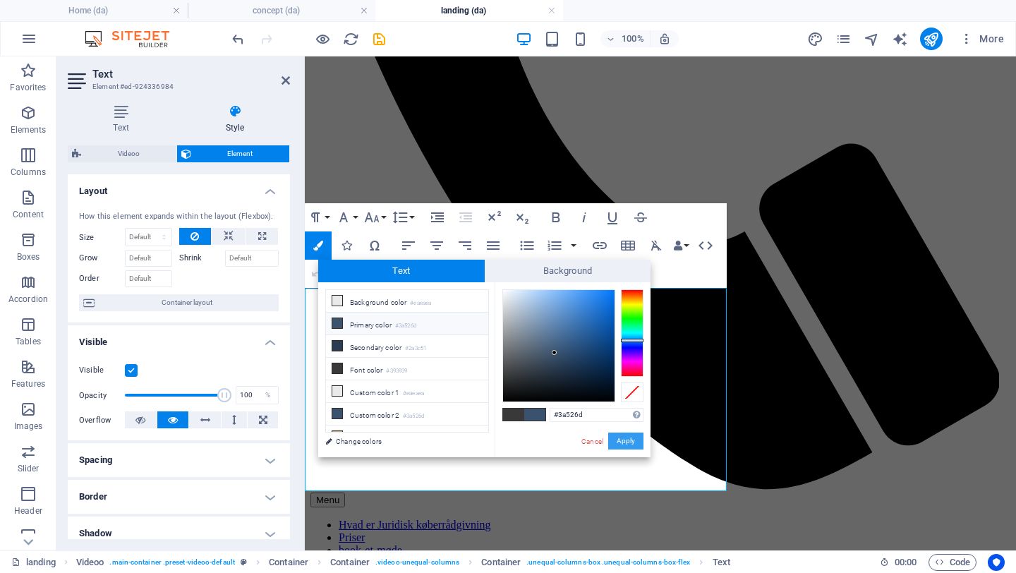
click at [616, 438] on button "Apply" at bounding box center [625, 440] width 35 height 17
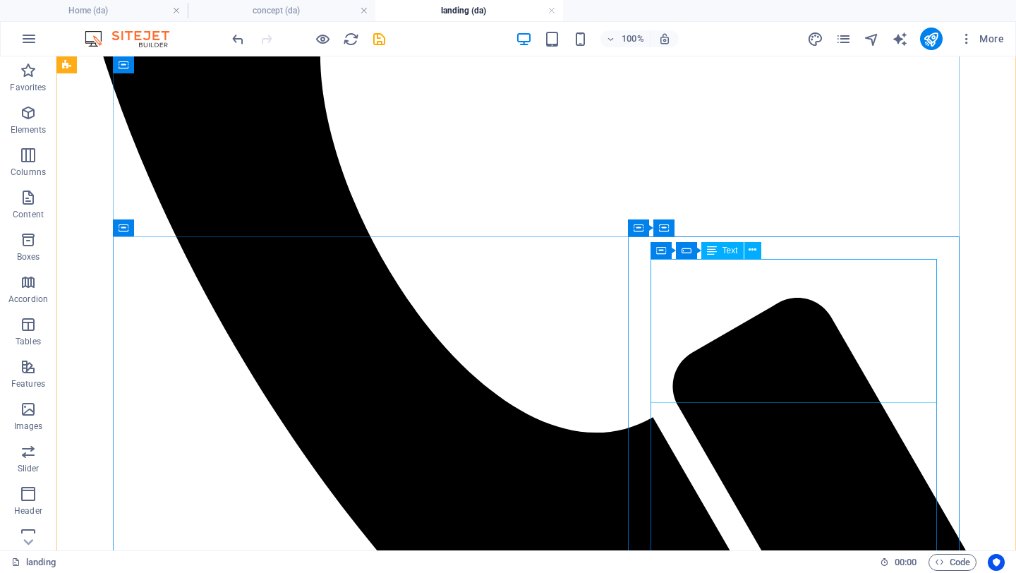
scroll to position [996, 0]
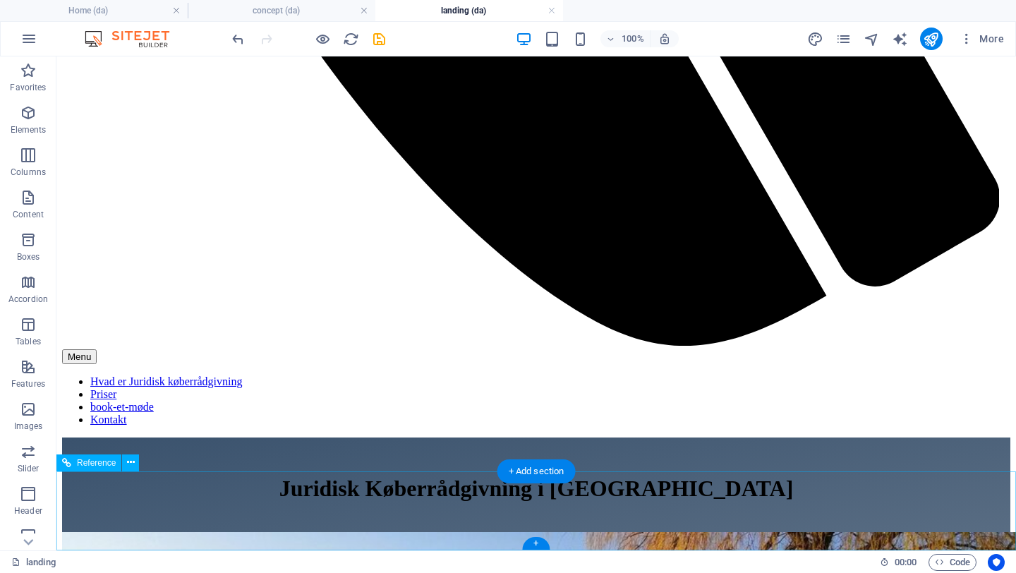
click at [133, 463] on icon at bounding box center [131, 462] width 8 height 15
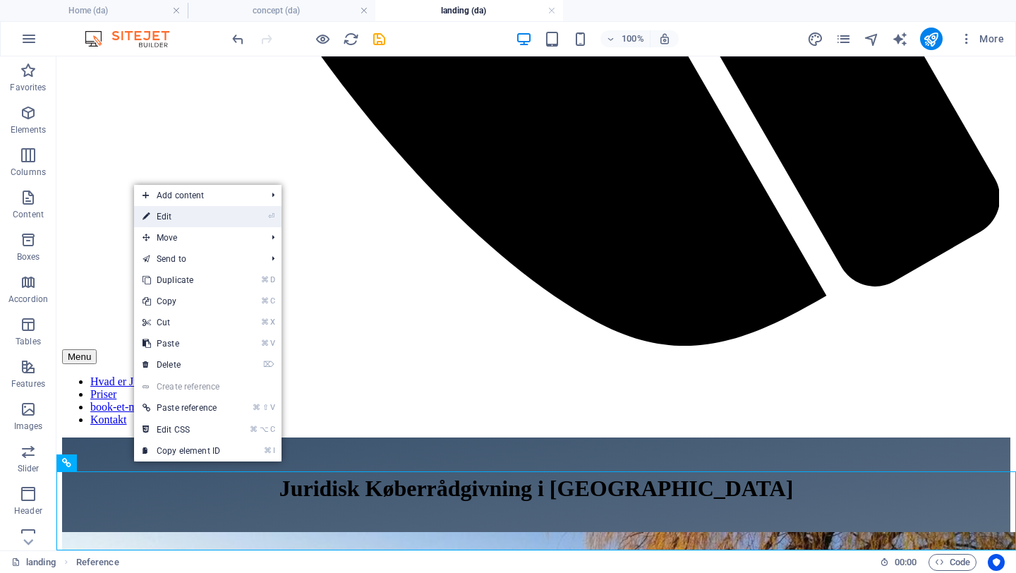
click at [157, 219] on link "⏎ Edit" at bounding box center [181, 216] width 95 height 21
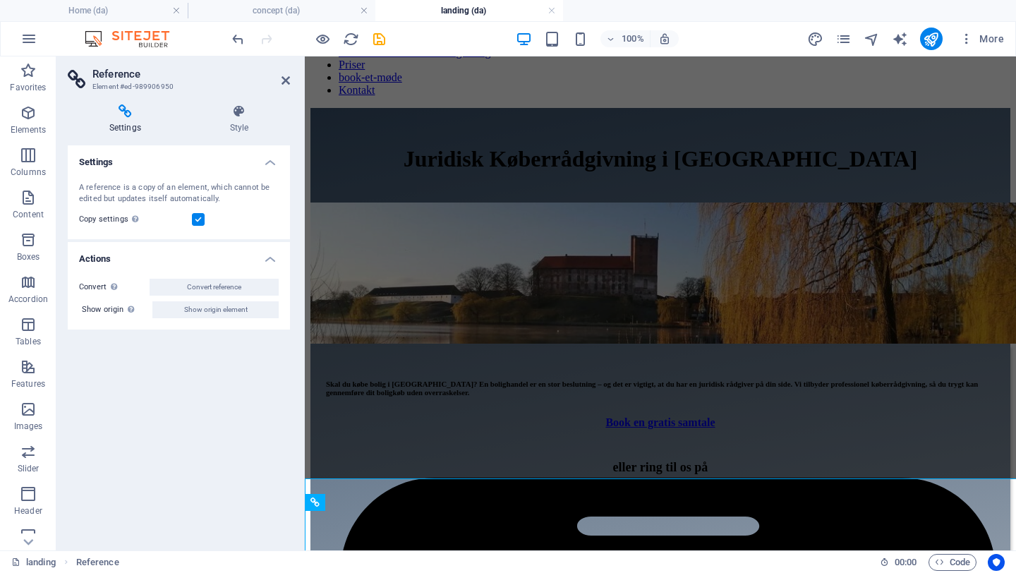
scroll to position [989, 0]
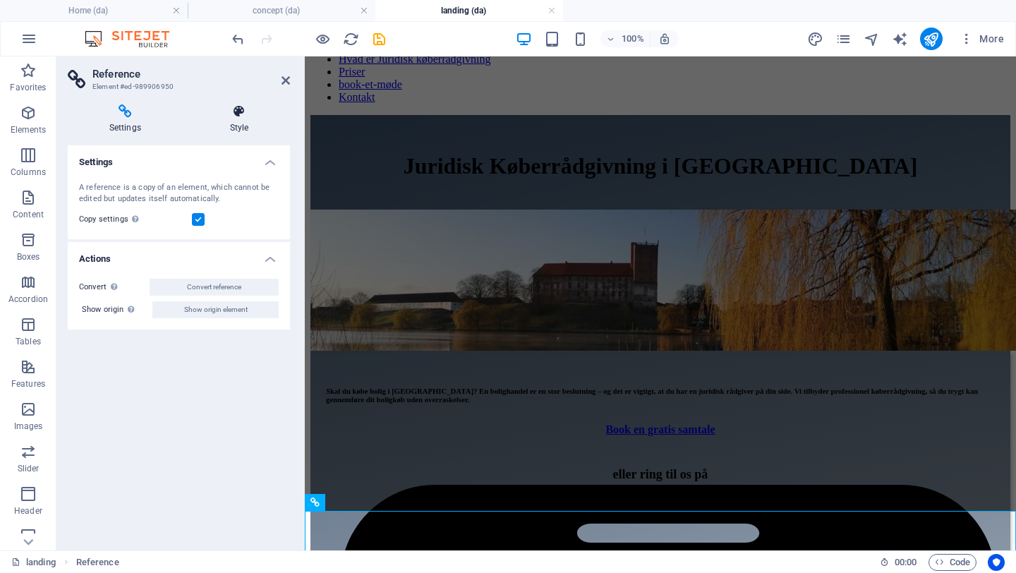
click at [234, 123] on h4 "Style" at bounding box center [239, 119] width 102 height 30
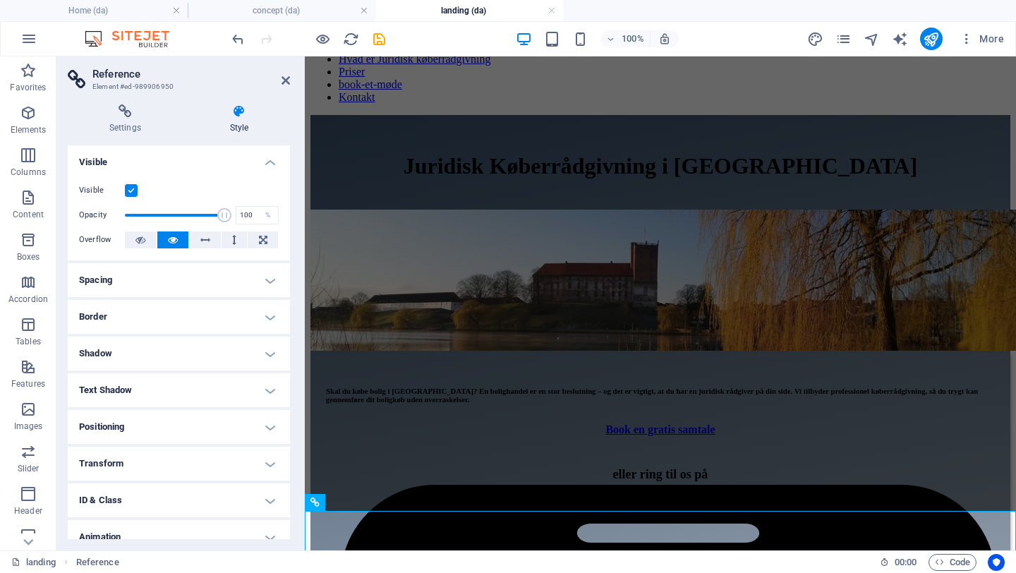
click at [130, 192] on label at bounding box center [131, 190] width 13 height 13
click at [0, 0] on input "Visible" at bounding box center [0, 0] width 0 height 0
click at [289, 80] on icon at bounding box center [285, 80] width 8 height 11
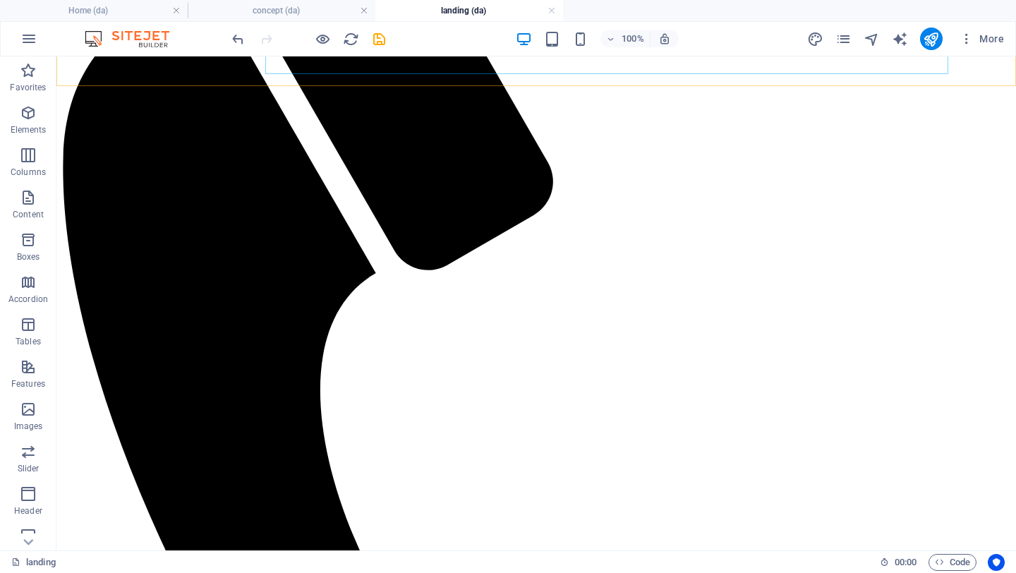
scroll to position [239, 0]
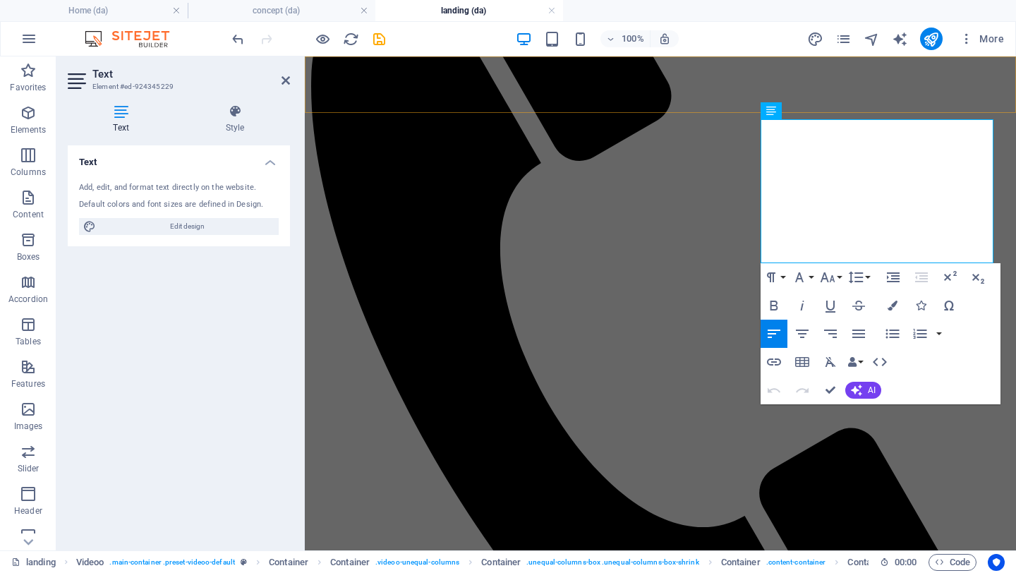
drag, startPoint x: 972, startPoint y: 239, endPoint x: 720, endPoint y: 104, distance: 286.6
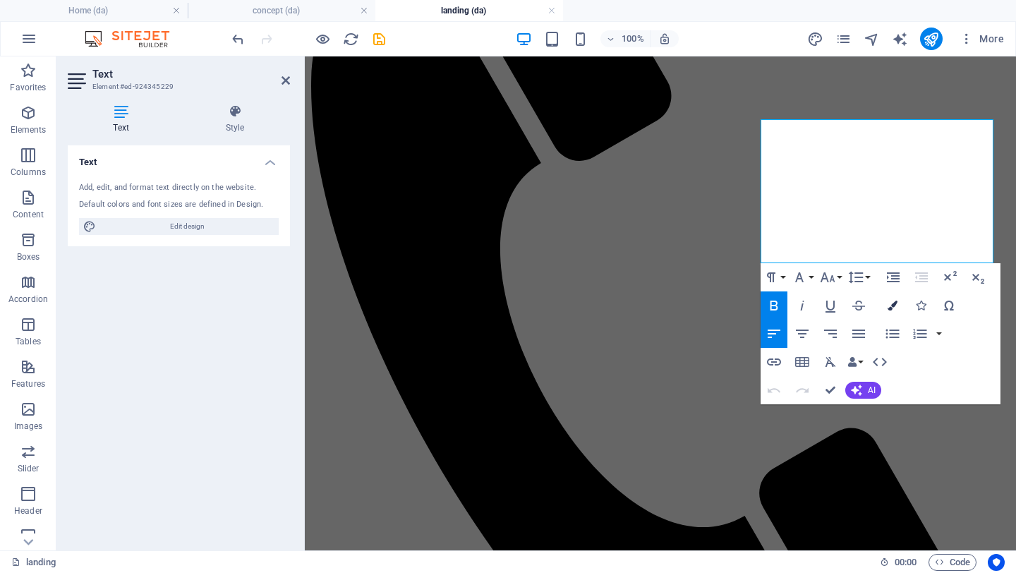
click at [892, 307] on icon "button" at bounding box center [892, 306] width 10 height 10
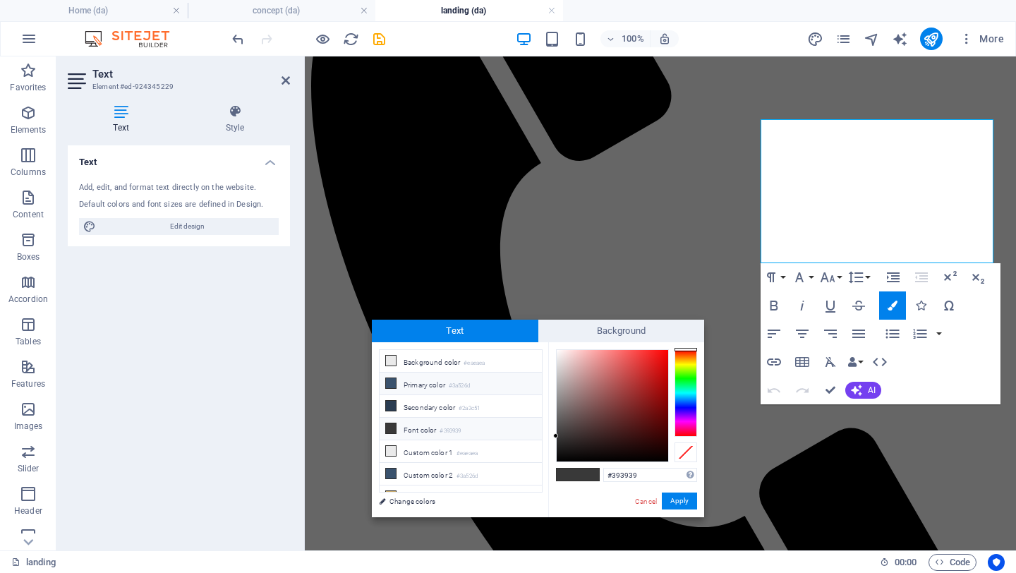
click at [425, 385] on li "Primary color #3a526d" at bounding box center [461, 383] width 162 height 23
type input "#3a526d"
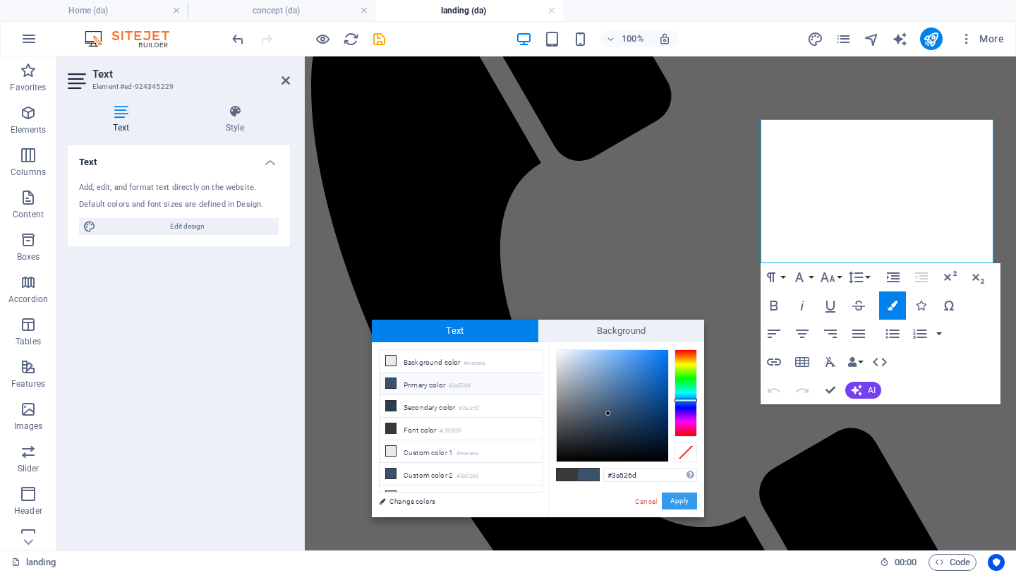
click at [691, 507] on button "Apply" at bounding box center [679, 500] width 35 height 17
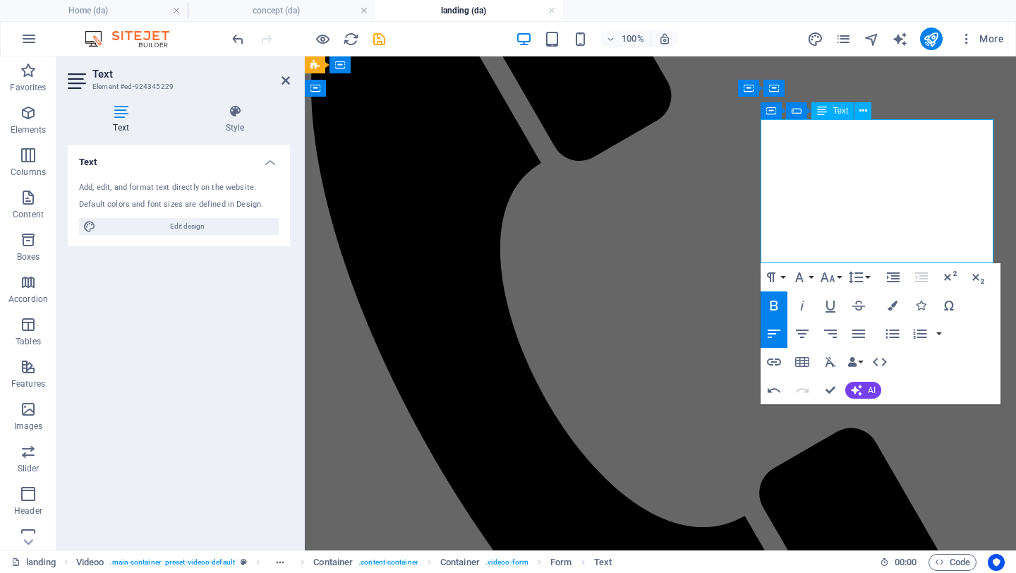
click at [803, 273] on icon "button" at bounding box center [799, 277] width 17 height 17
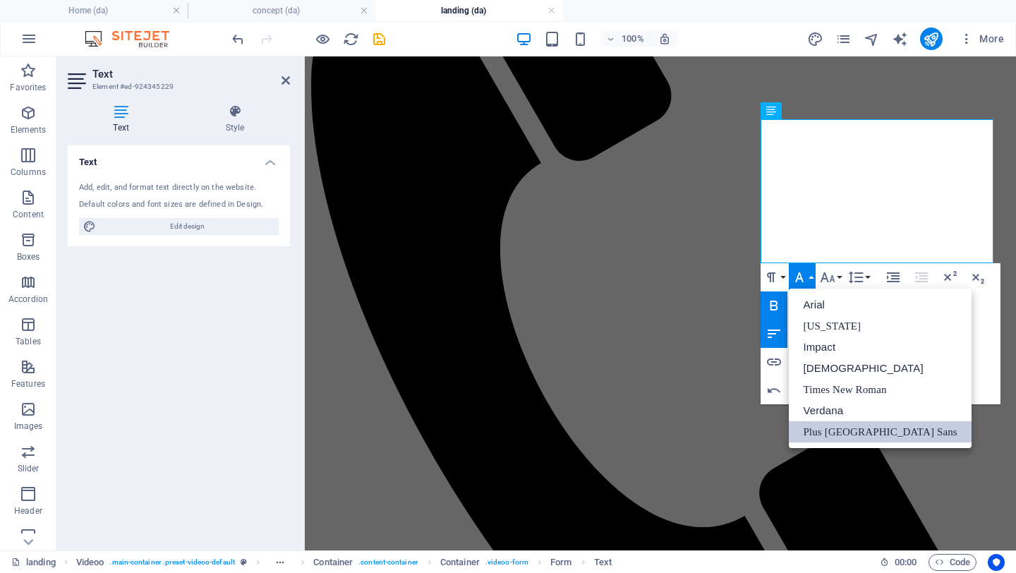
scroll to position [0, 0]
click at [803, 273] on icon "button" at bounding box center [799, 277] width 17 height 17
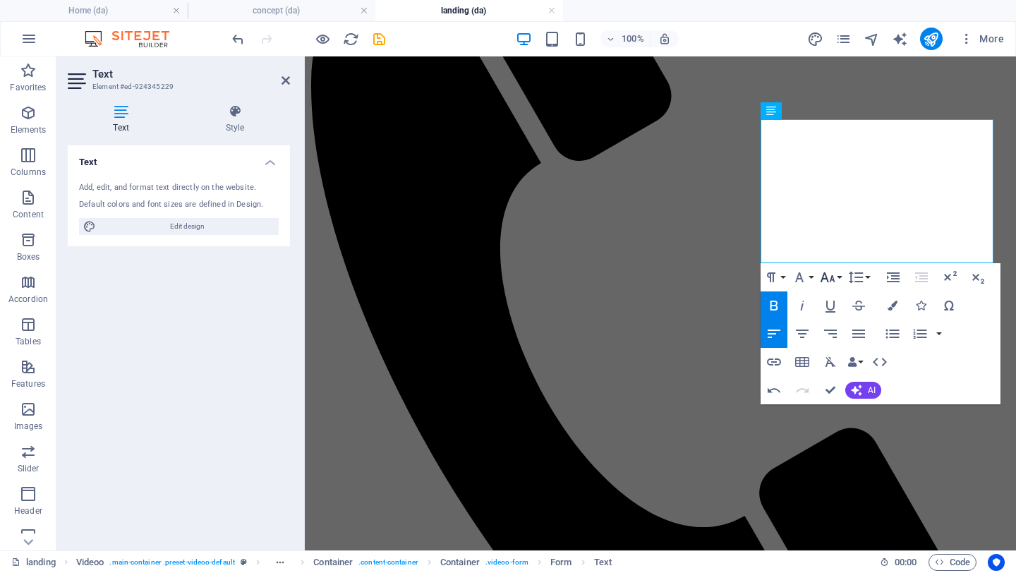
click at [839, 277] on button "Font Size" at bounding box center [830, 277] width 27 height 28
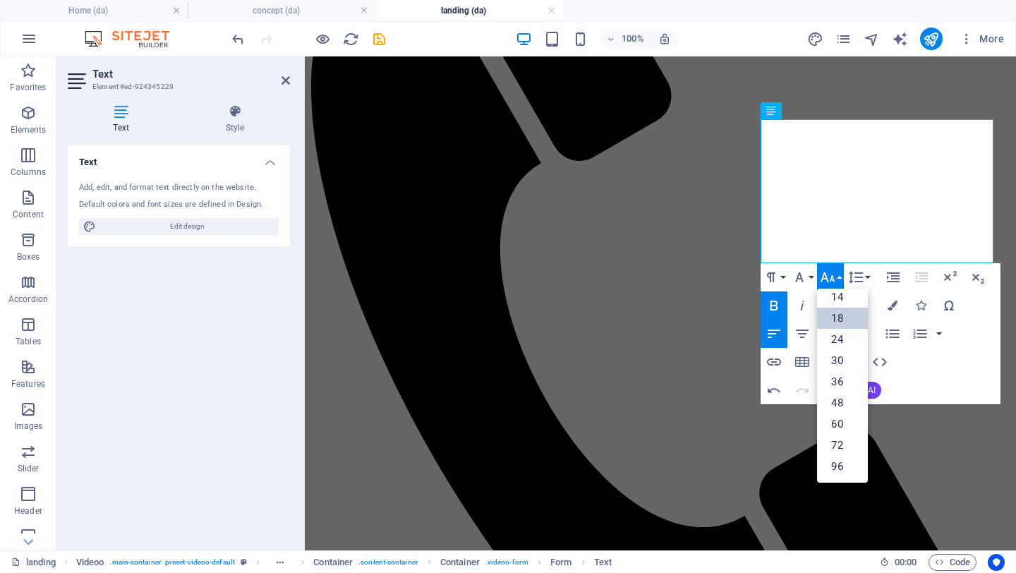
scroll to position [114, 0]
click at [841, 336] on link "24" at bounding box center [842, 339] width 51 height 21
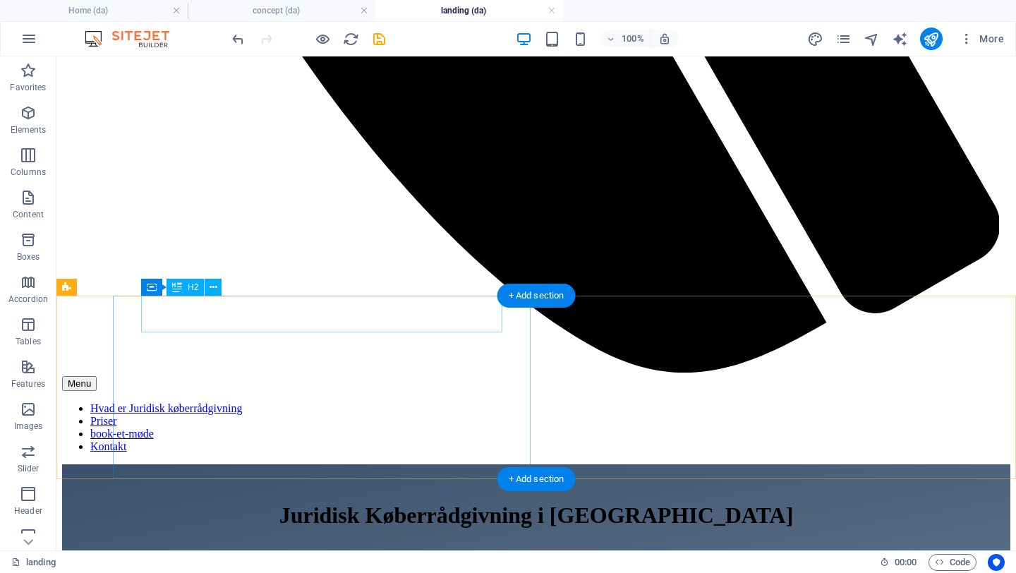
scroll to position [996, 0]
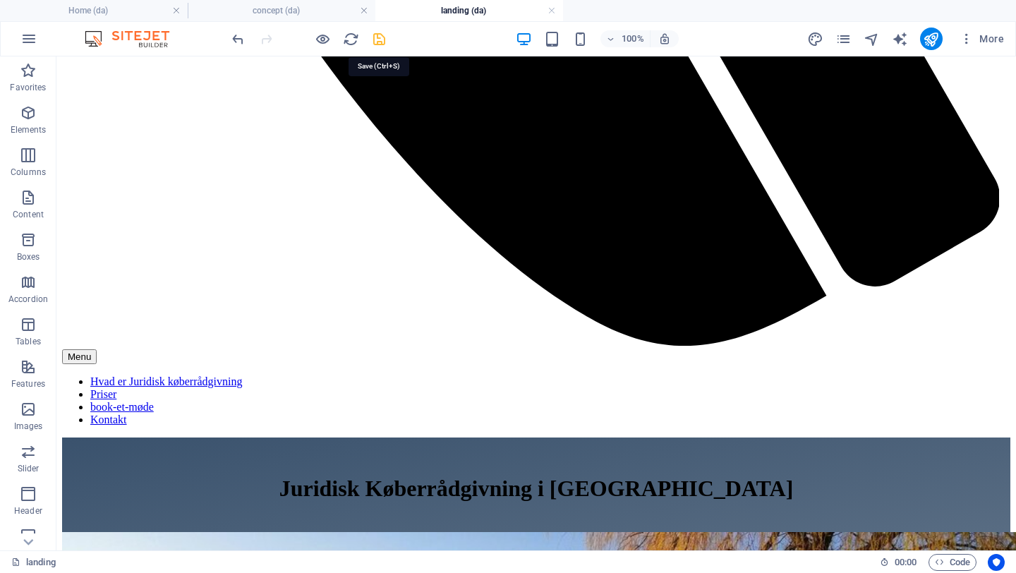
click at [377, 36] on icon "save" at bounding box center [379, 39] width 16 height 16
click at [841, 46] on icon "pages" at bounding box center [843, 39] width 16 height 16
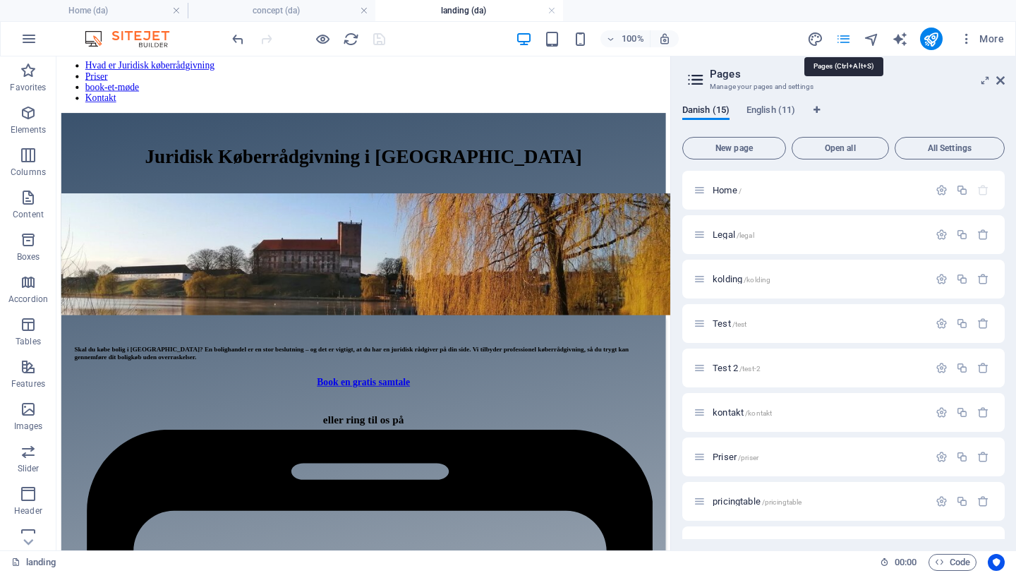
scroll to position [944, 0]
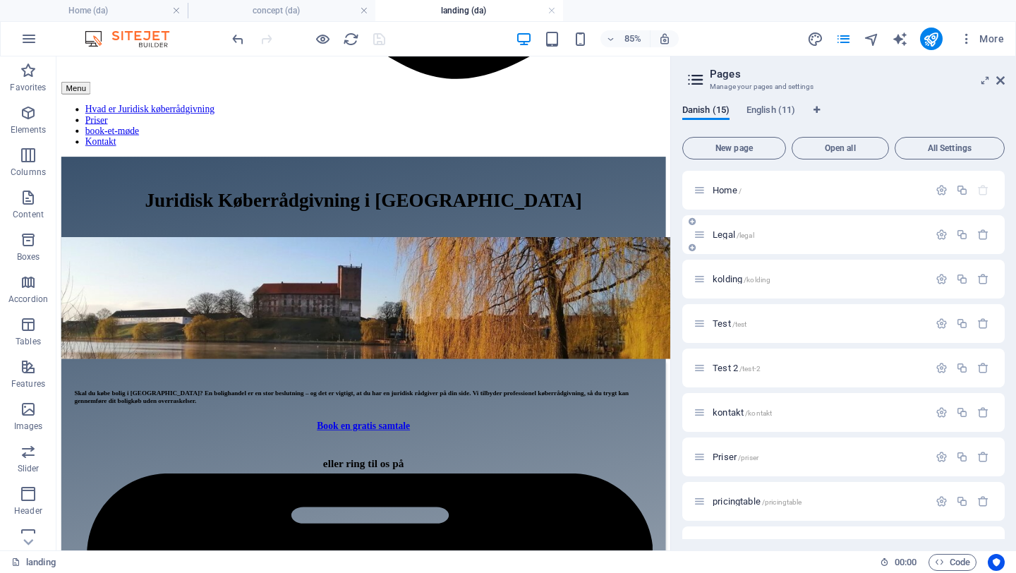
click at [783, 229] on div "Legal /legal" at bounding box center [810, 234] width 235 height 16
click at [729, 238] on span "Legal /legal" at bounding box center [733, 234] width 42 height 11
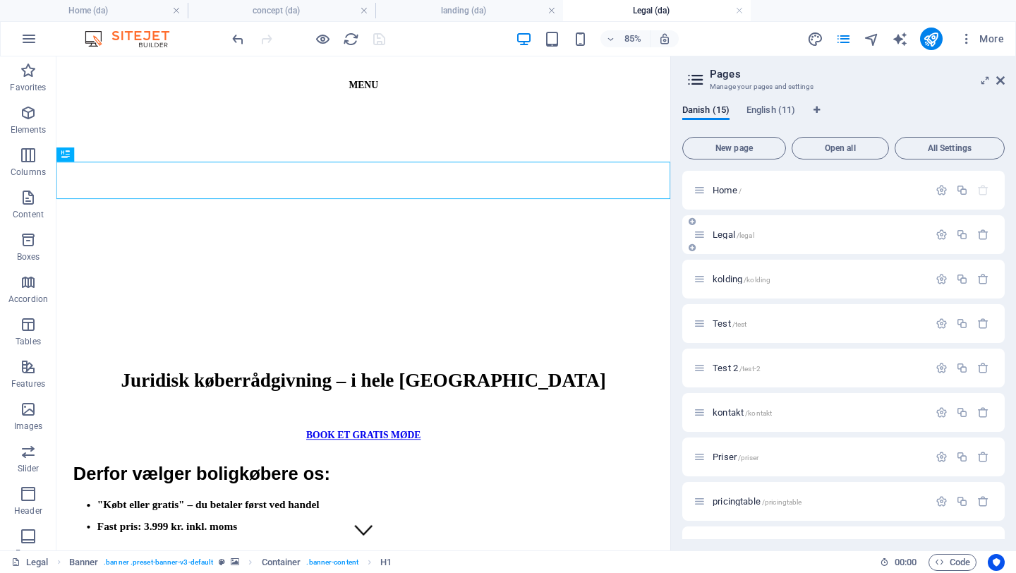
scroll to position [0, 0]
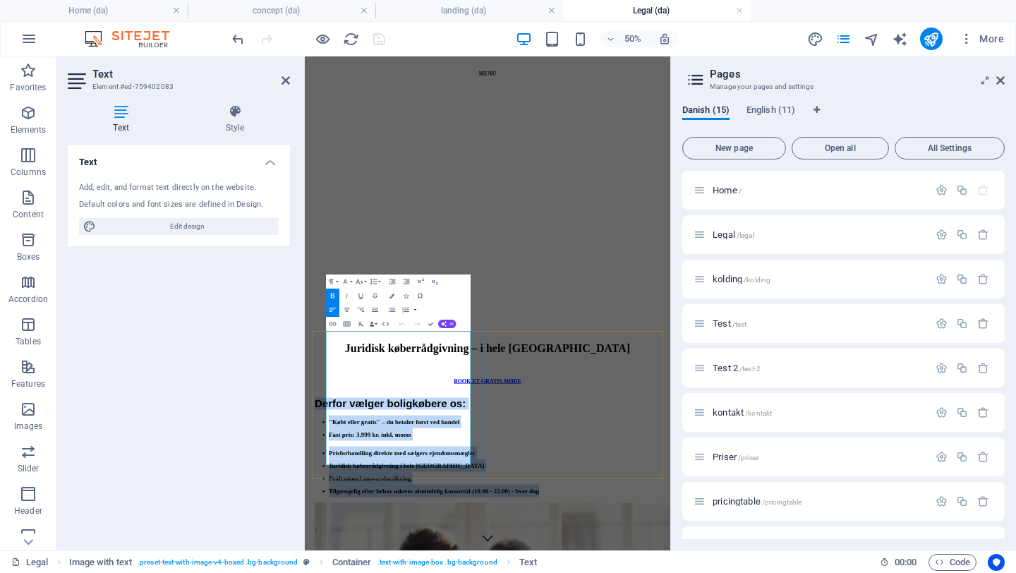
copy div "Derfor vælger boligkøbere os: "Købt eller gratis" – du betaler først ved handel…"
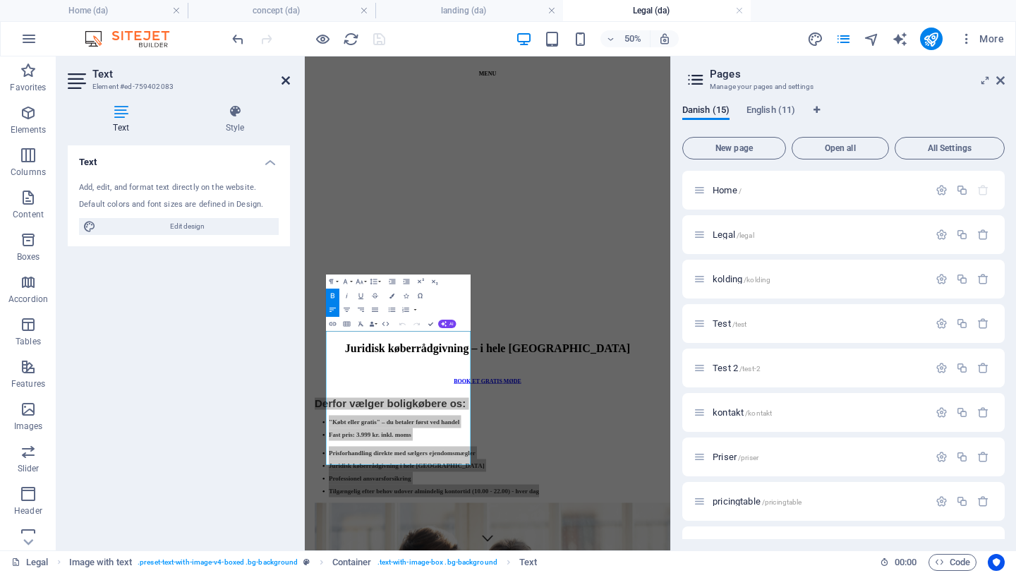
click at [287, 82] on icon at bounding box center [285, 80] width 8 height 11
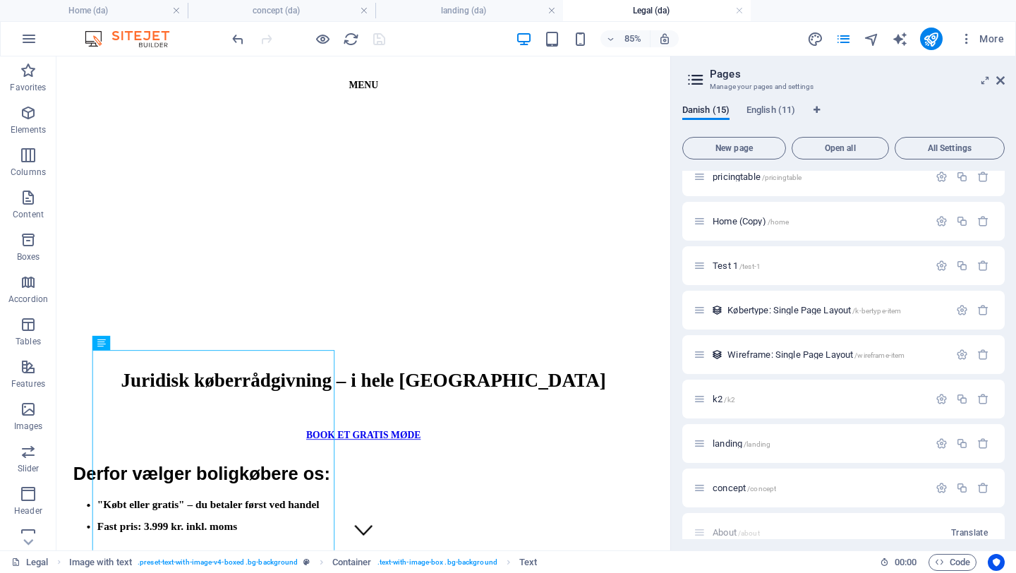
scroll to position [331, 0]
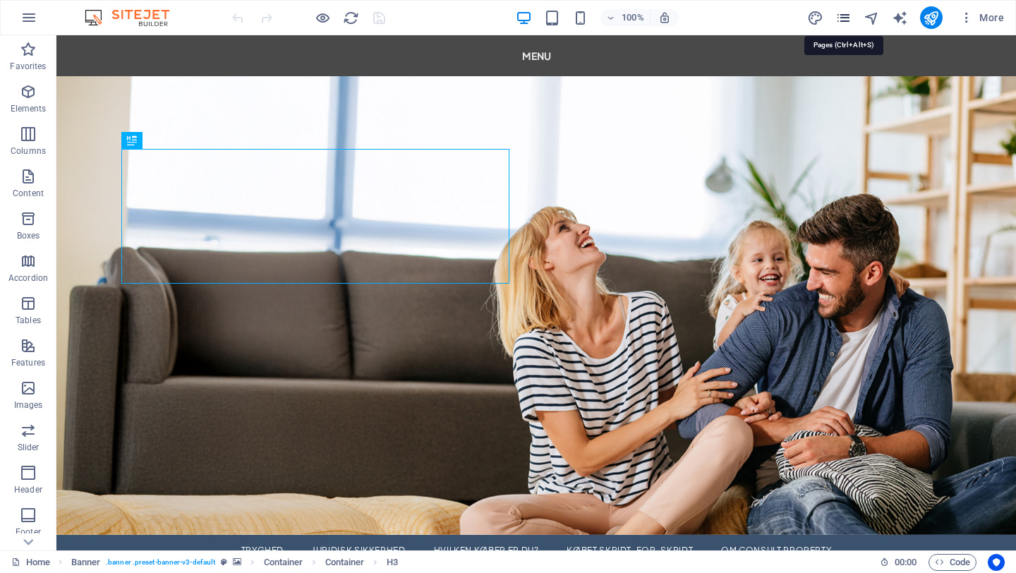
click at [849, 23] on icon "pages" at bounding box center [843, 18] width 16 height 16
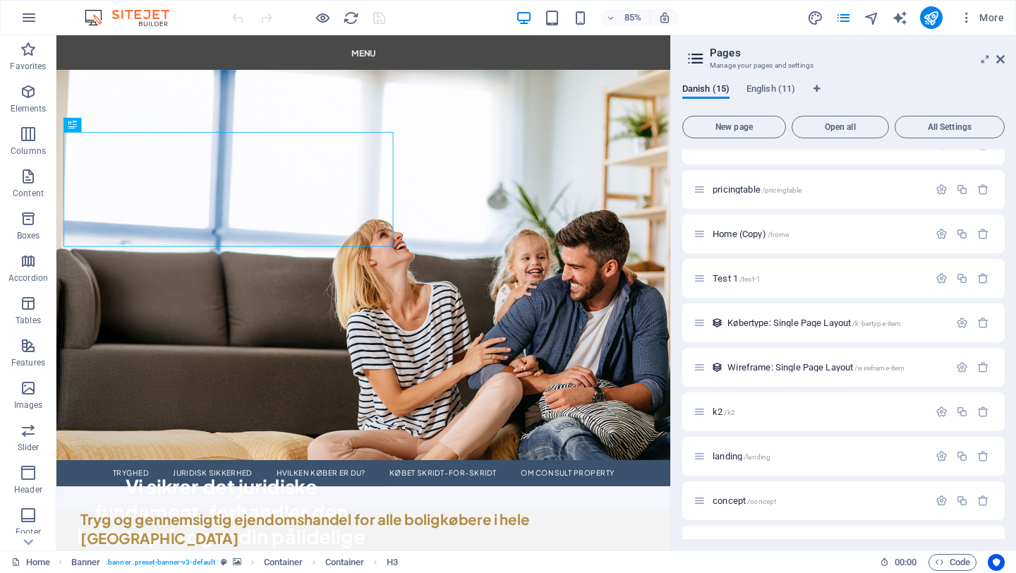
scroll to position [295, 0]
click at [738, 455] on span "landing /landing" at bounding box center [741, 452] width 58 height 11
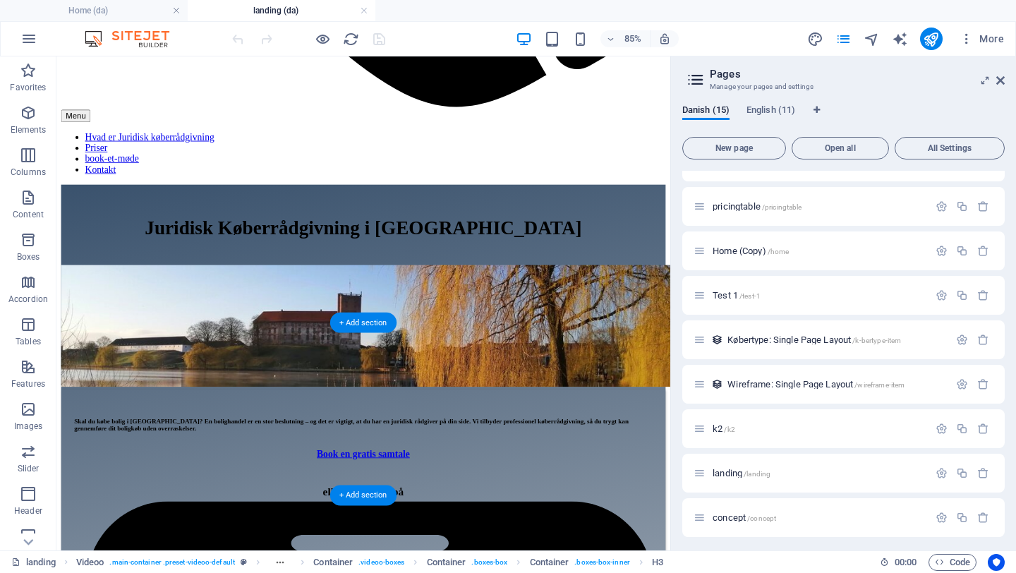
scroll to position [944, 0]
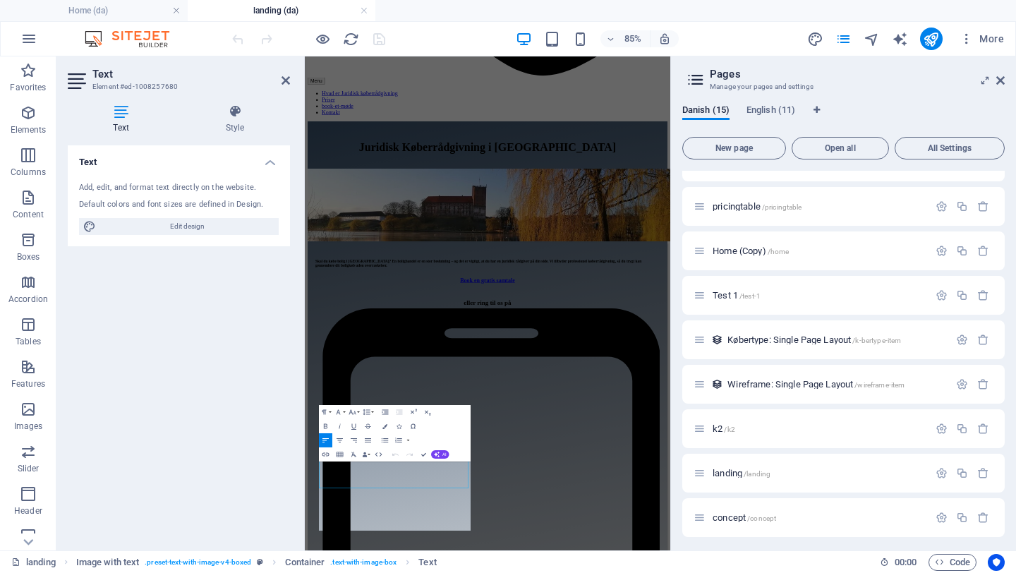
scroll to position [520, 0]
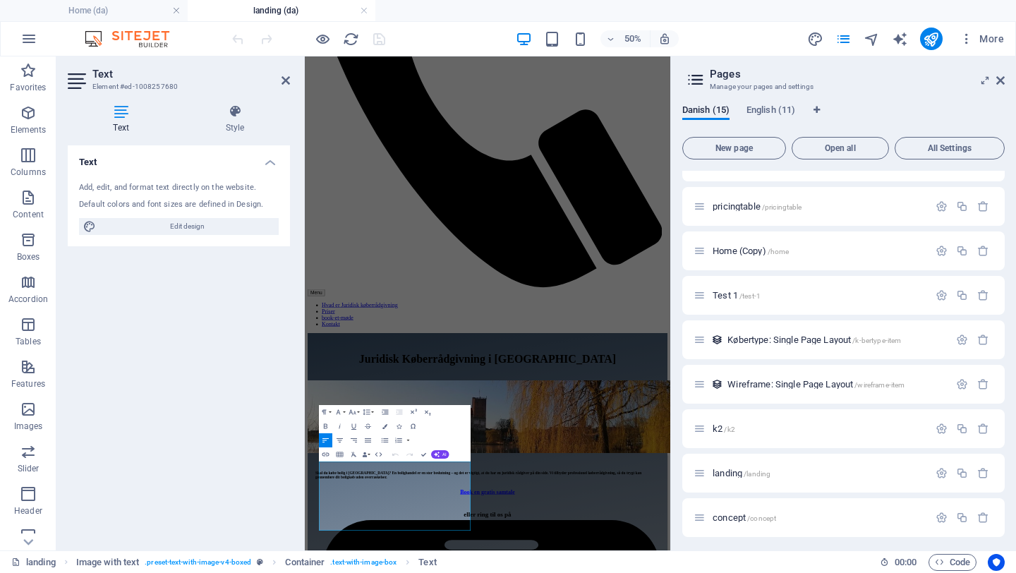
click at [1005, 81] on aside "Pages Manage your pages and settings Danish (15) English (11) New page Open all…" at bounding box center [843, 303] width 346 height 494
click at [998, 78] on icon at bounding box center [1000, 80] width 8 height 11
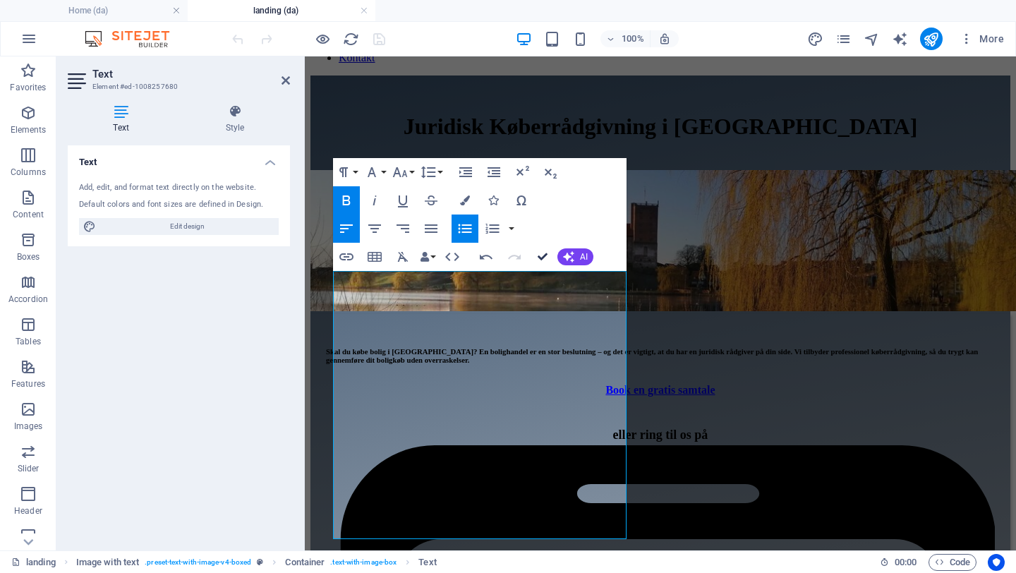
scroll to position [1016, 0]
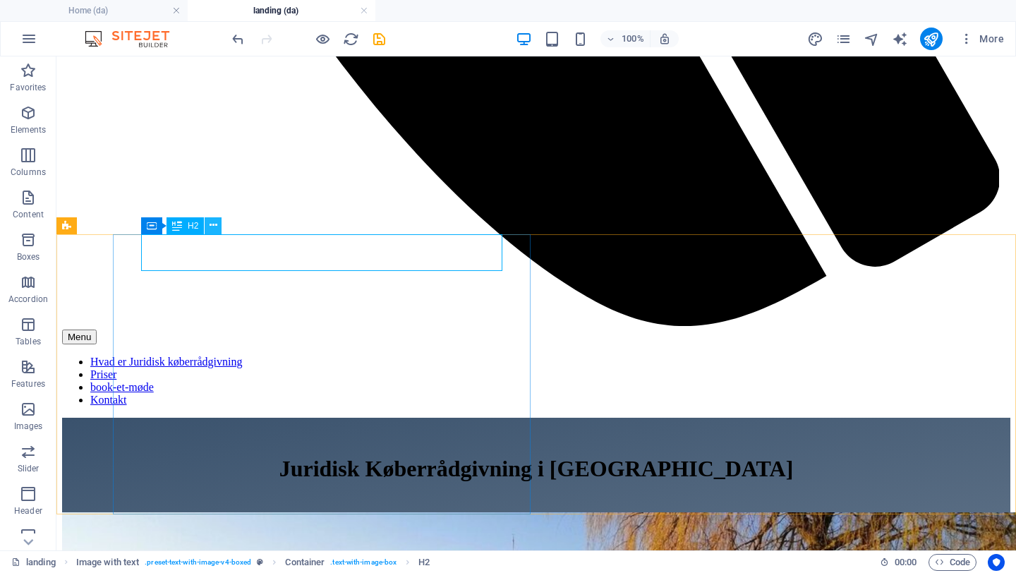
click at [213, 224] on icon at bounding box center [214, 225] width 8 height 15
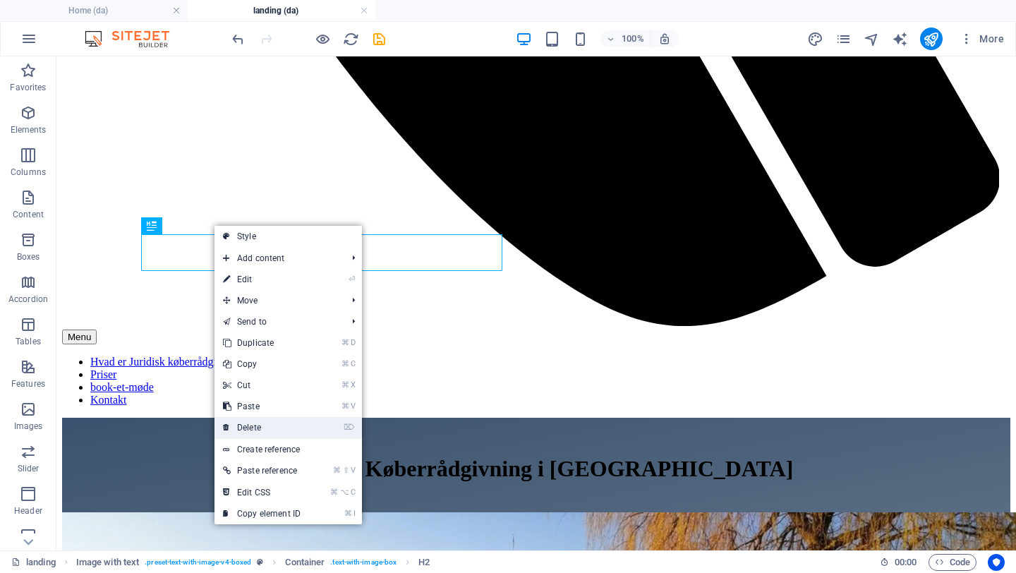
click at [284, 423] on link "⌦ Delete" at bounding box center [261, 427] width 95 height 21
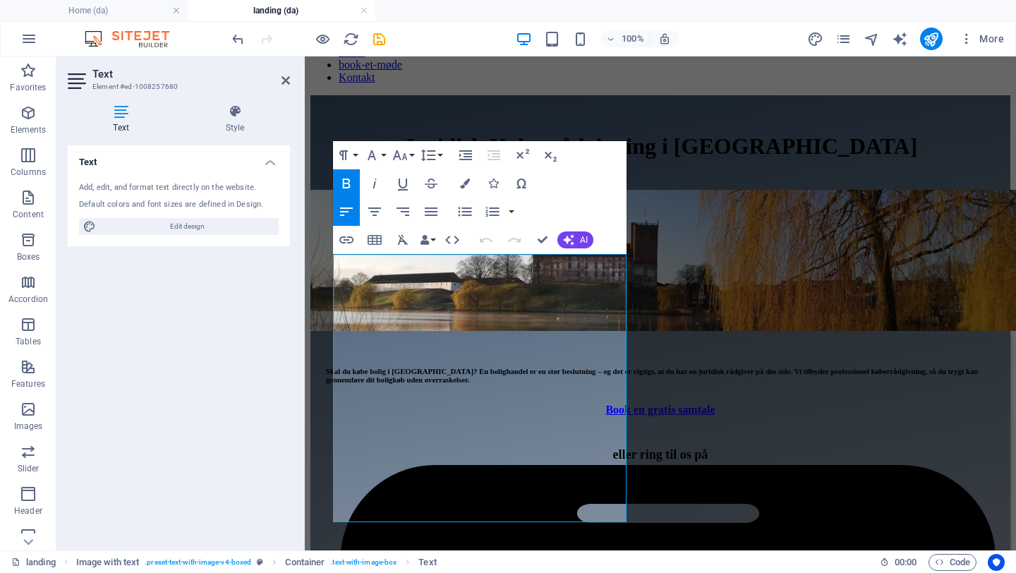
drag, startPoint x: 565, startPoint y: 512, endPoint x: 272, endPoint y: 326, distance: 347.6
click at [351, 180] on icon "button" at bounding box center [346, 183] width 17 height 17
click at [464, 208] on icon "button" at bounding box center [465, 211] width 13 height 9
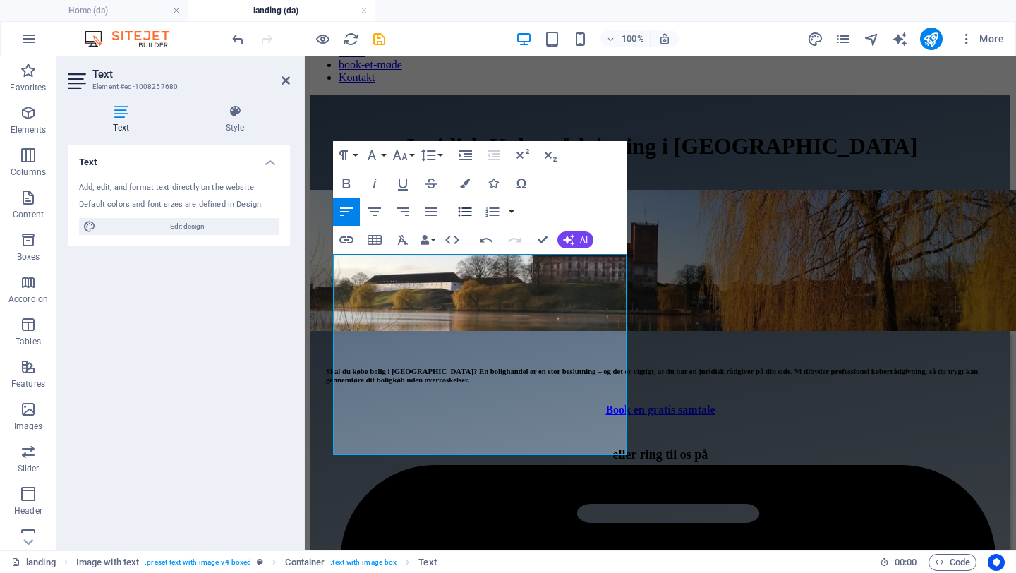
click at [464, 208] on icon "button" at bounding box center [465, 211] width 13 height 9
click at [343, 213] on icon "button" at bounding box center [346, 211] width 17 height 17
click at [380, 208] on icon "button" at bounding box center [374, 211] width 13 height 8
click at [345, 212] on icon "button" at bounding box center [346, 211] width 13 height 8
click at [462, 212] on icon "button" at bounding box center [465, 211] width 13 height 9
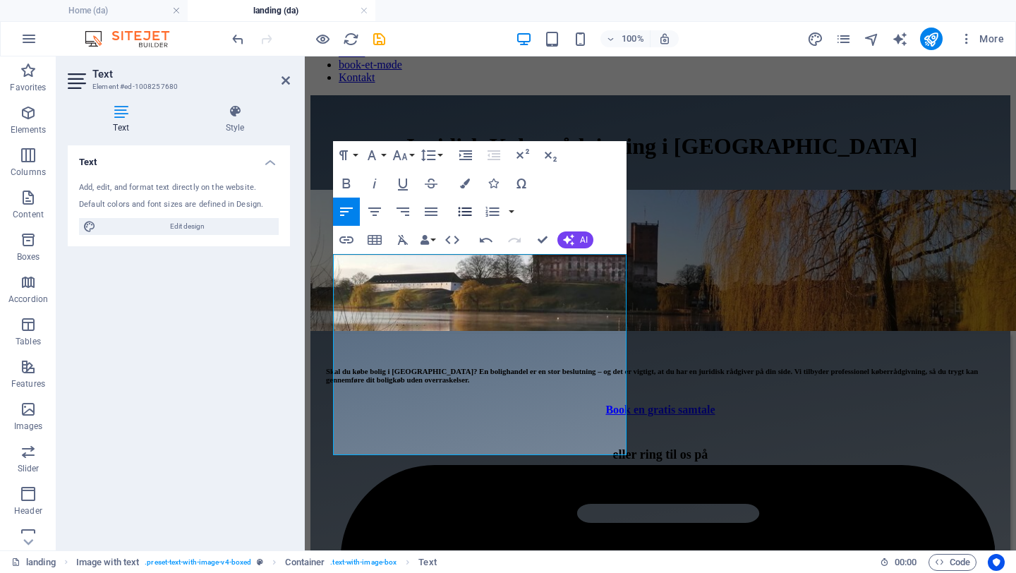
click at [462, 212] on icon "button" at bounding box center [465, 211] width 13 height 9
click at [506, 214] on button "button" at bounding box center [511, 212] width 11 height 28
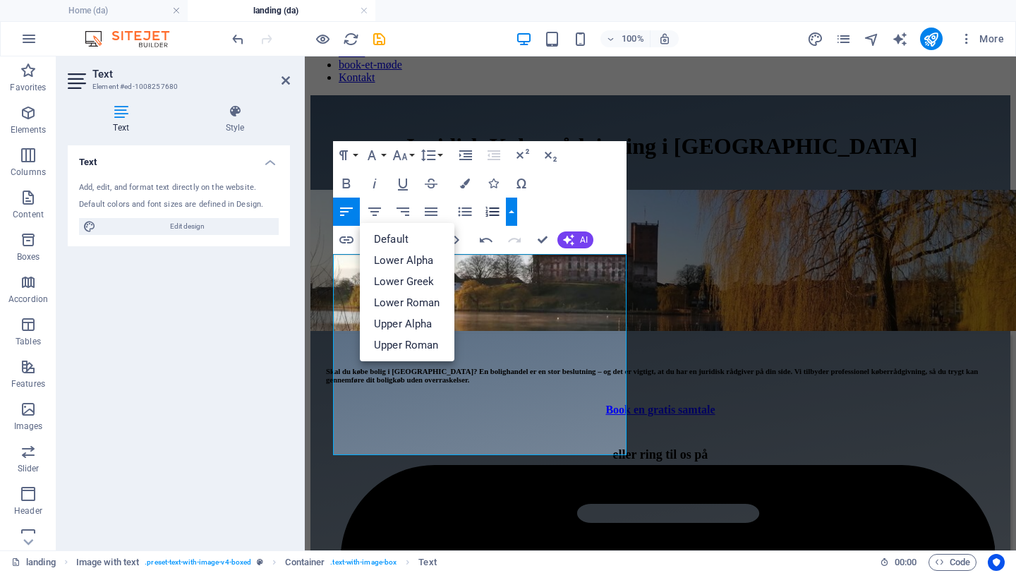
click at [494, 214] on icon "button" at bounding box center [492, 211] width 17 height 17
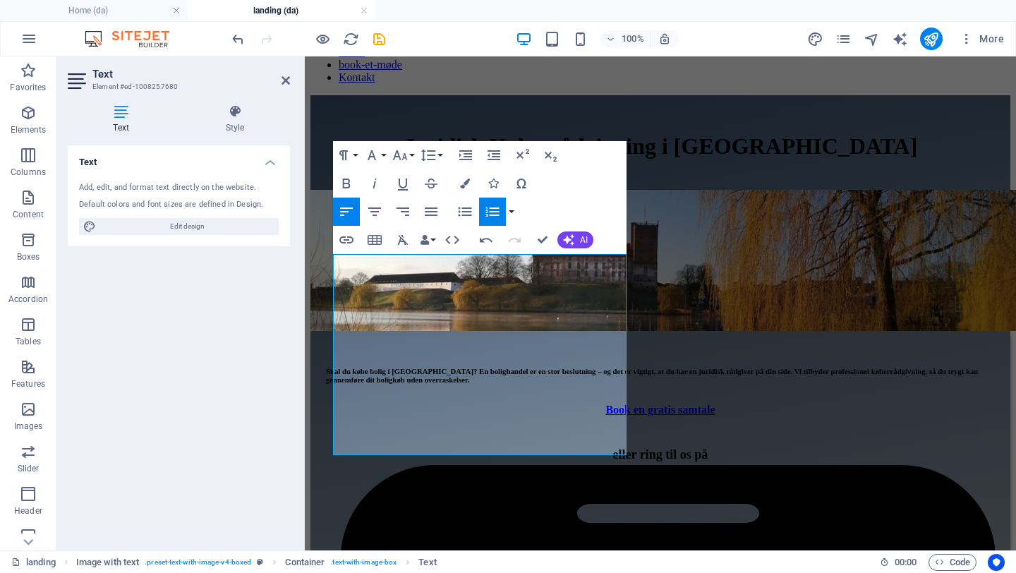
click at [511, 212] on button "button" at bounding box center [511, 212] width 11 height 28
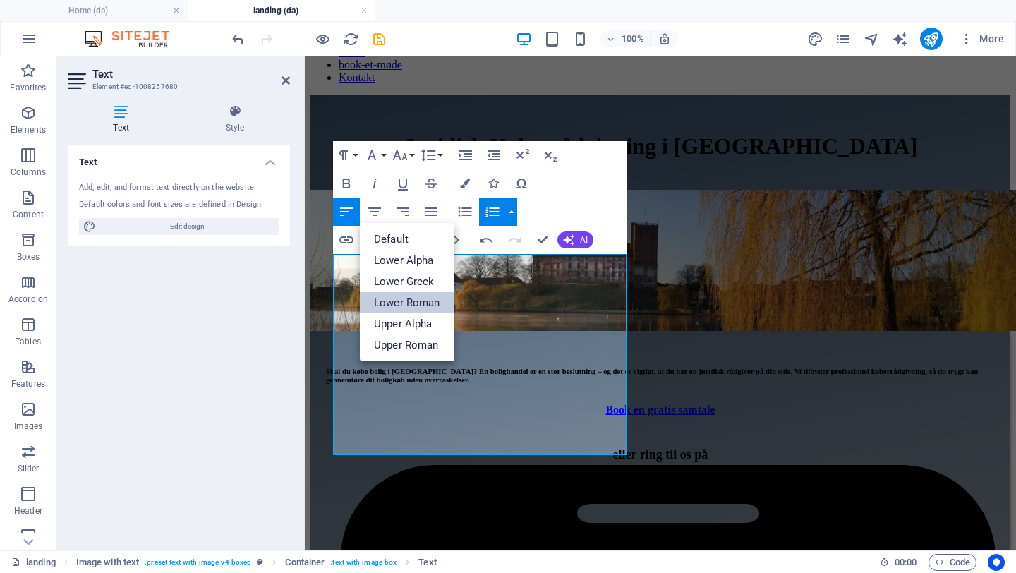
click at [409, 301] on link "Lower Roman" at bounding box center [407, 302] width 95 height 21
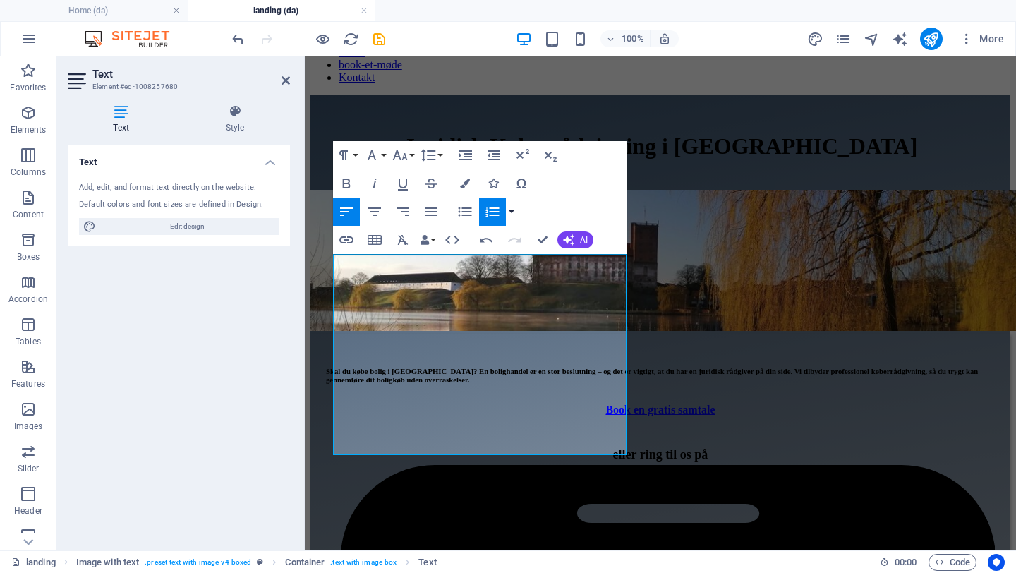
click at [516, 213] on button "button" at bounding box center [511, 212] width 11 height 28
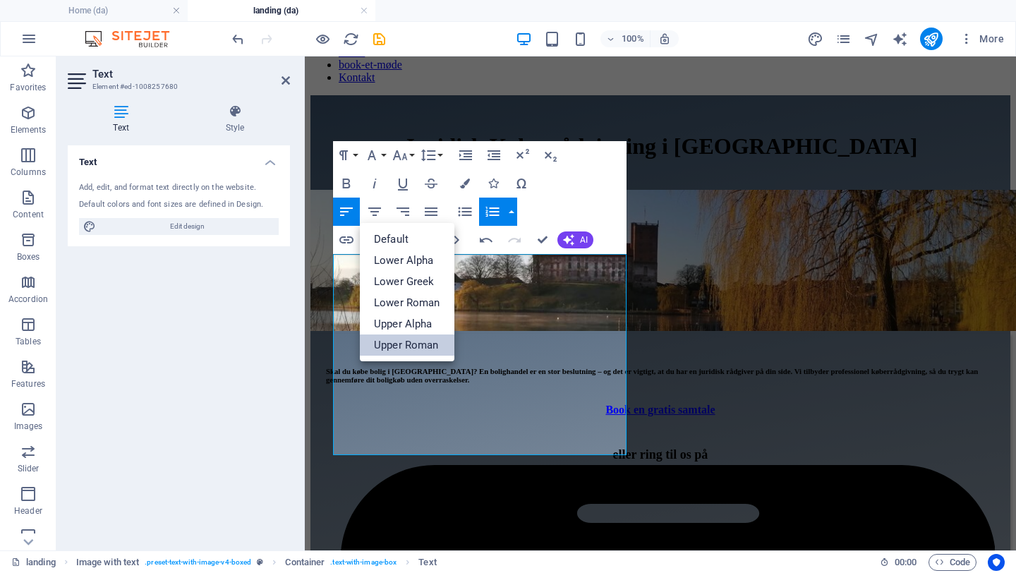
click at [407, 350] on link "Upper Roman" at bounding box center [407, 344] width 95 height 21
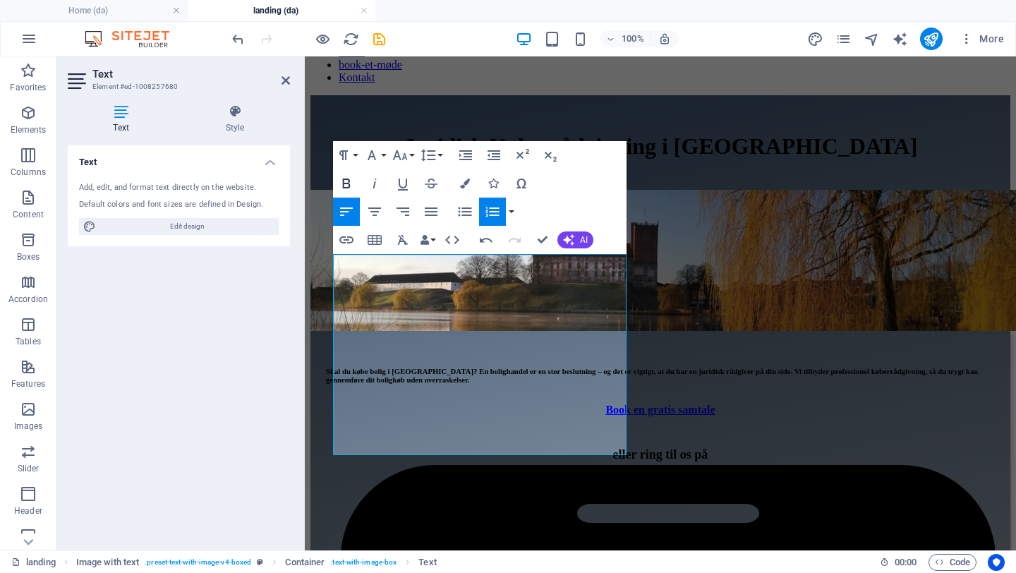
click at [346, 189] on icon "button" at bounding box center [346, 183] width 17 height 17
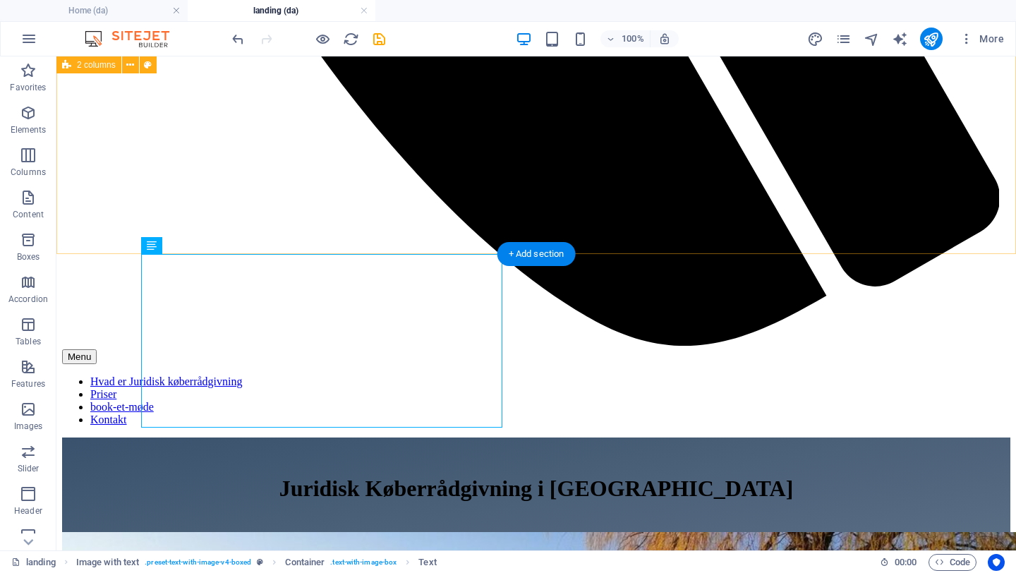
scroll to position [1014, 0]
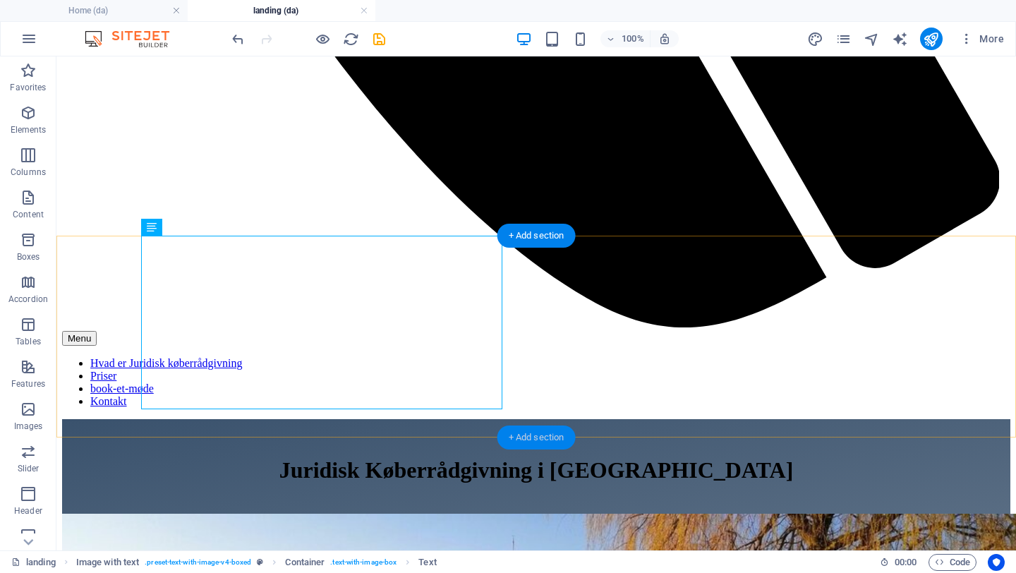
click at [533, 437] on div "+ Add section" at bounding box center [536, 437] width 78 height 24
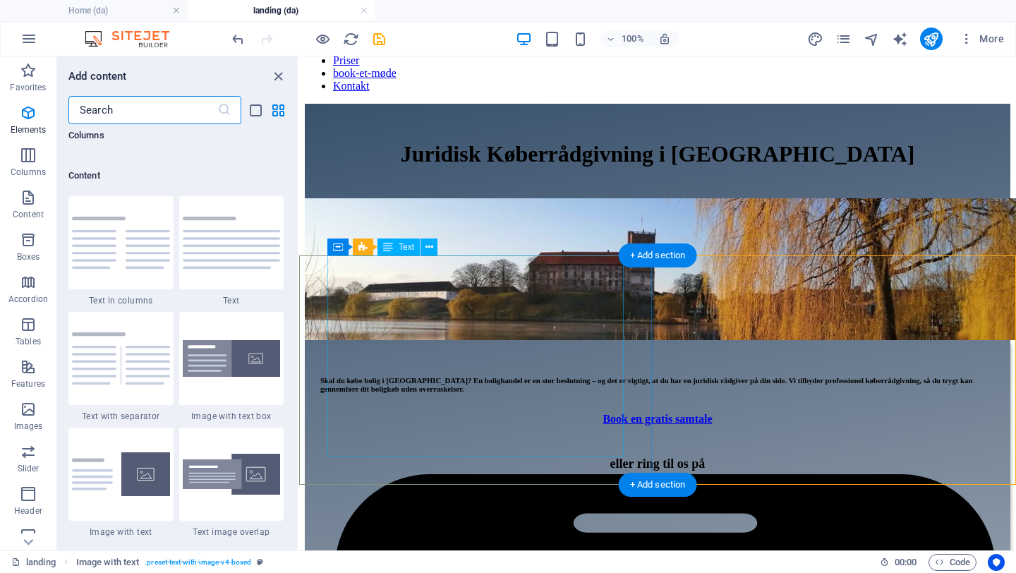
scroll to position [2468, 0]
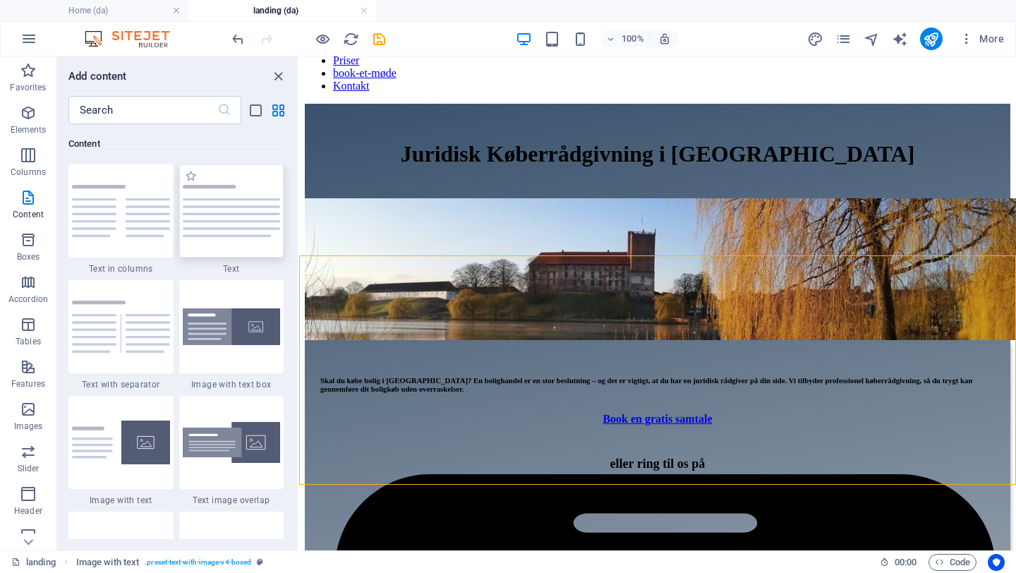
click at [232, 223] on img at bounding box center [232, 211] width 98 height 52
click at [299, 223] on div "Drag here to replace the existing content. Press “Ctrl” if you want to create a…" at bounding box center [657, 303] width 717 height 494
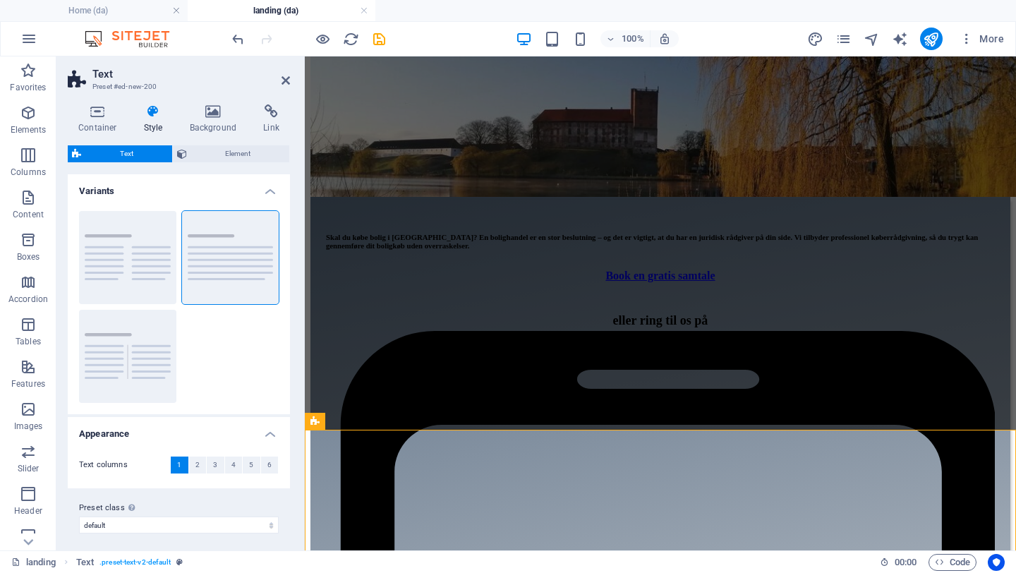
scroll to position [1201, 0]
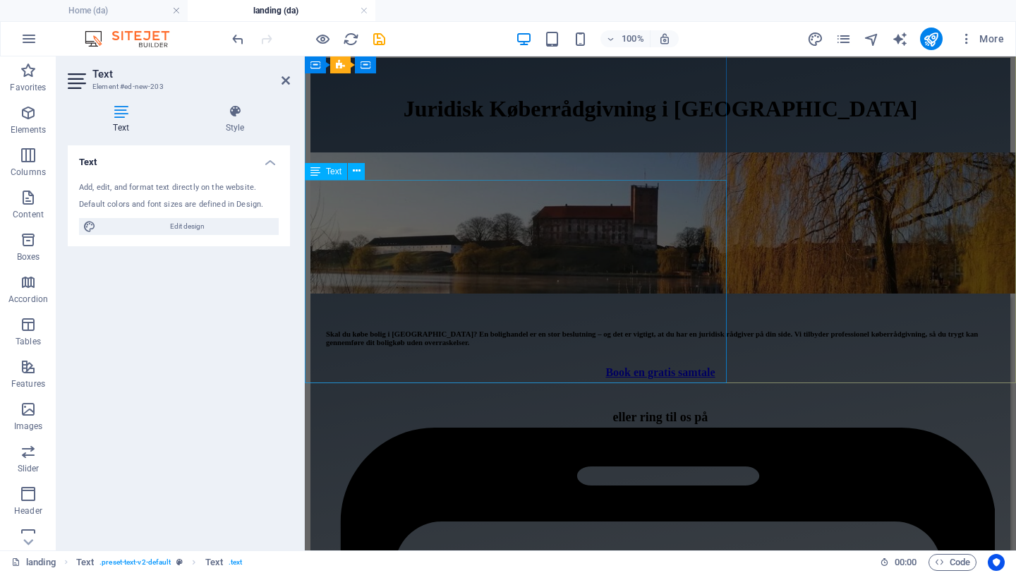
scroll to position [0, 0]
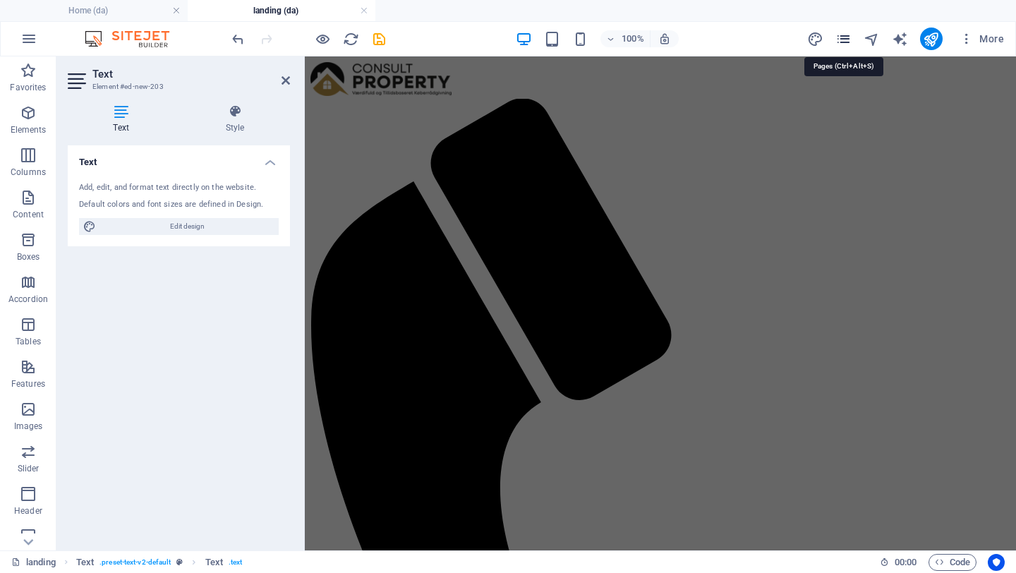
click at [847, 40] on icon "pages" at bounding box center [843, 39] width 16 height 16
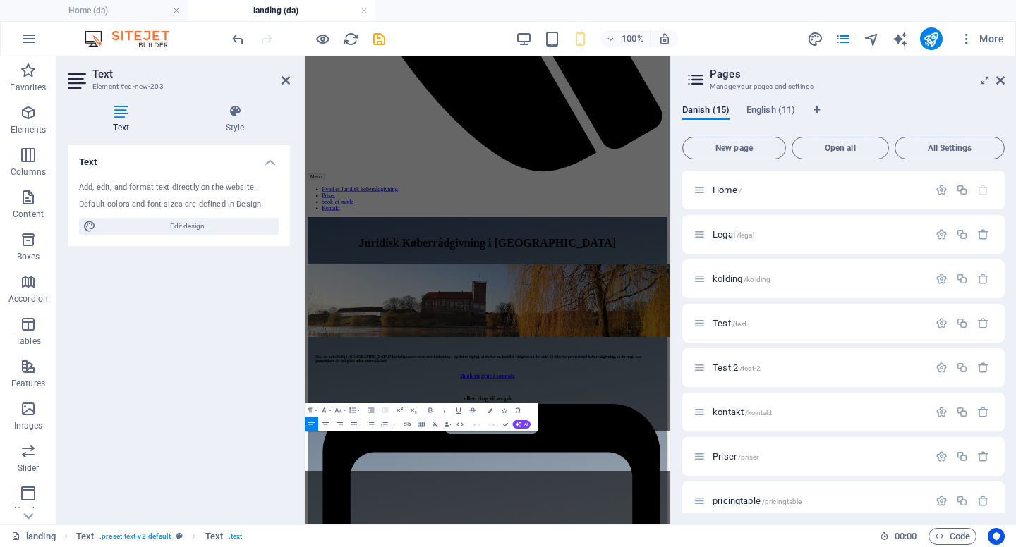
scroll to position [746, 0]
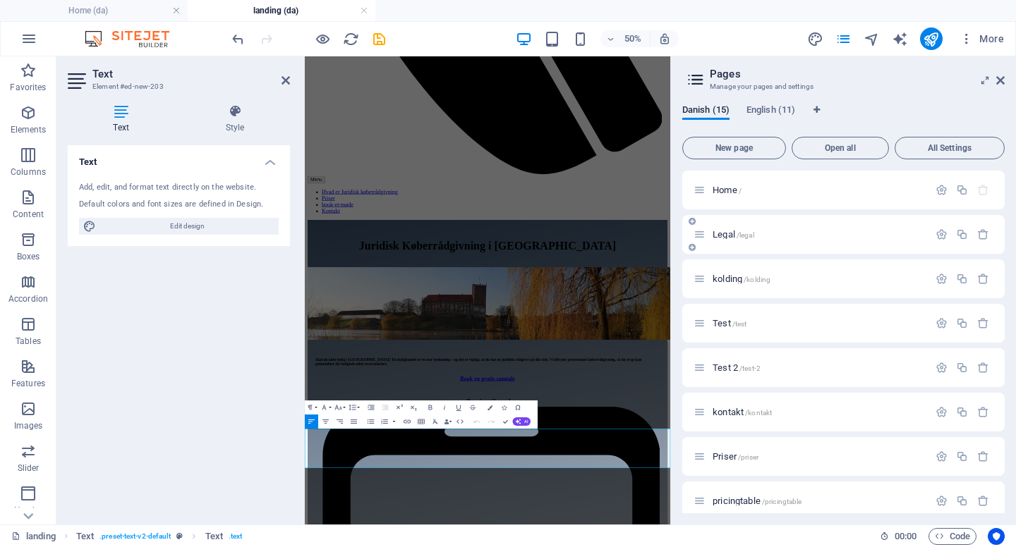
click at [723, 231] on span "Legal /legal" at bounding box center [733, 234] width 42 height 11
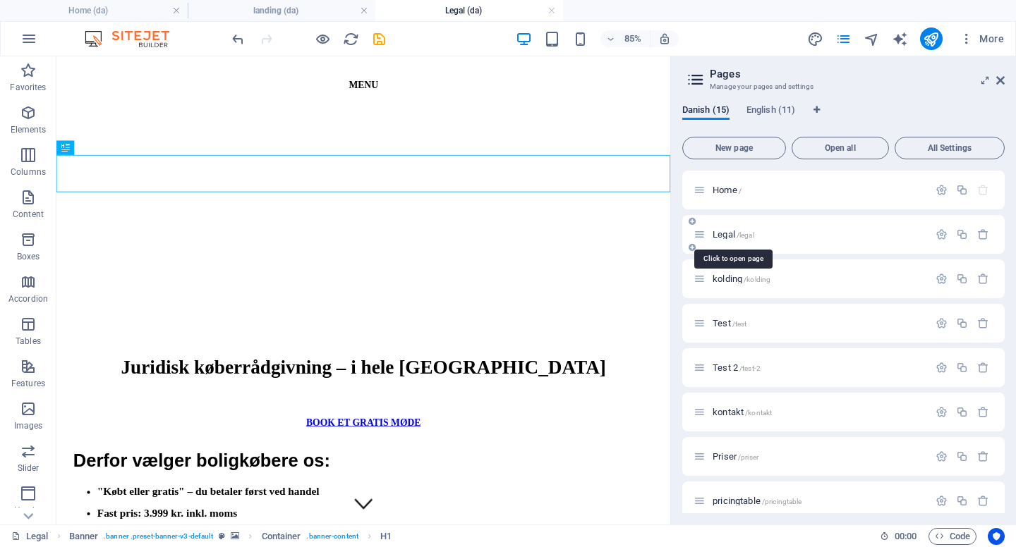
scroll to position [0, 0]
click at [1003, 83] on icon at bounding box center [1000, 80] width 8 height 11
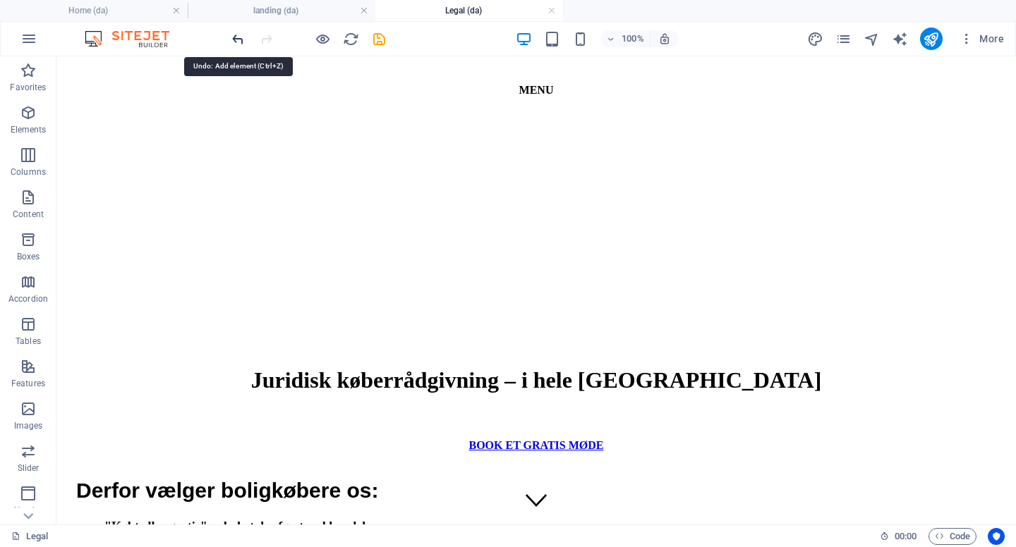
click at [235, 42] on icon "undo" at bounding box center [238, 39] width 16 height 16
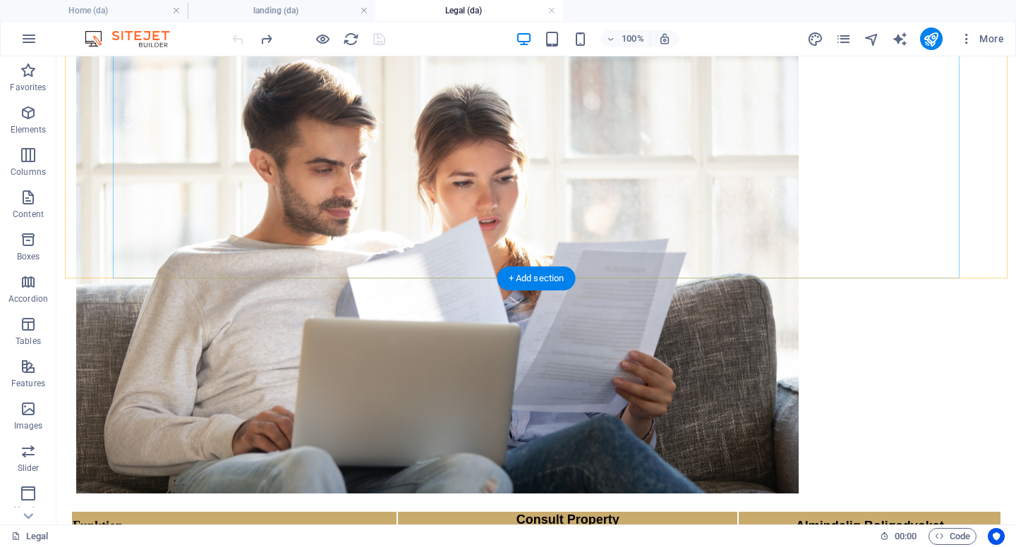
scroll to position [677, 0]
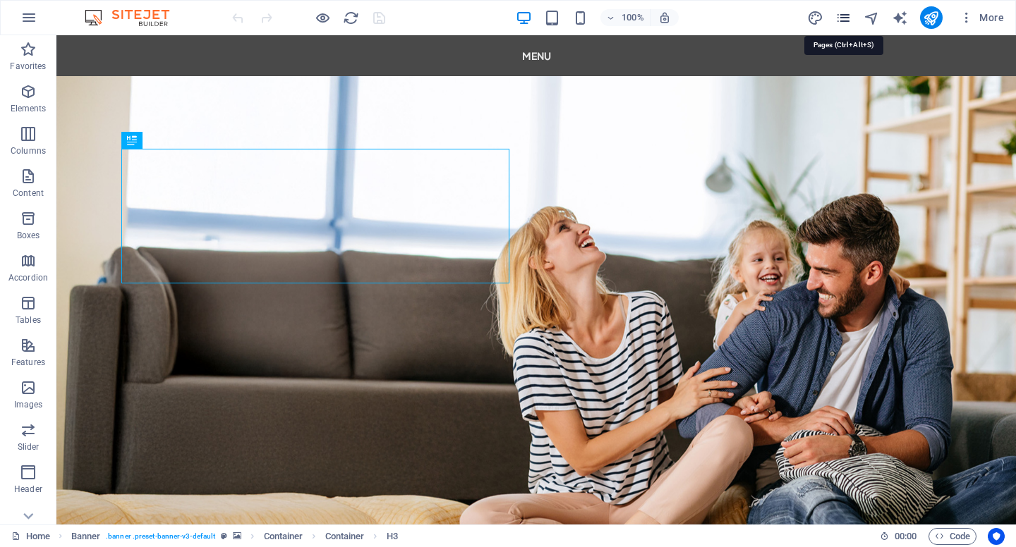
click at [839, 20] on icon "pages" at bounding box center [843, 18] width 16 height 16
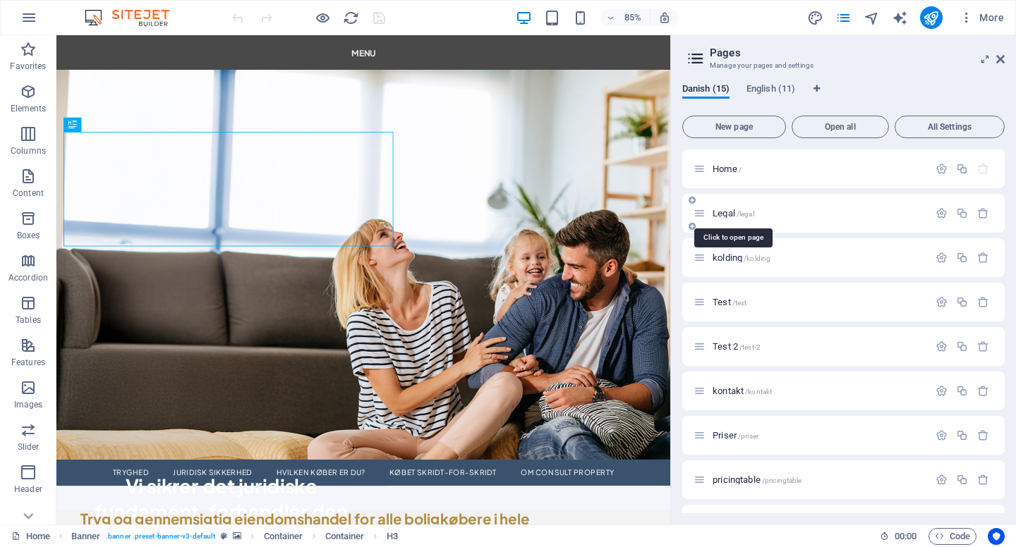
click at [722, 209] on span "Legal /legal" at bounding box center [733, 213] width 42 height 11
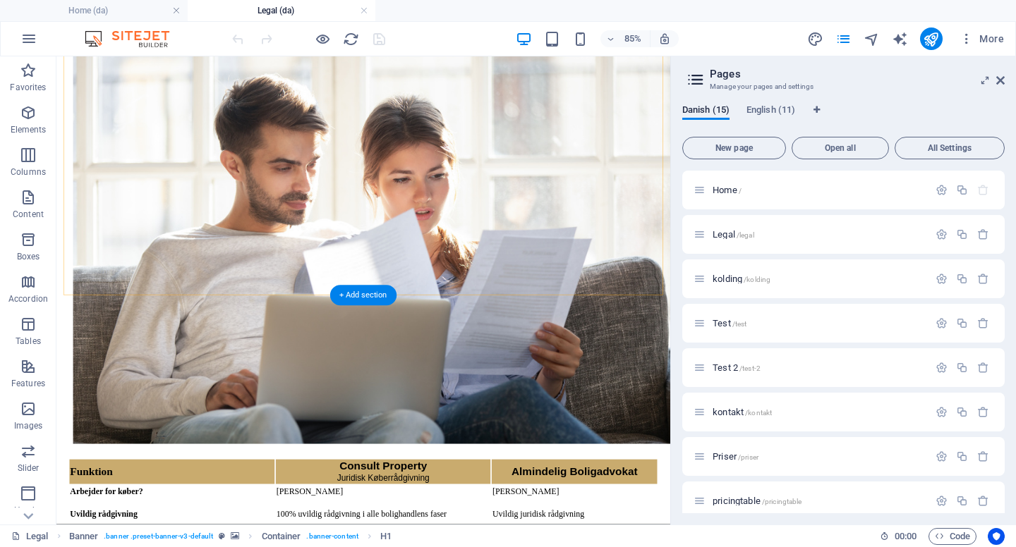
scroll to position [702, 0]
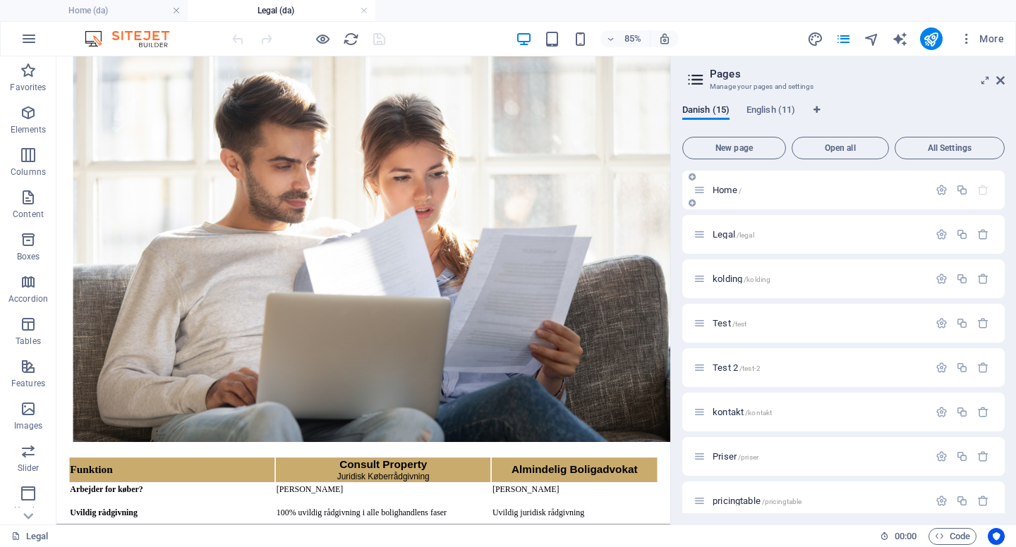
click at [717, 186] on span "Home /" at bounding box center [726, 190] width 29 height 11
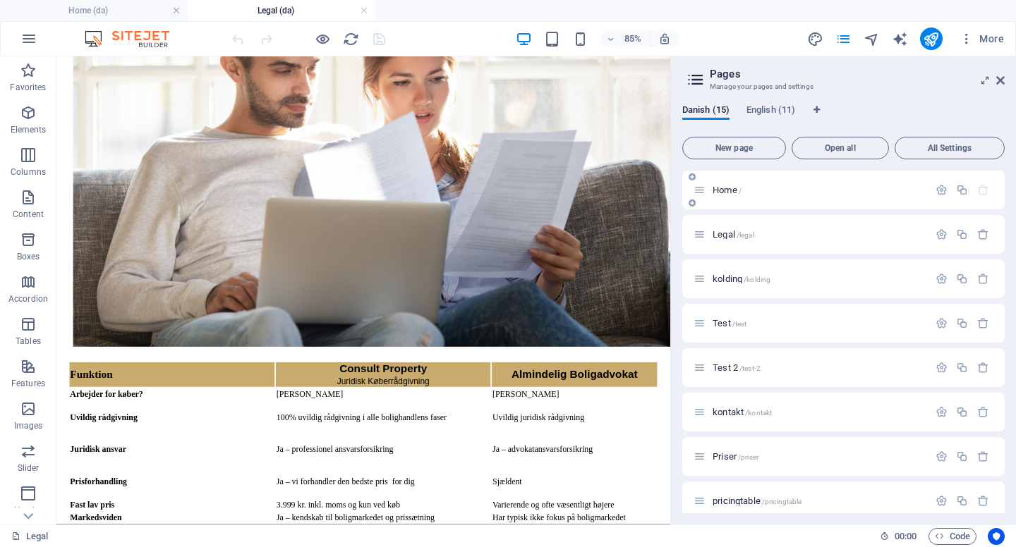
scroll to position [0, 0]
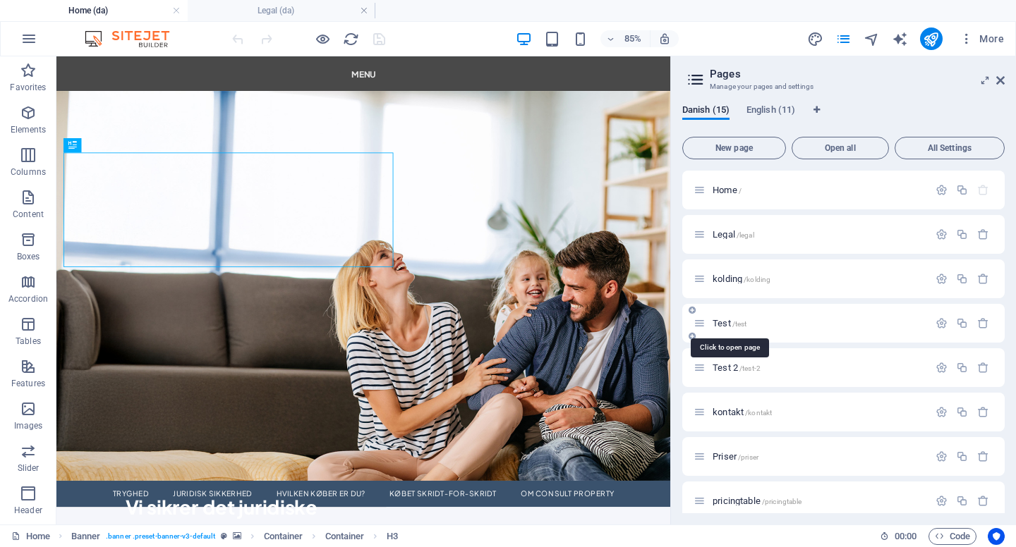
click at [724, 327] on span "Test /test" at bounding box center [729, 323] width 34 height 11
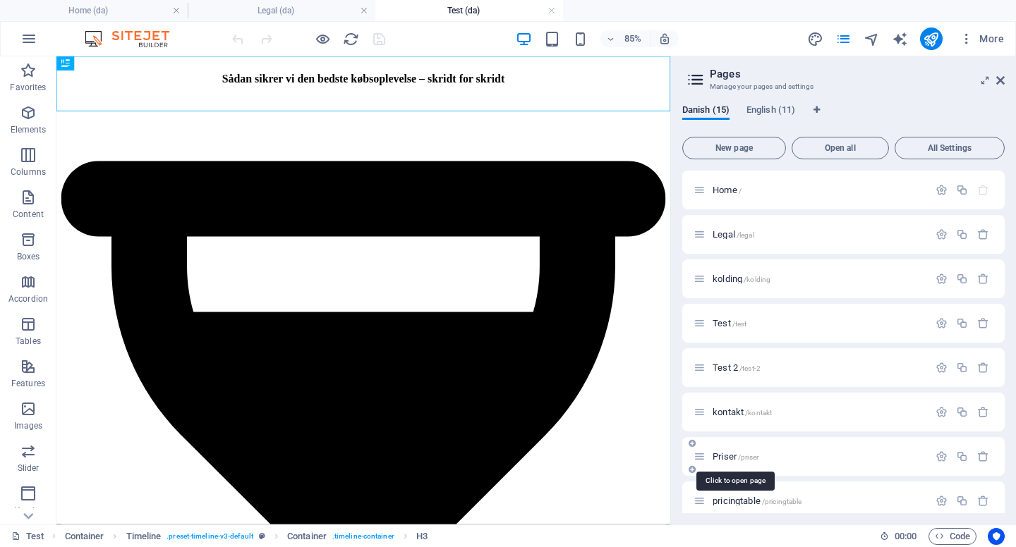
click at [722, 452] on span "Priser /priser" at bounding box center [735, 456] width 46 height 11
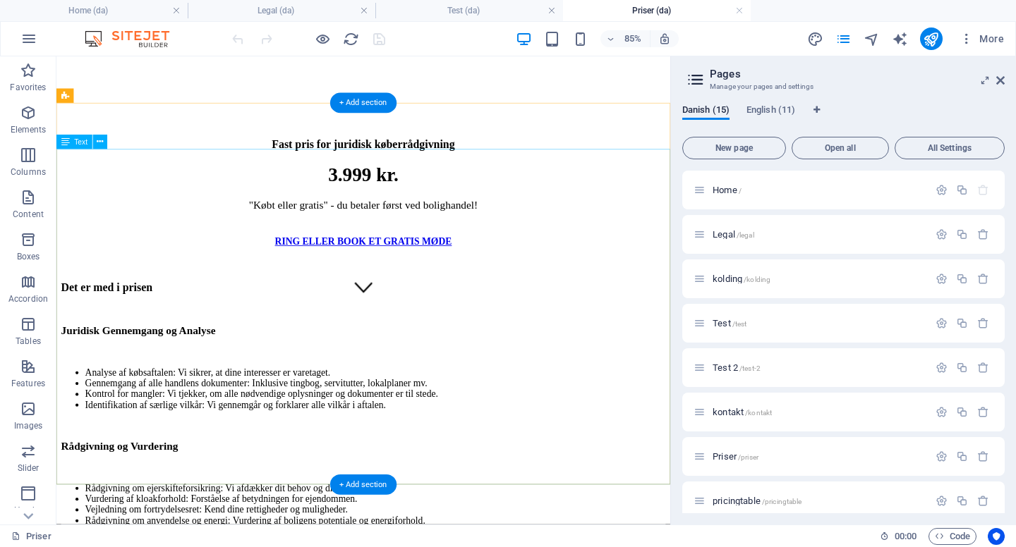
scroll to position [272, 0]
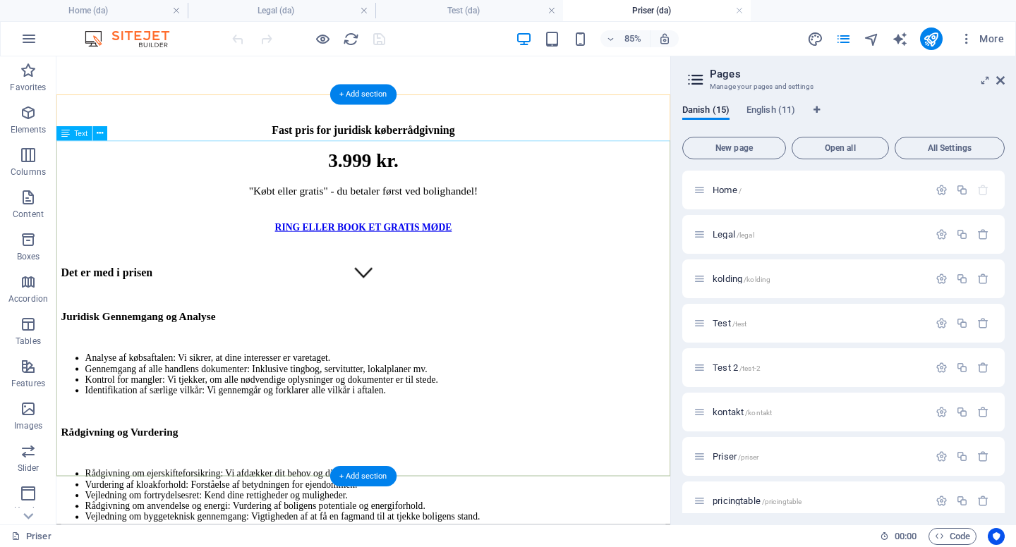
click at [157, 304] on div "Det er med i prisen" at bounding box center [417, 312] width 711 height 16
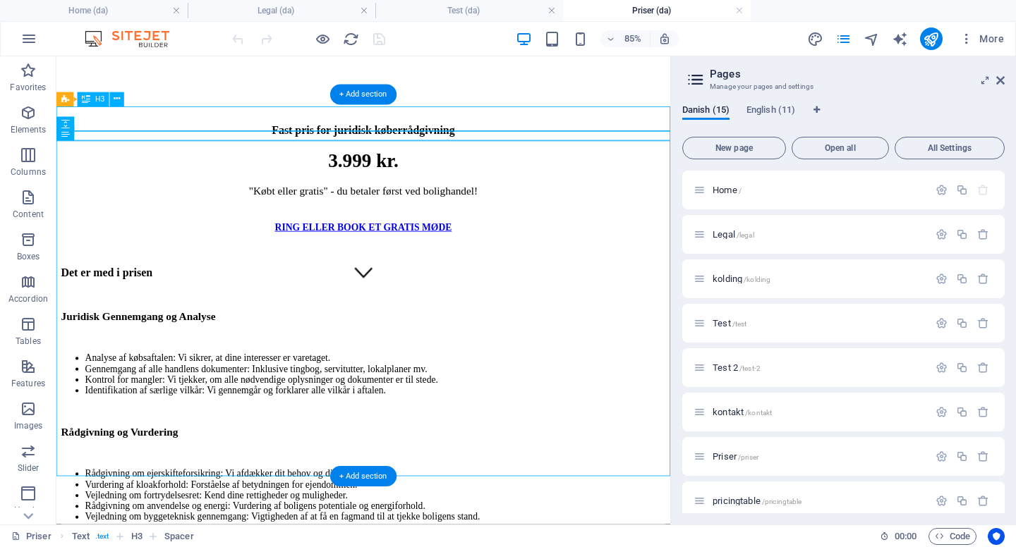
click at [157, 304] on div "Det er med i prisen" at bounding box center [417, 312] width 711 height 16
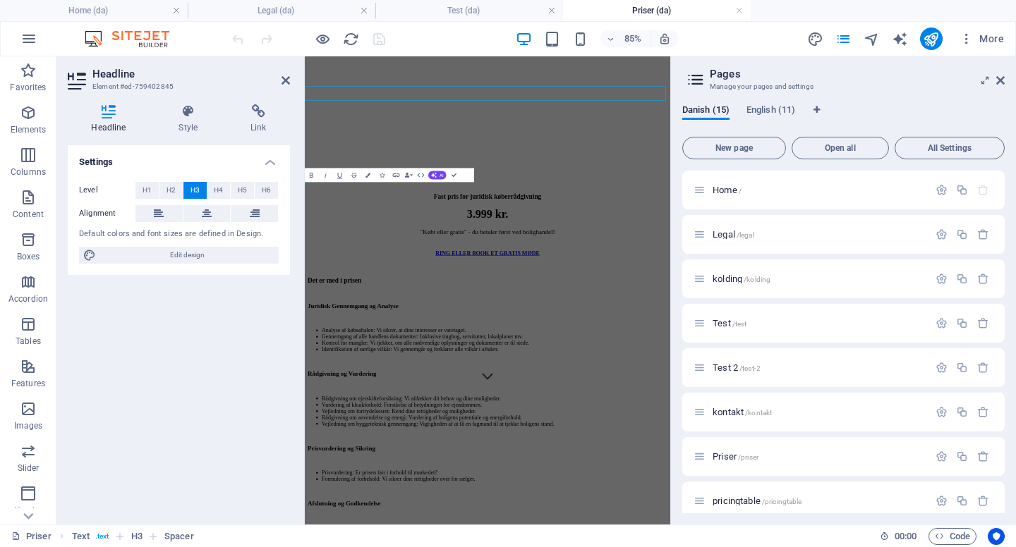
scroll to position [78, 0]
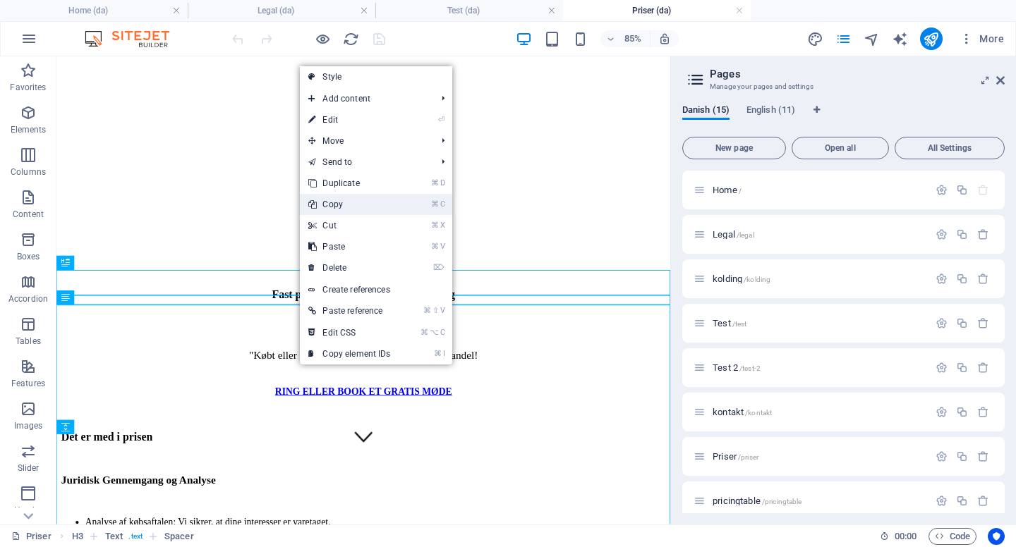
click at [333, 205] on link "⌘ C Copy" at bounding box center [349, 204] width 99 height 21
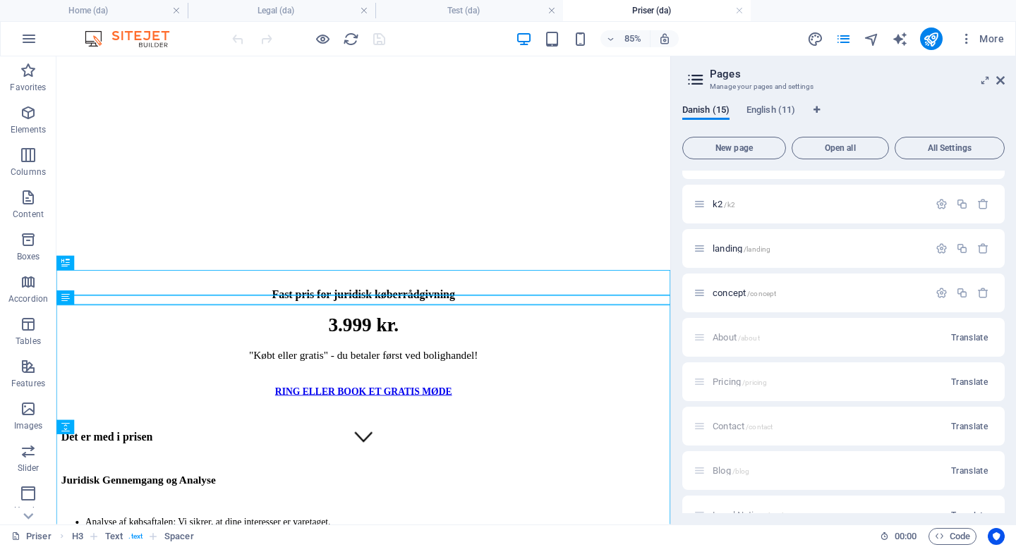
scroll to position [526, 0]
click at [722, 239] on span "landing /landing" at bounding box center [741, 241] width 58 height 11
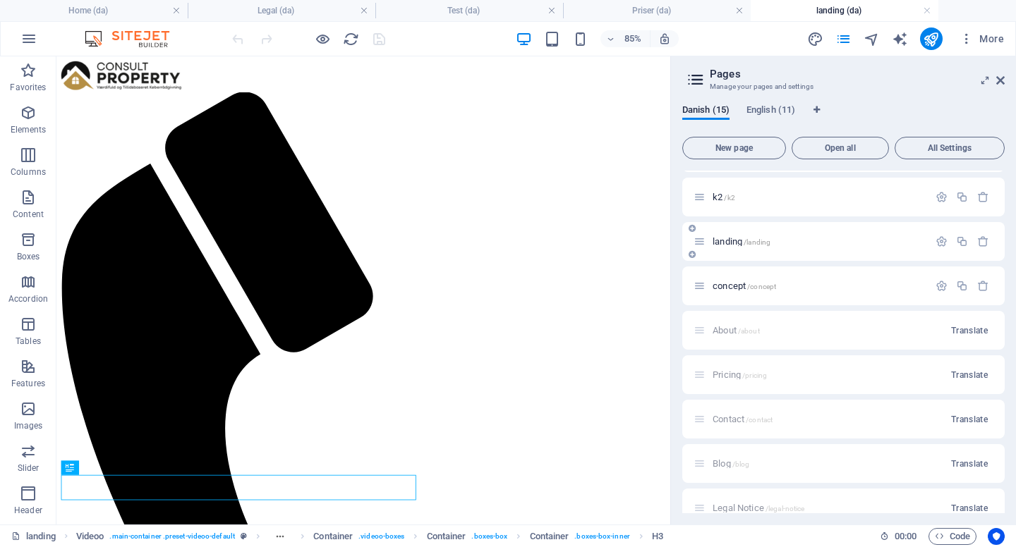
scroll to position [0, 0]
click at [998, 83] on icon at bounding box center [1000, 80] width 8 height 11
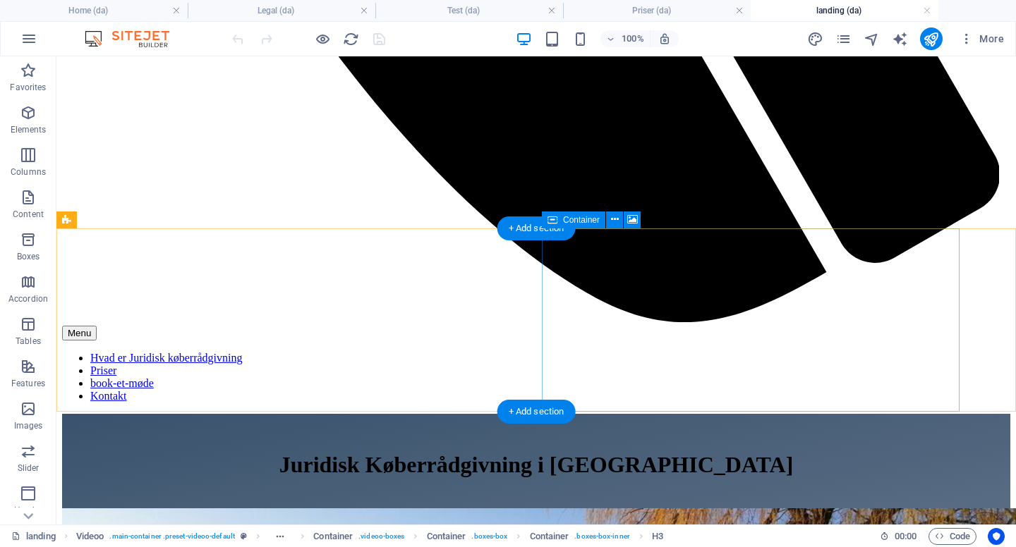
scroll to position [1021, 0]
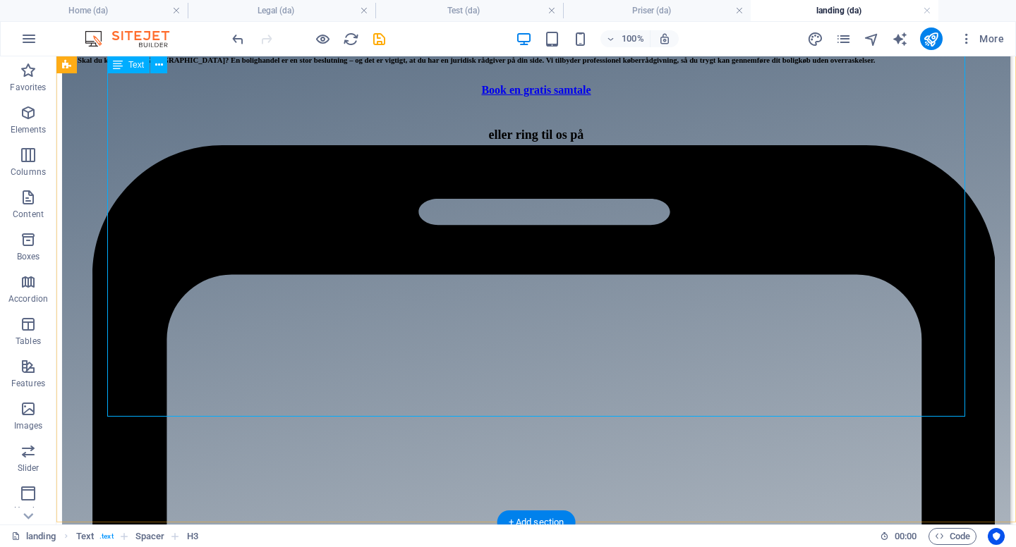
scroll to position [1741, 0]
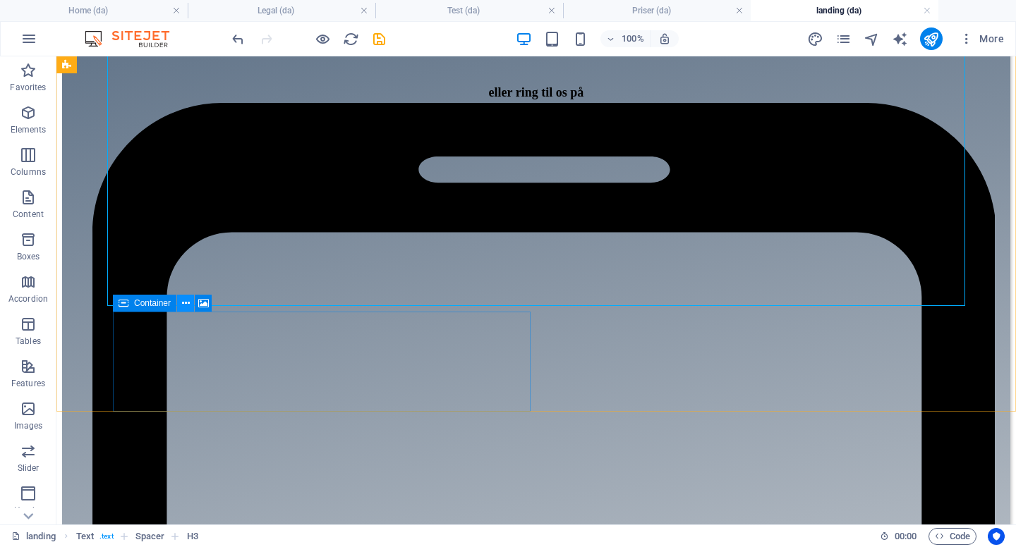
click at [188, 303] on icon at bounding box center [186, 303] width 8 height 15
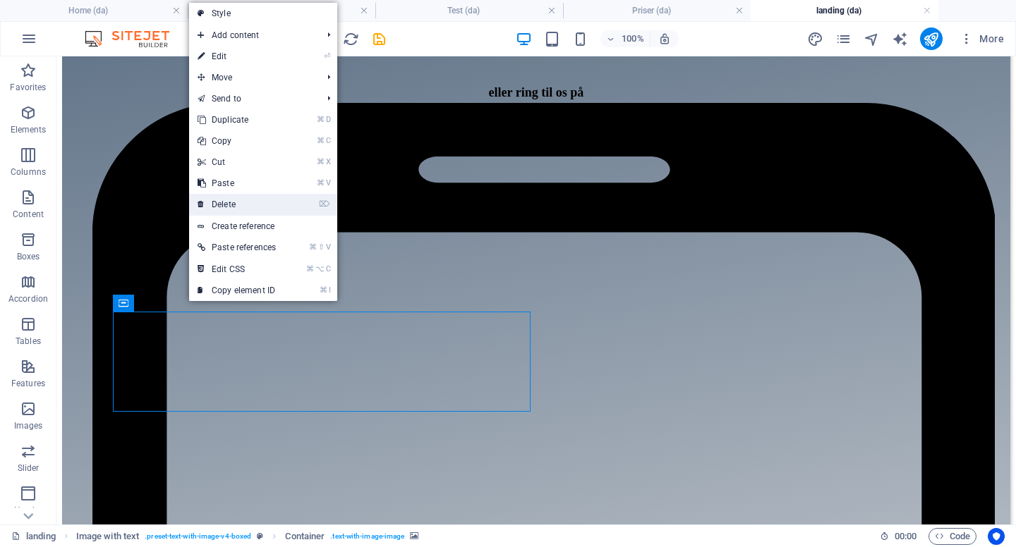
click at [257, 212] on link "⌦ Delete" at bounding box center [236, 204] width 95 height 21
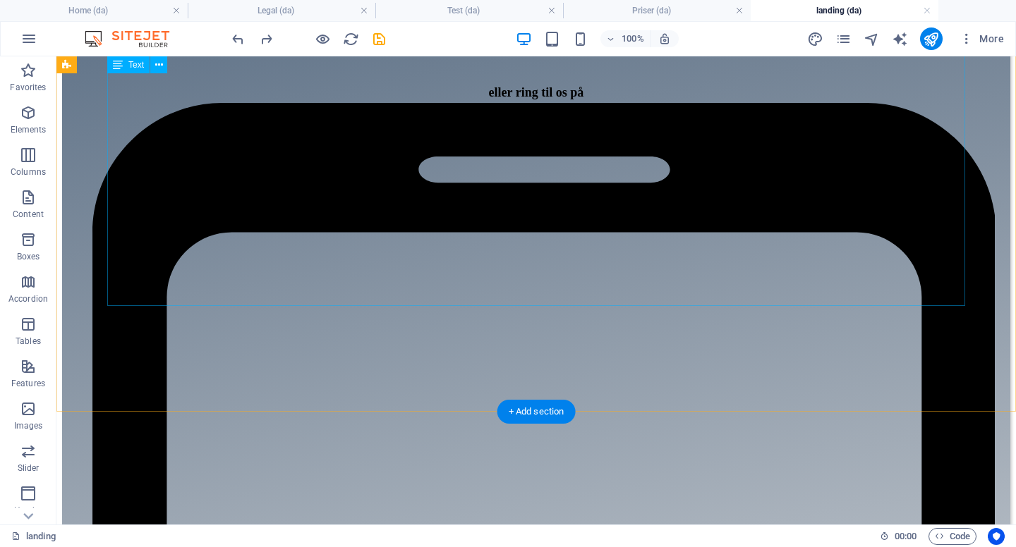
scroll to position [938, 0]
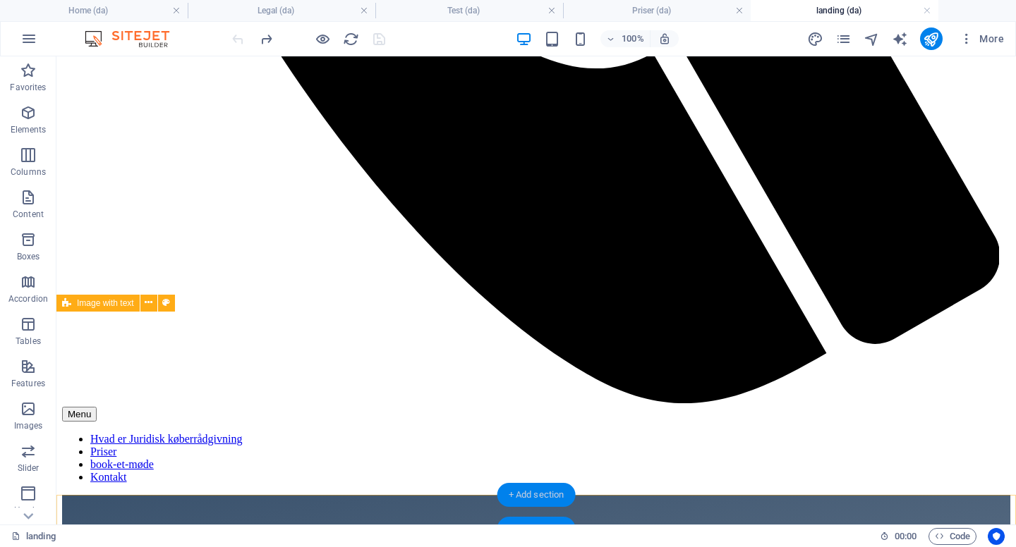
click at [529, 494] on div "+ Add section" at bounding box center [536, 495] width 78 height 24
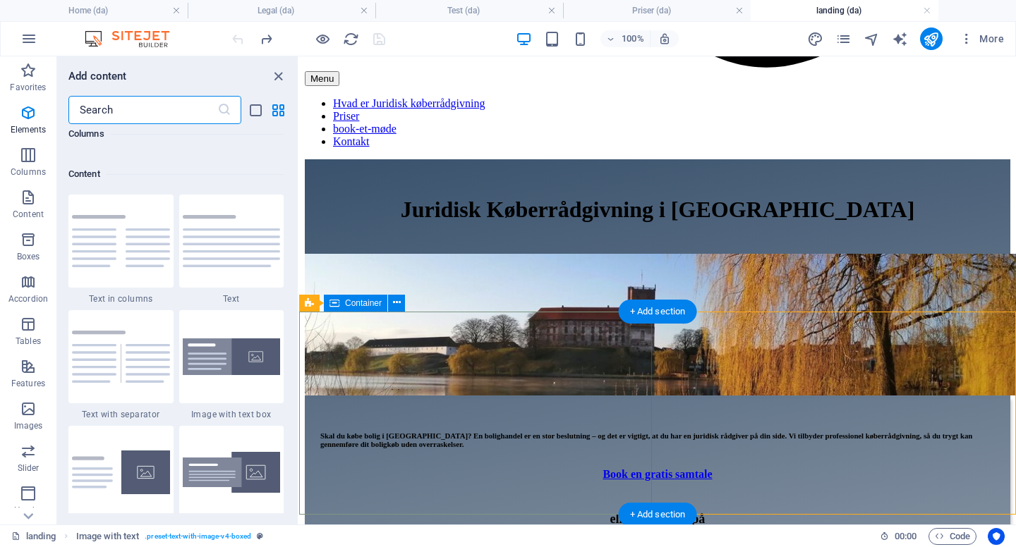
scroll to position [2468, 0]
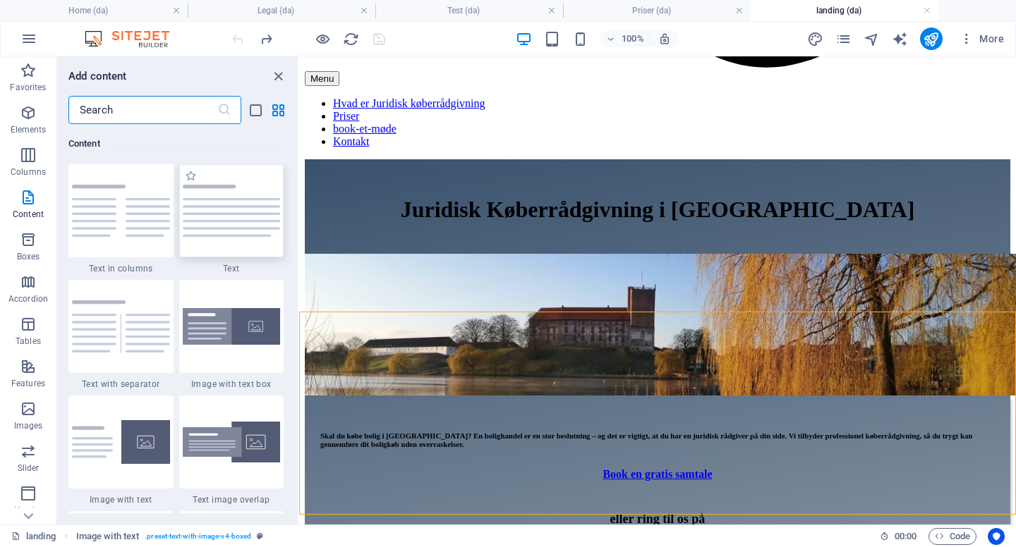
click at [212, 245] on div at bounding box center [231, 210] width 105 height 93
click at [299, 245] on div "Drag here to replace the existing content. Press “Ctrl” if you want to create a…" at bounding box center [657, 290] width 717 height 468
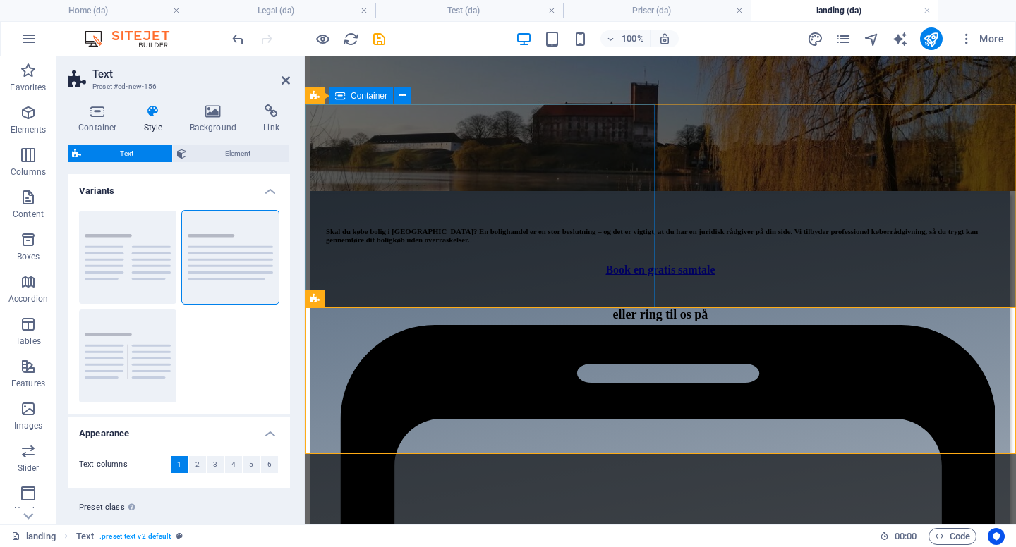
scroll to position [1201, 0]
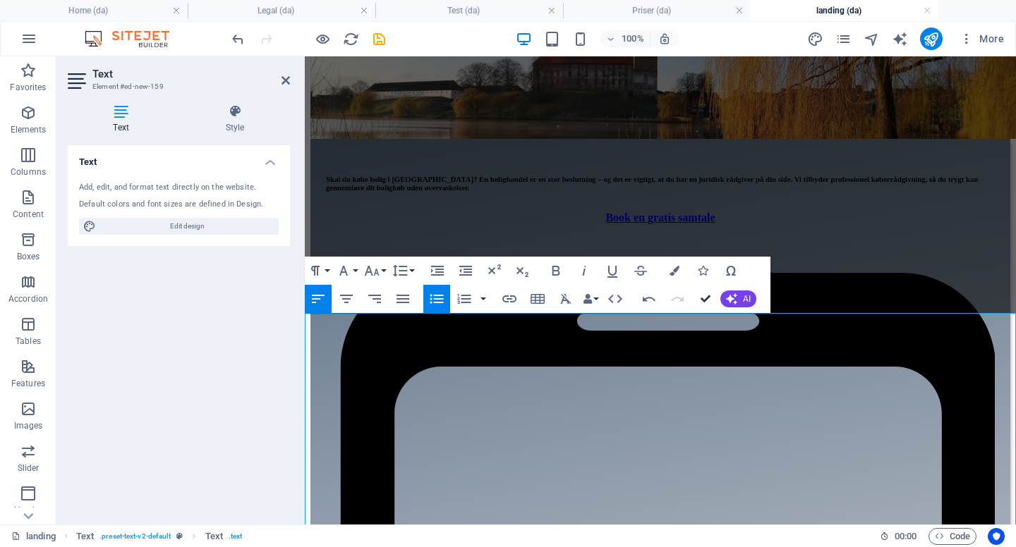
scroll to position [1168, 0]
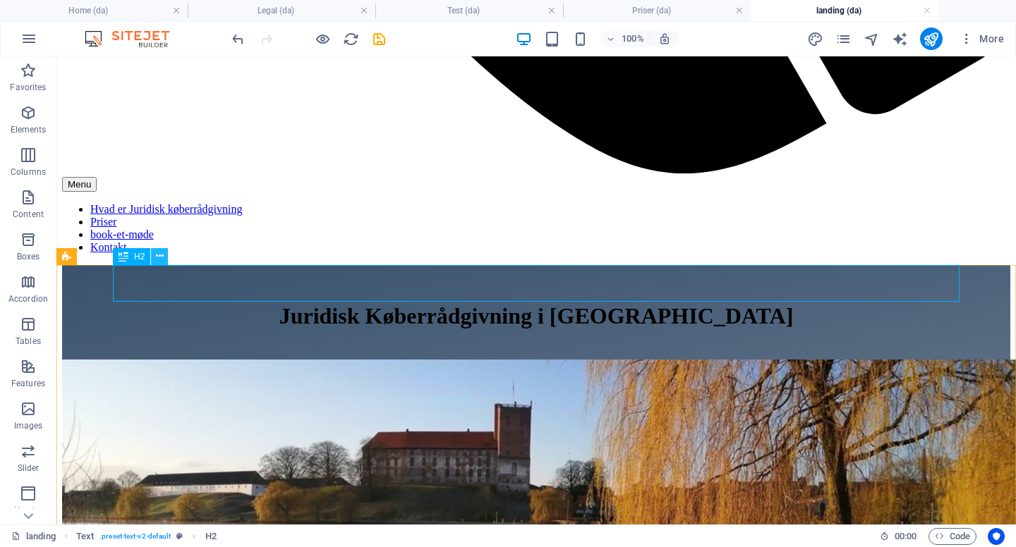
click at [161, 261] on icon at bounding box center [160, 256] width 8 height 15
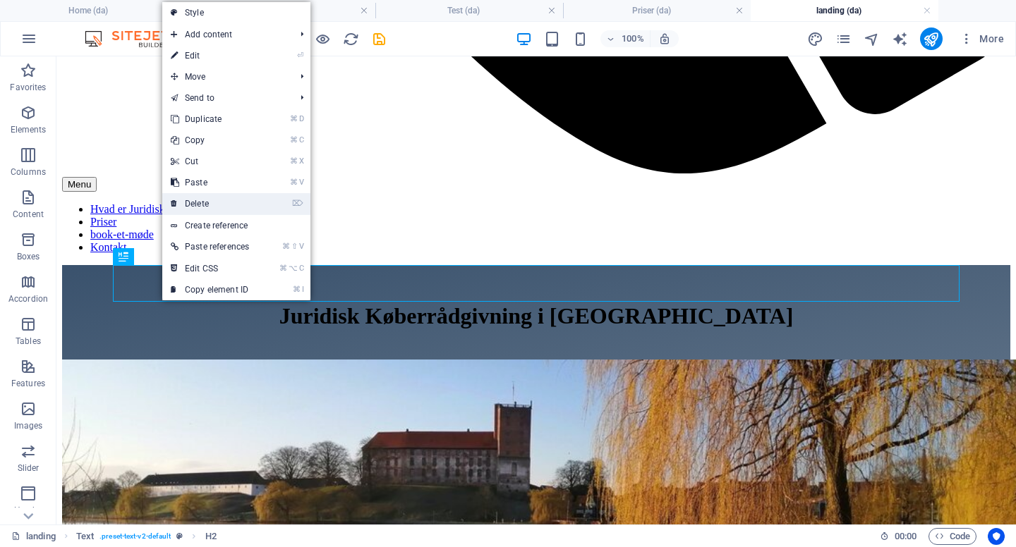
click at [228, 207] on link "⌦ Delete" at bounding box center [209, 203] width 95 height 21
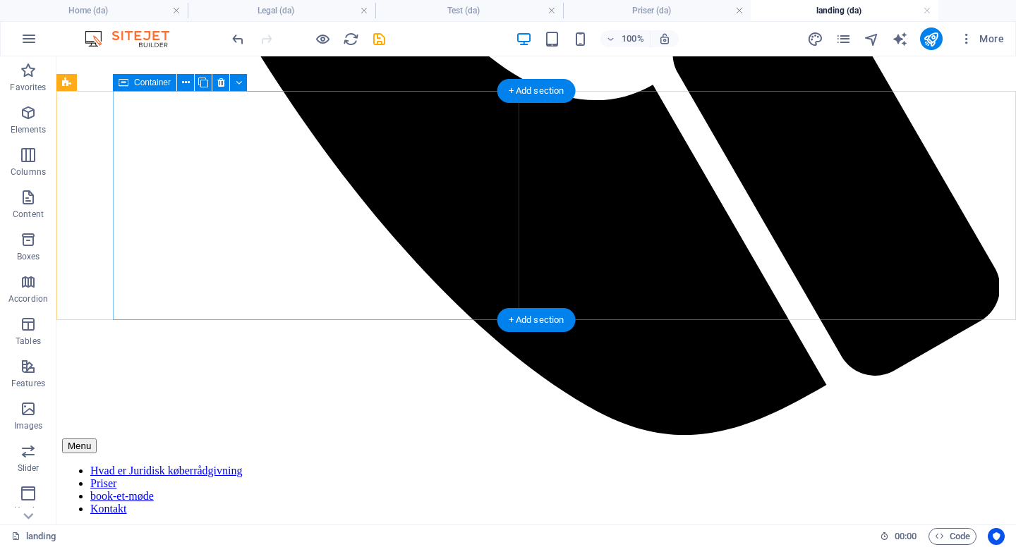
scroll to position [894, 0]
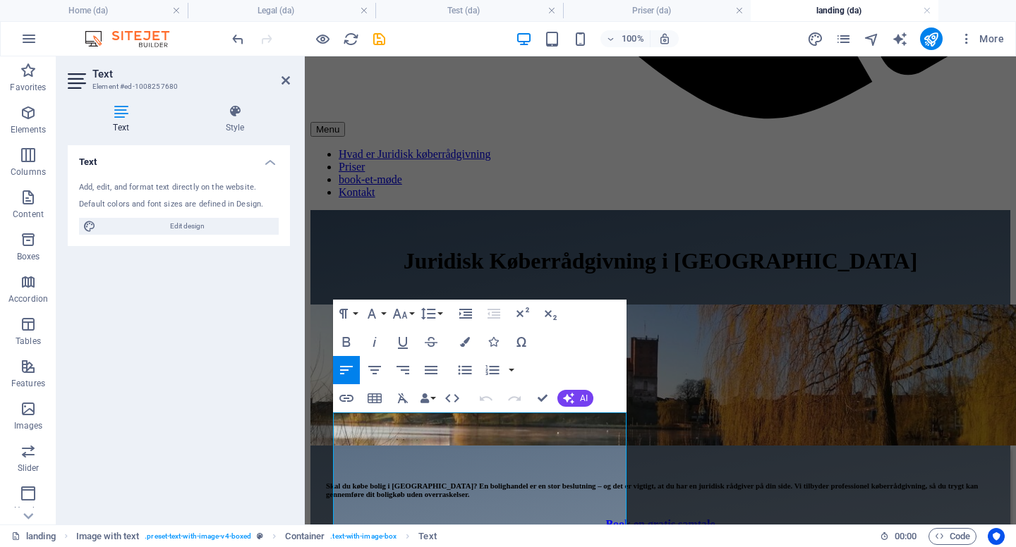
scroll to position [887, 0]
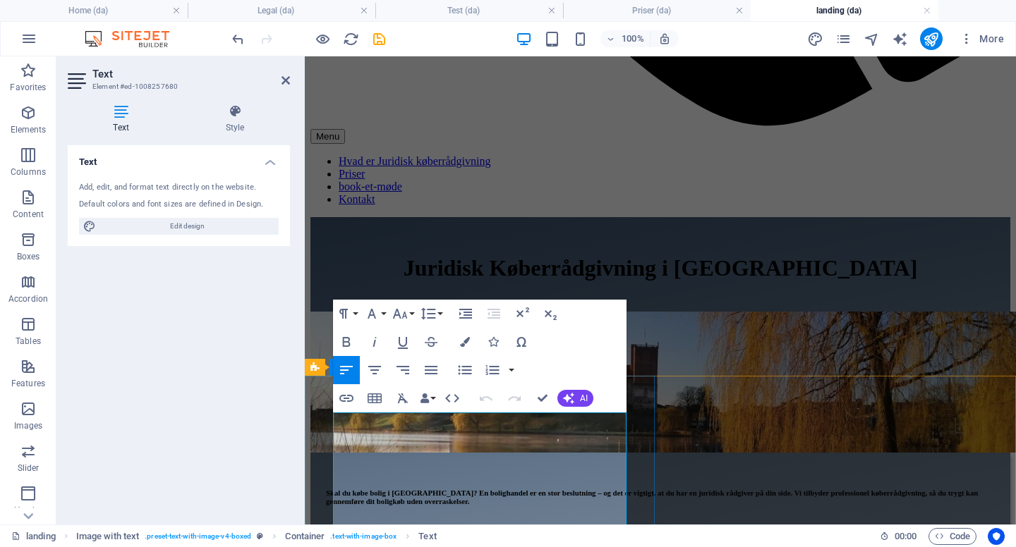
click at [374, 43] on icon "save" at bounding box center [379, 39] width 16 height 16
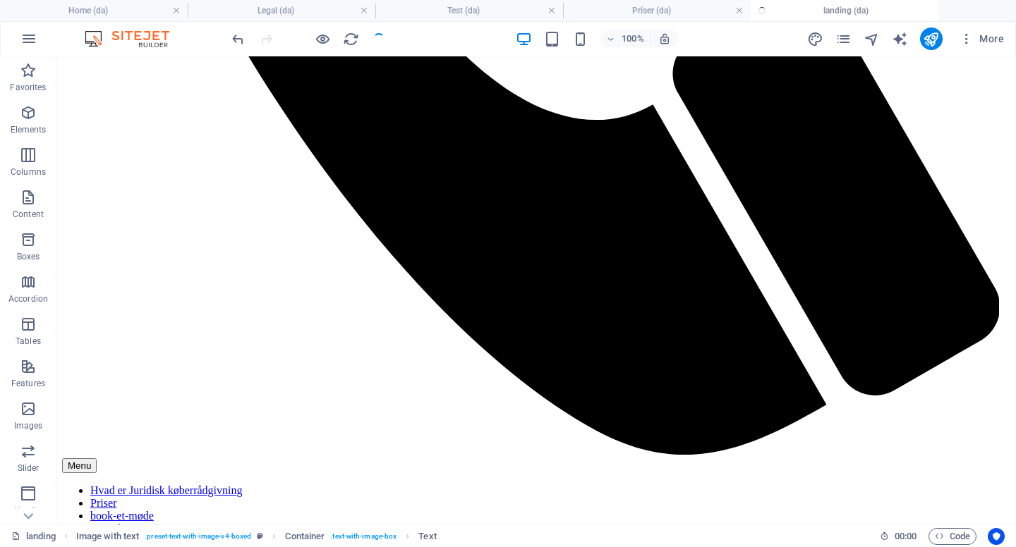
scroll to position [894, 0]
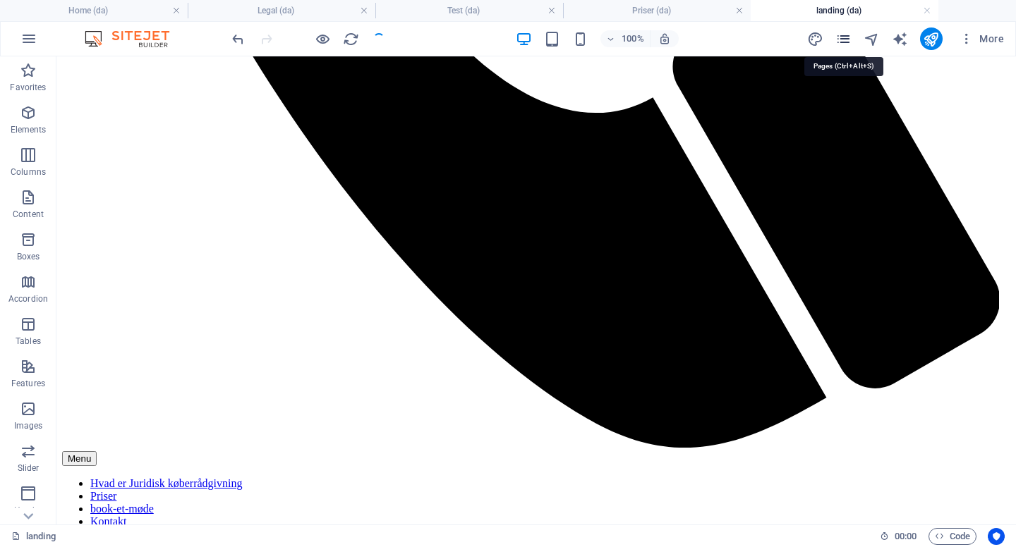
click at [847, 37] on icon "pages" at bounding box center [843, 39] width 16 height 16
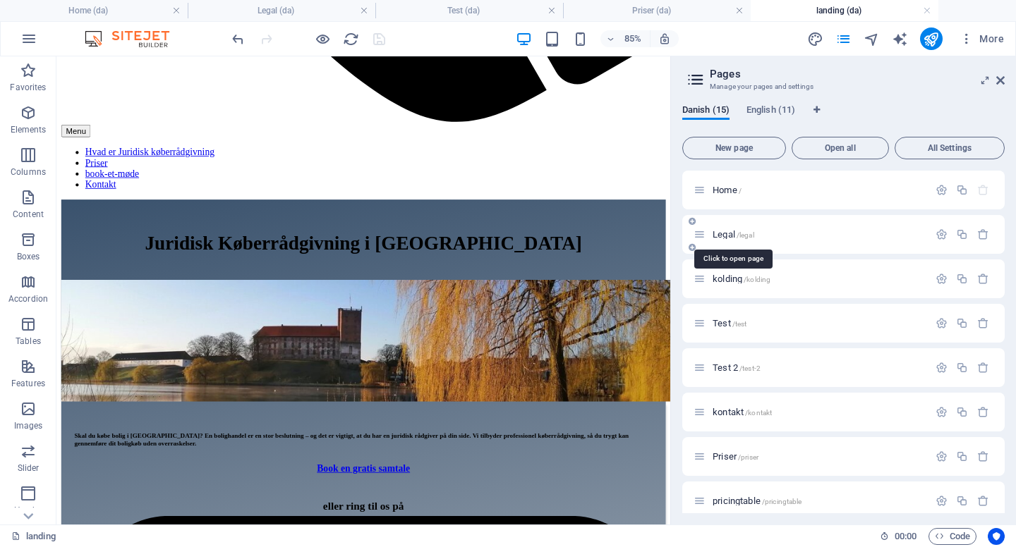
click at [722, 230] on span "Legal /legal" at bounding box center [733, 234] width 42 height 11
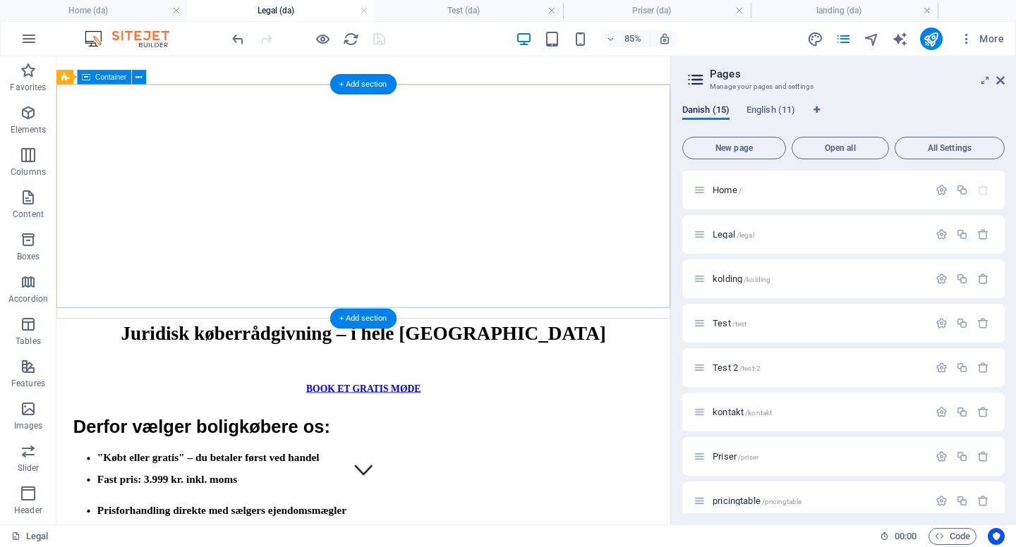
scroll to position [0, 0]
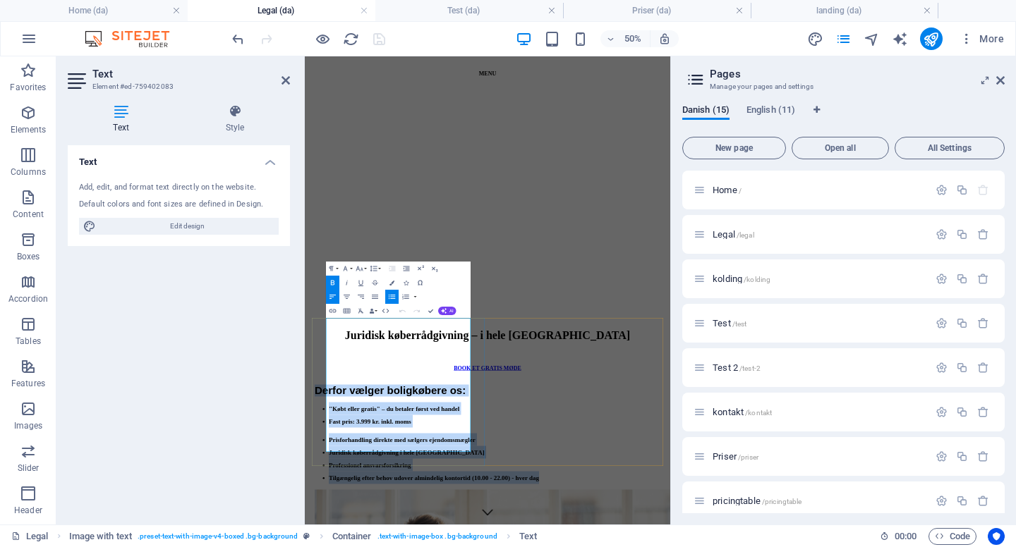
copy div "Derfor vælger boligkøbere os: "Købt eller gratis" – du betaler først ved handel…"
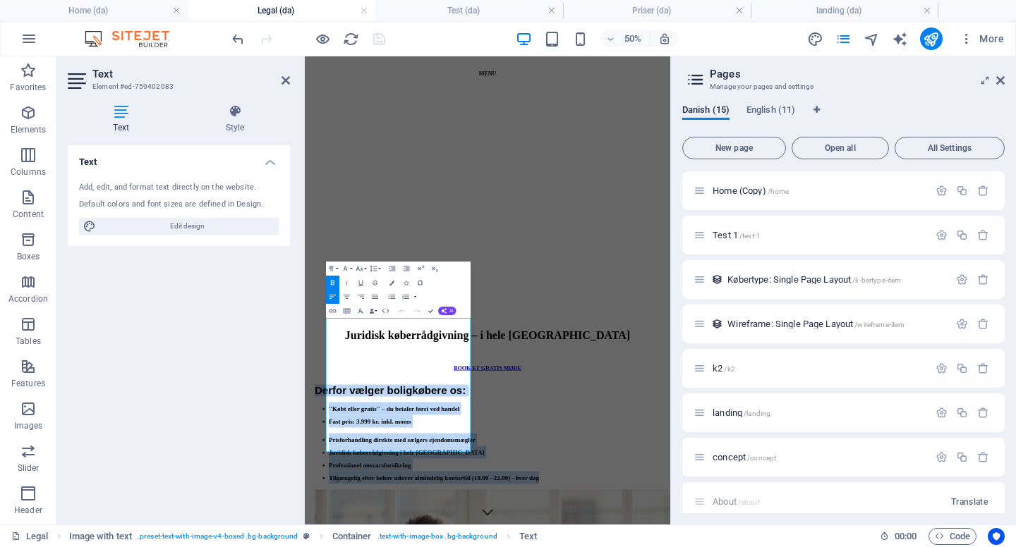
scroll to position [365, 0]
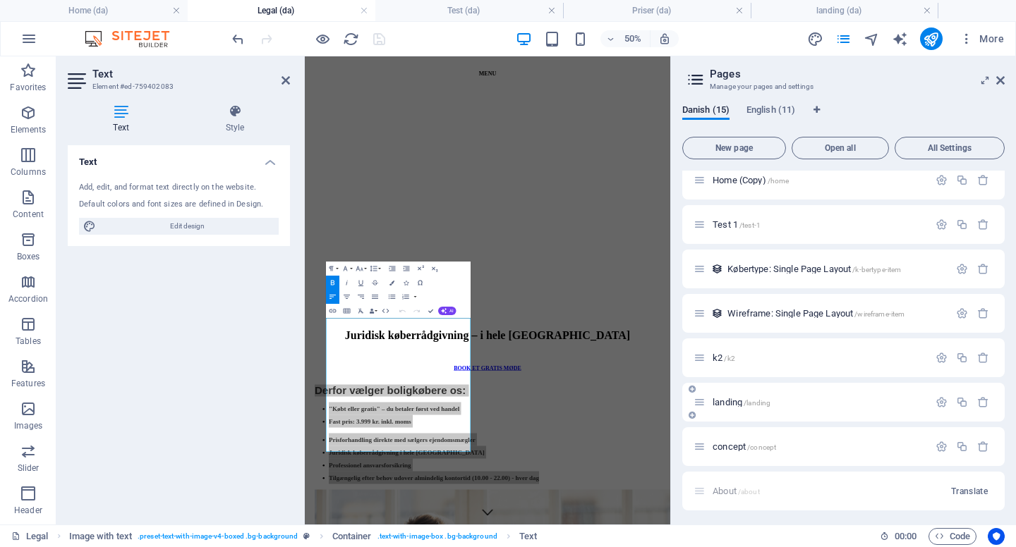
click at [727, 403] on span "landing /landing" at bounding box center [741, 402] width 58 height 11
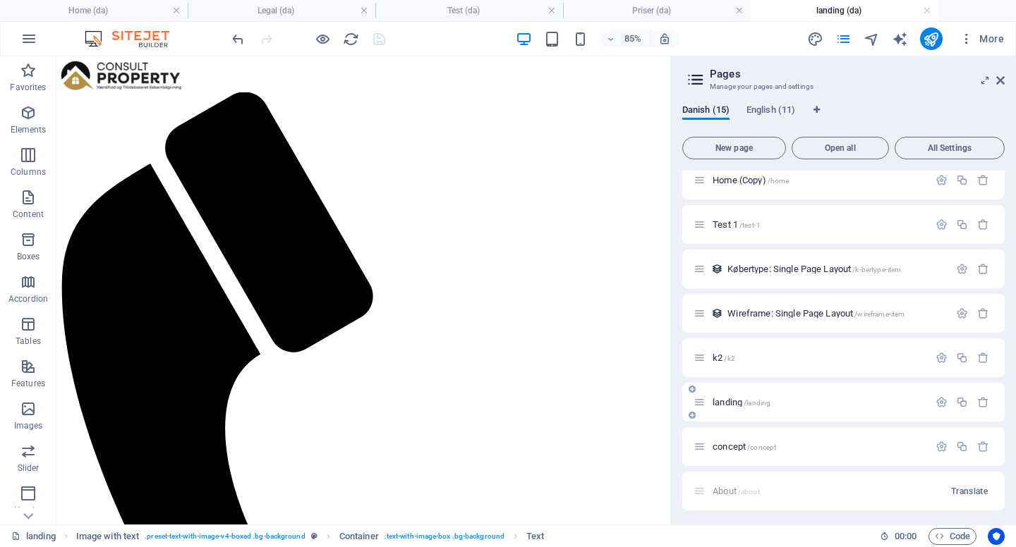
click at [727, 403] on span "landing /landing" at bounding box center [741, 402] width 58 height 11
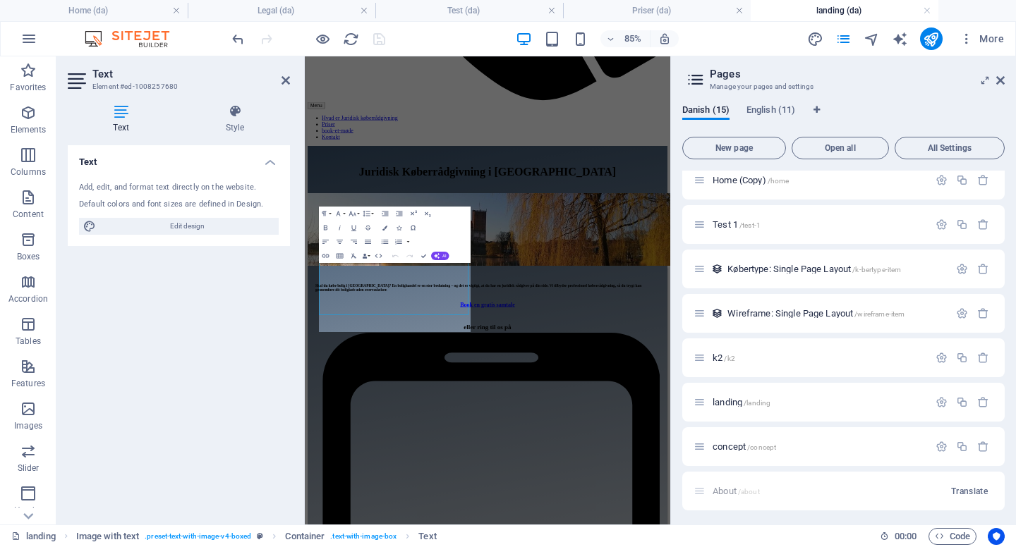
scroll to position [866, 0]
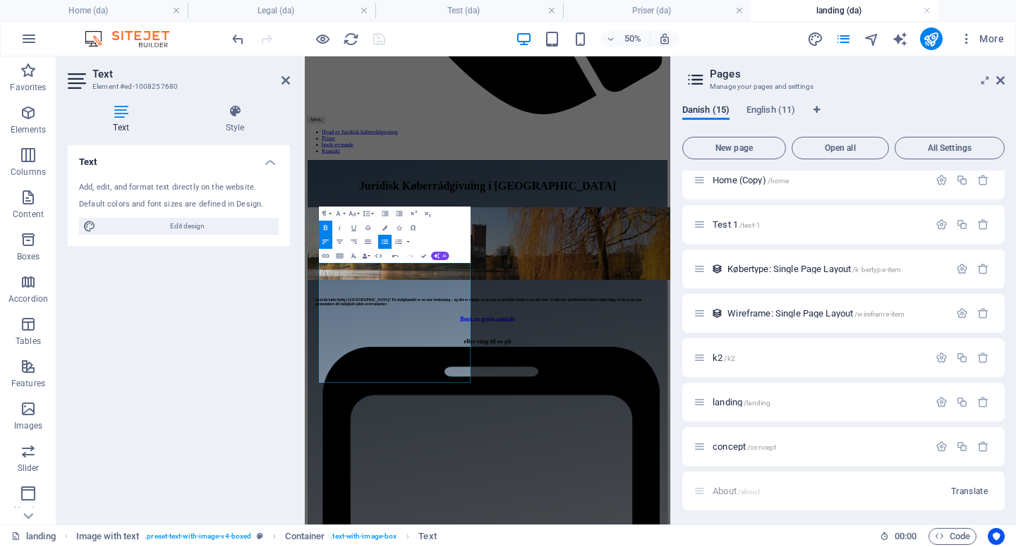
click at [225, 334] on div "Text Add, edit, and format text directly on the website. Default colors and fon…" at bounding box center [179, 329] width 222 height 368
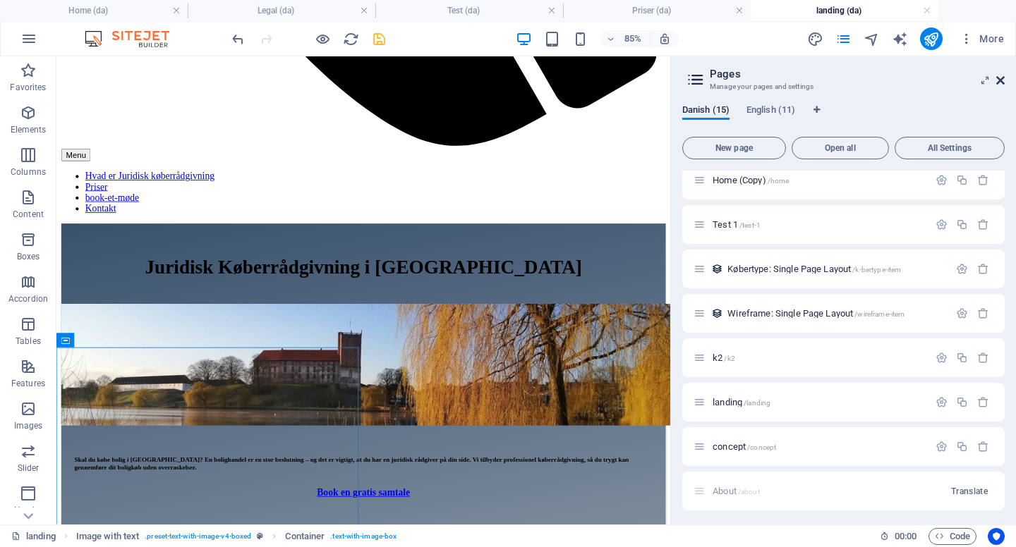
click at [1004, 82] on icon at bounding box center [1000, 80] width 8 height 11
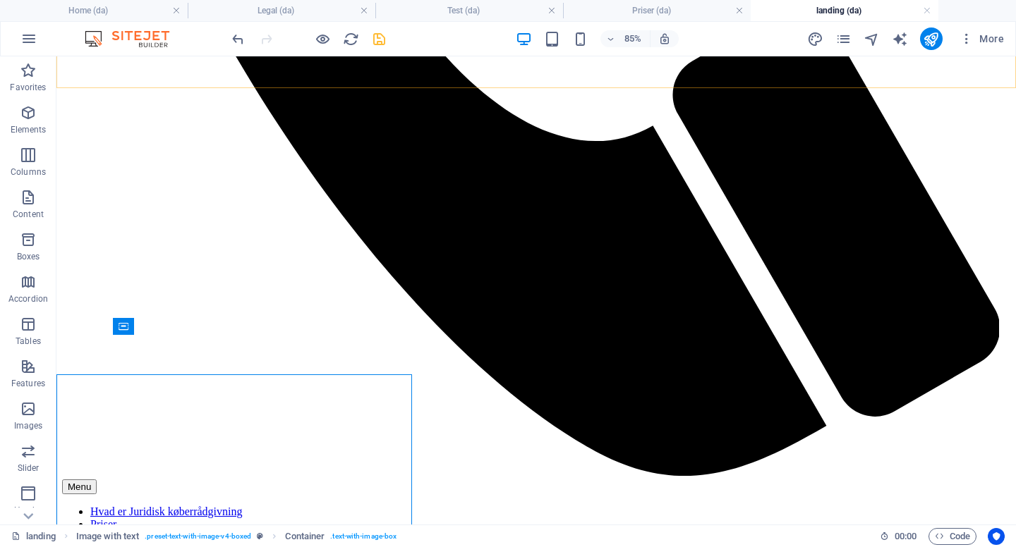
scroll to position [890, 0]
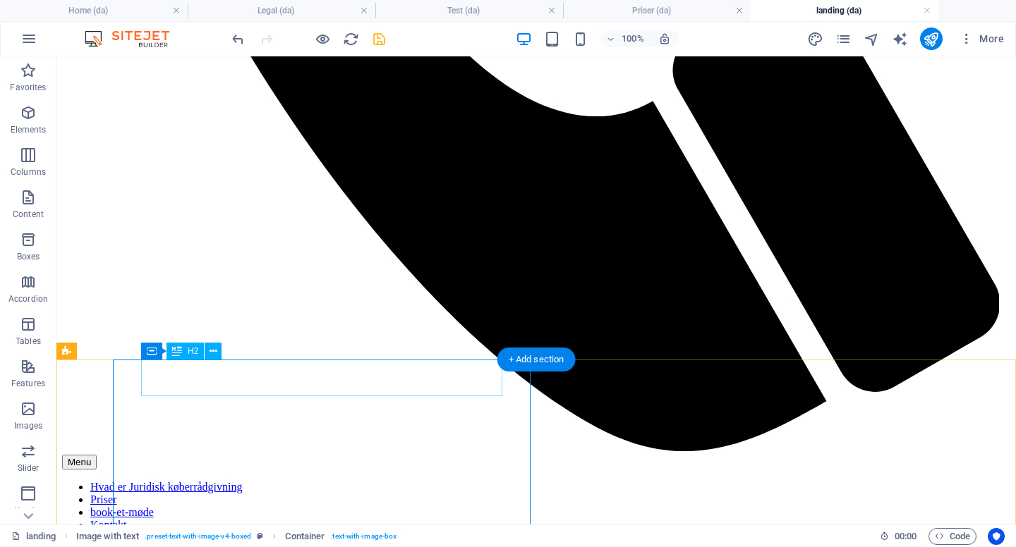
click at [217, 351] on icon at bounding box center [214, 351] width 8 height 15
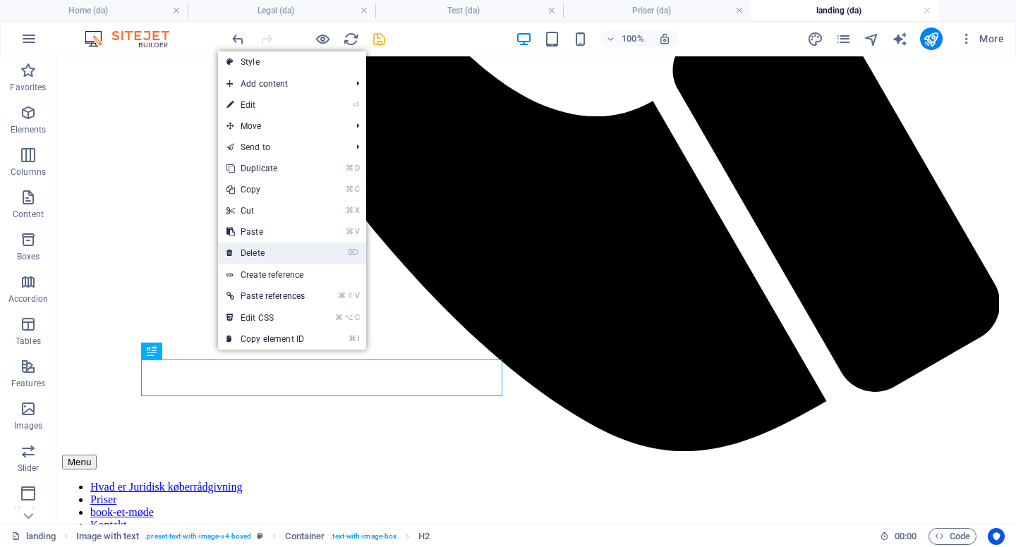
click at [265, 257] on link "⌦ Delete" at bounding box center [265, 253] width 95 height 21
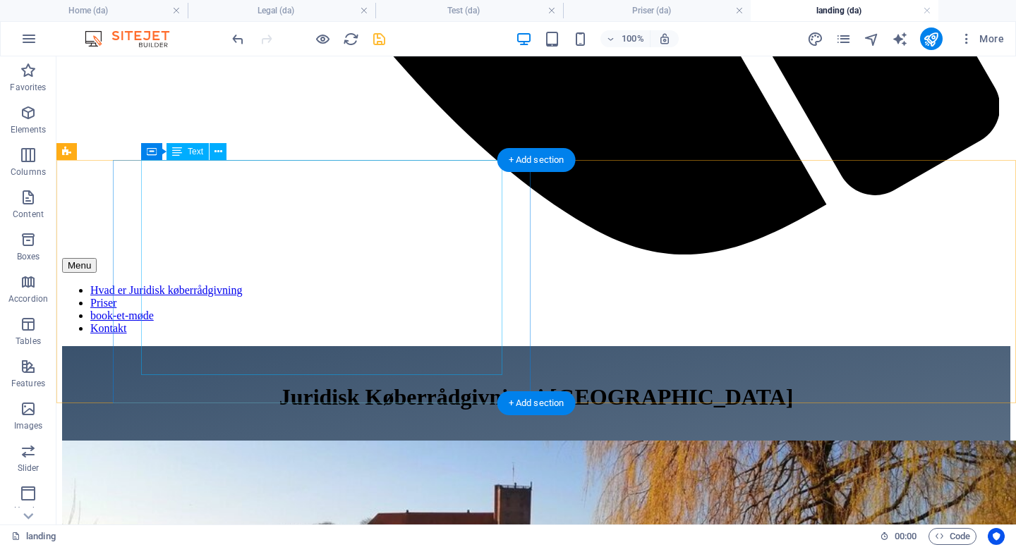
scroll to position [1090, 0]
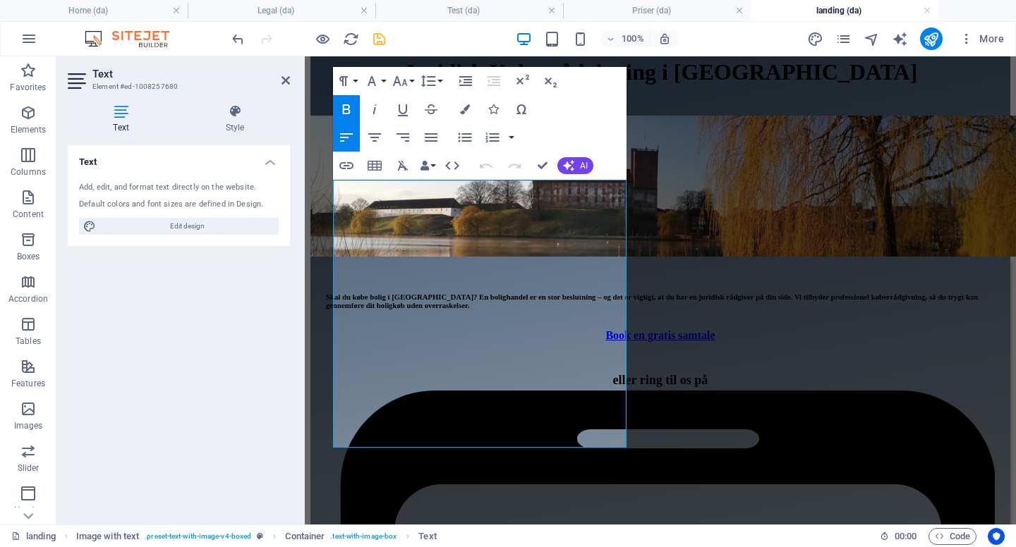
drag, startPoint x: 572, startPoint y: 438, endPoint x: 170, endPoint y: 263, distance: 438.5
click at [402, 75] on icon "button" at bounding box center [400, 81] width 17 height 17
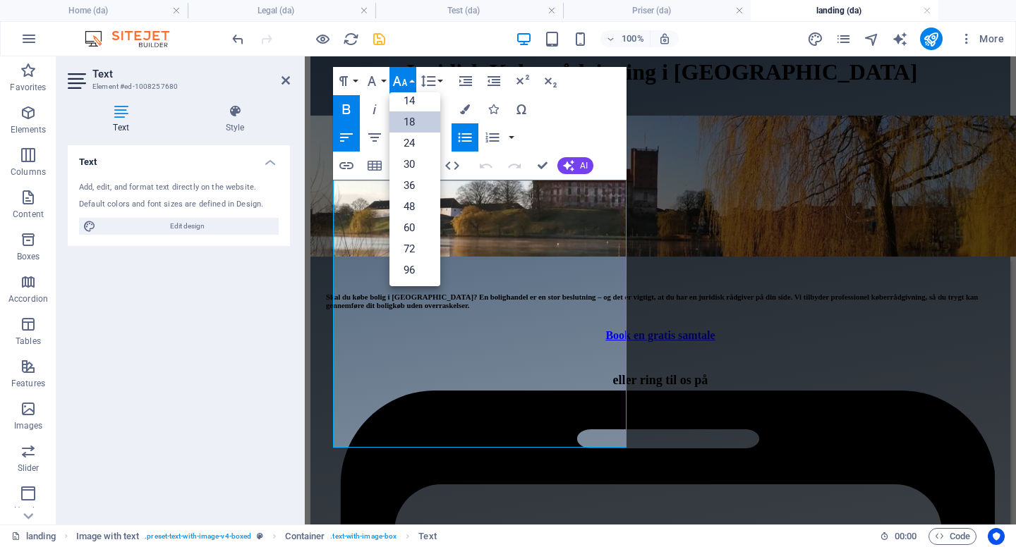
scroll to position [114, 0]
click at [406, 107] on link "14" at bounding box center [414, 100] width 51 height 21
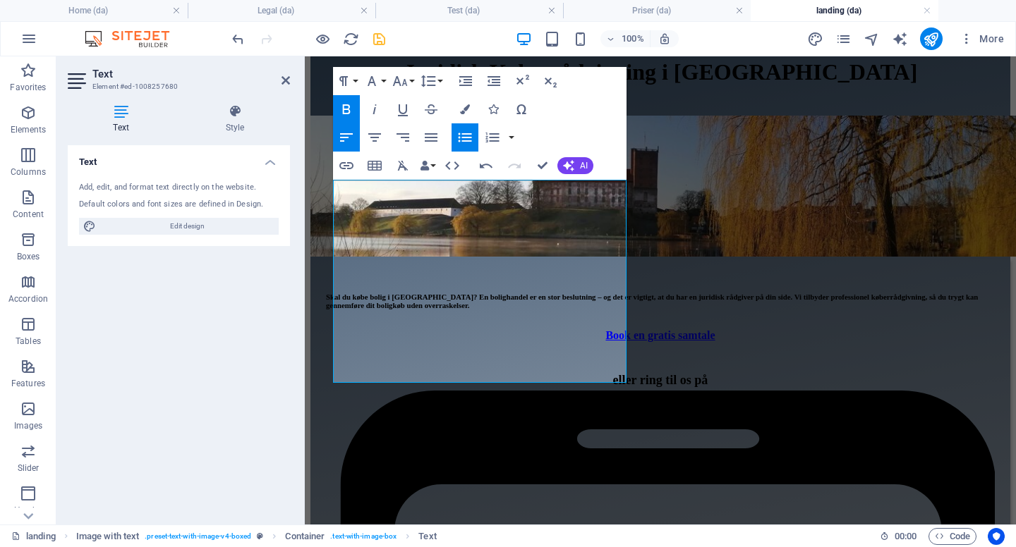
click at [463, 141] on icon "button" at bounding box center [465, 137] width 13 height 9
click at [492, 139] on icon "button" at bounding box center [492, 137] width 17 height 17
click at [510, 138] on button "button" at bounding box center [511, 137] width 11 height 28
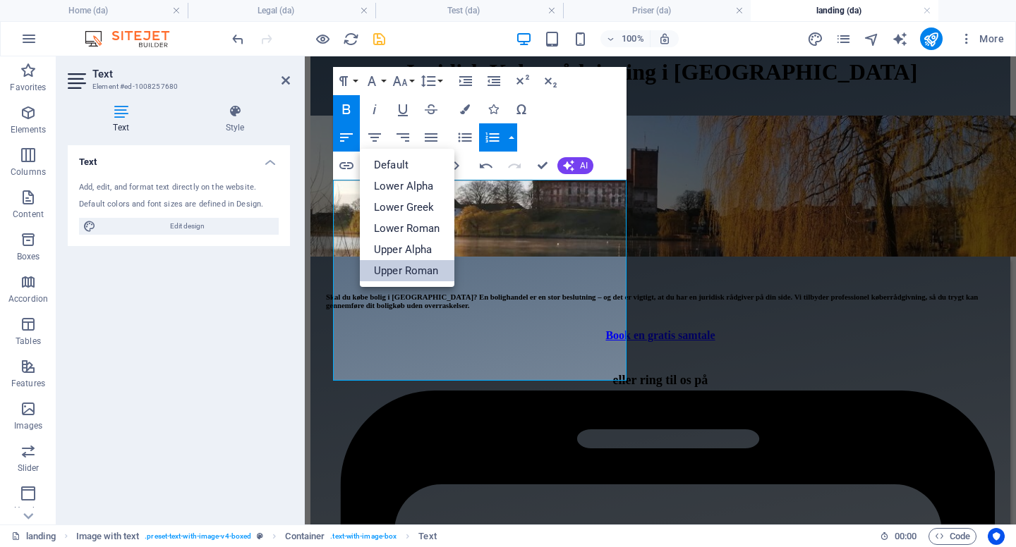
click at [410, 270] on link "Upper Roman" at bounding box center [407, 270] width 95 height 21
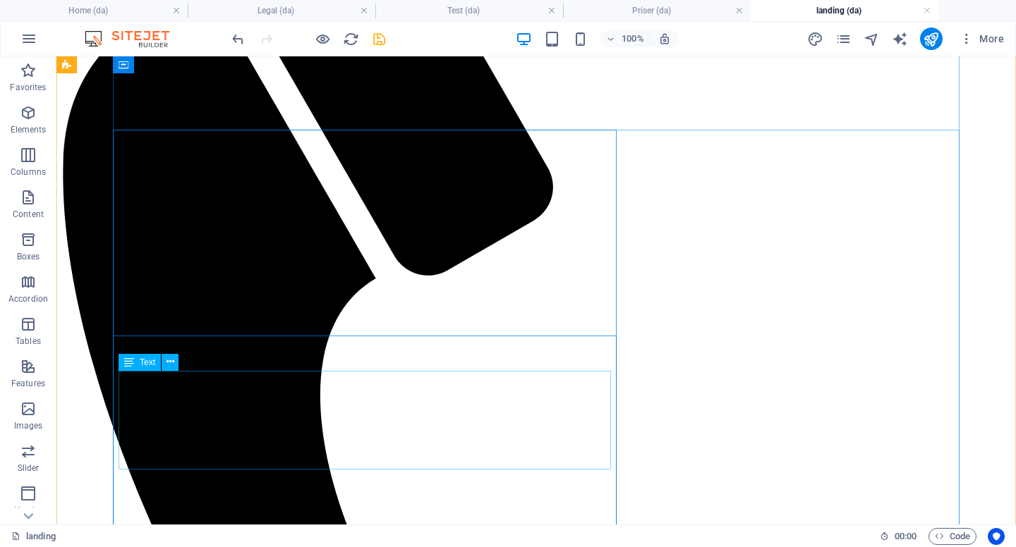
scroll to position [0, 0]
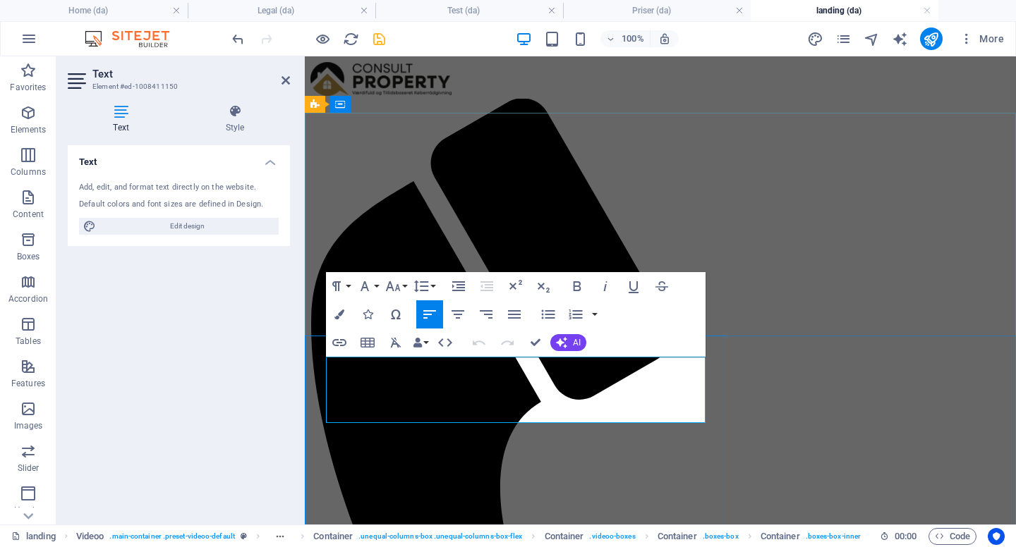
click at [579, 288] on icon "button" at bounding box center [578, 286] width 8 height 10
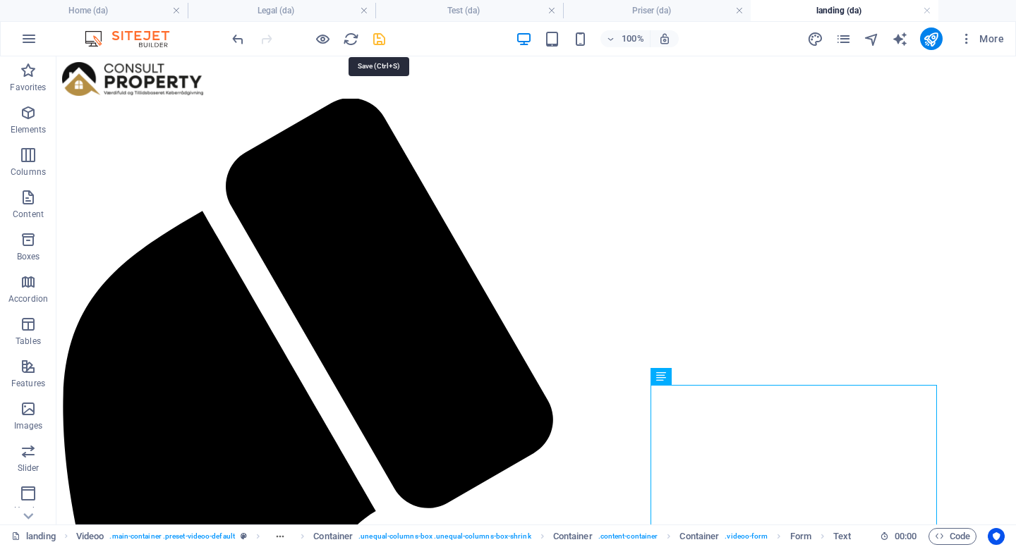
click at [377, 38] on icon "save" at bounding box center [379, 39] width 16 height 16
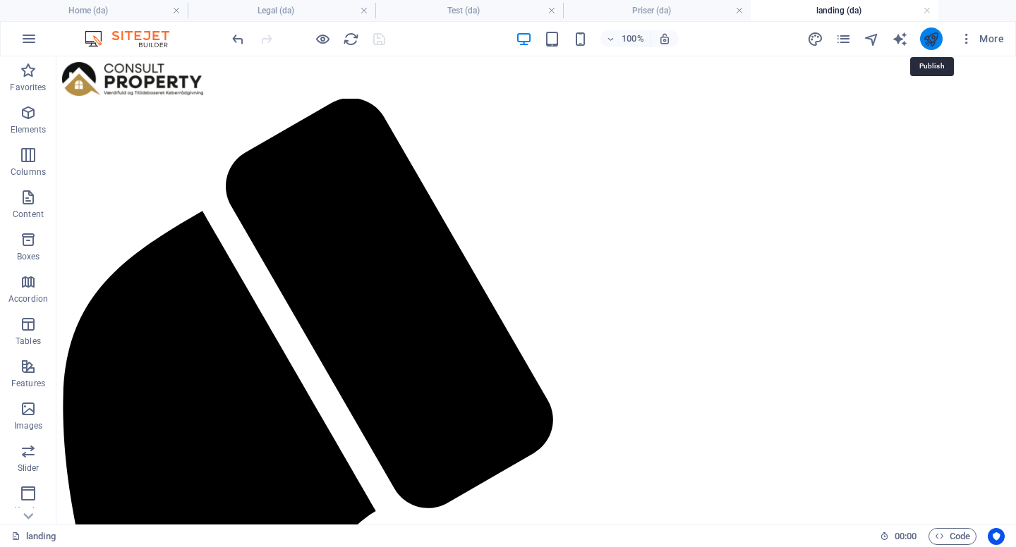
click at [933, 35] on icon "publish" at bounding box center [931, 39] width 16 height 16
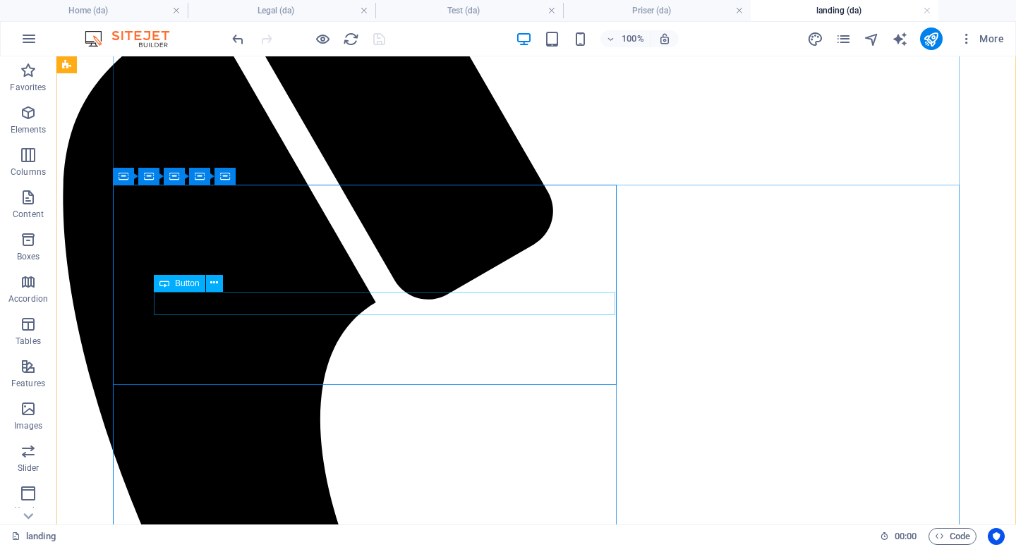
scroll to position [335, 0]
